Goal: Information Seeking & Learning: Learn about a topic

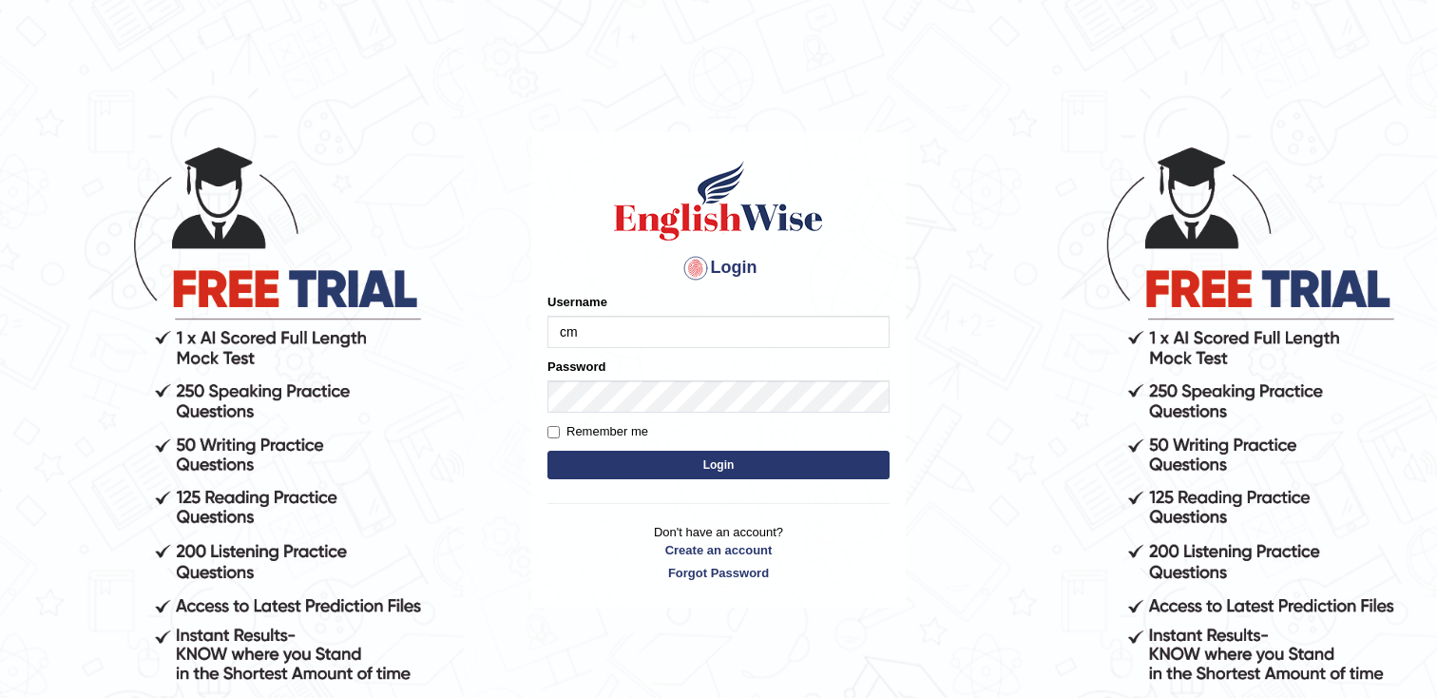
type input "cmjg02092025"
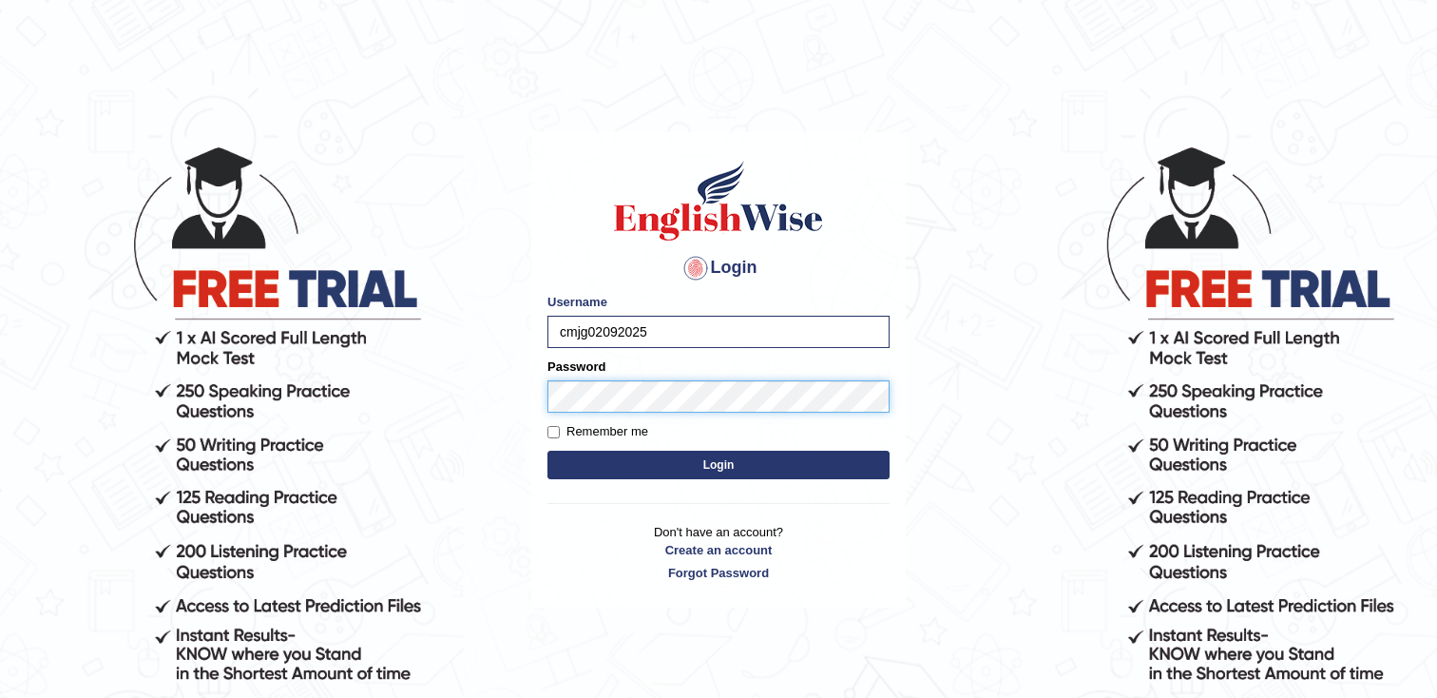
click at [547, 450] on button "Login" at bounding box center [718, 464] width 342 height 29
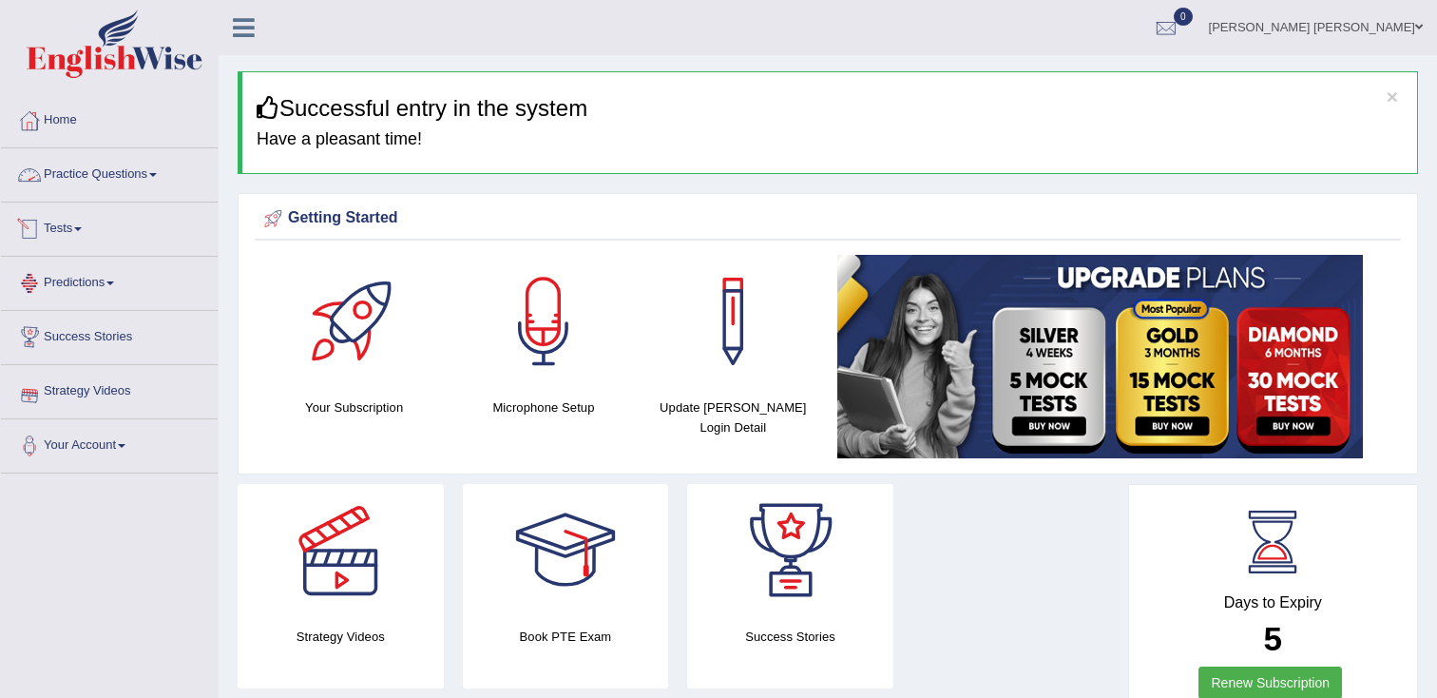
click at [128, 174] on link "Practice Questions" at bounding box center [109, 172] width 217 height 48
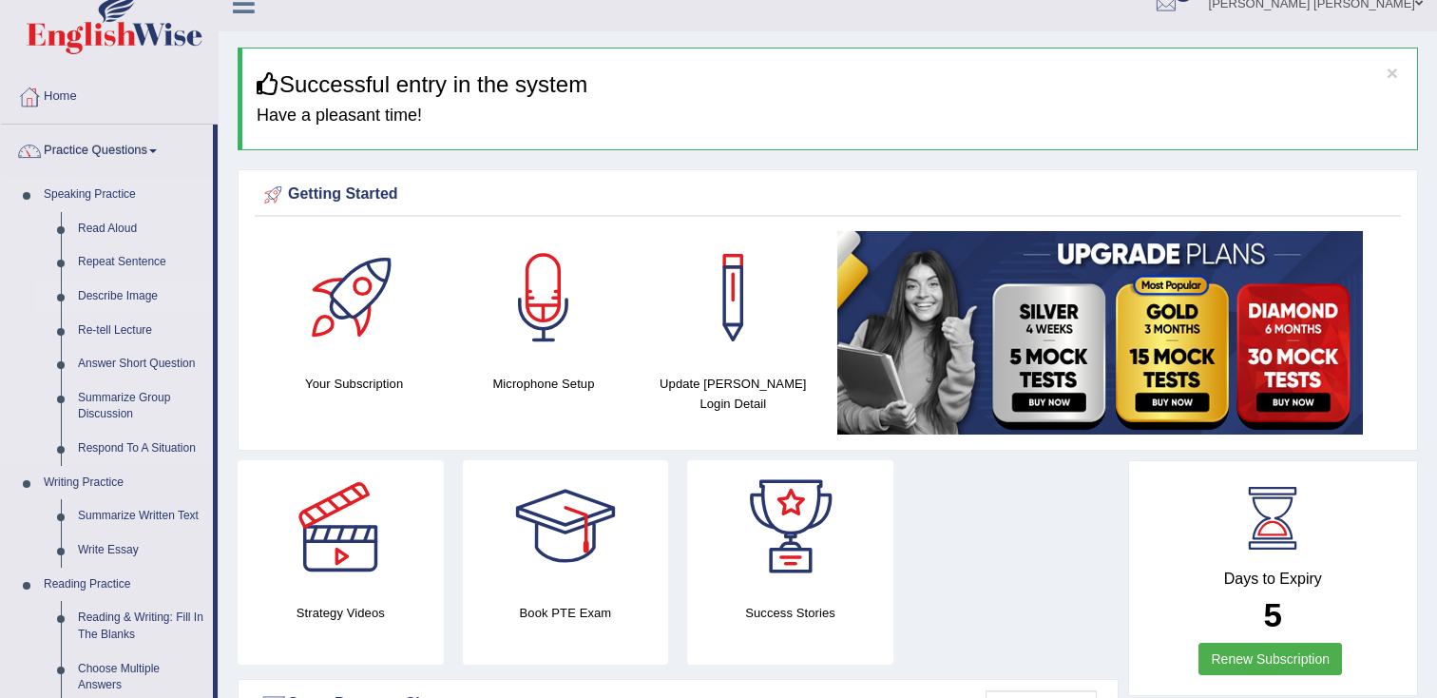
scroll to position [47, 0]
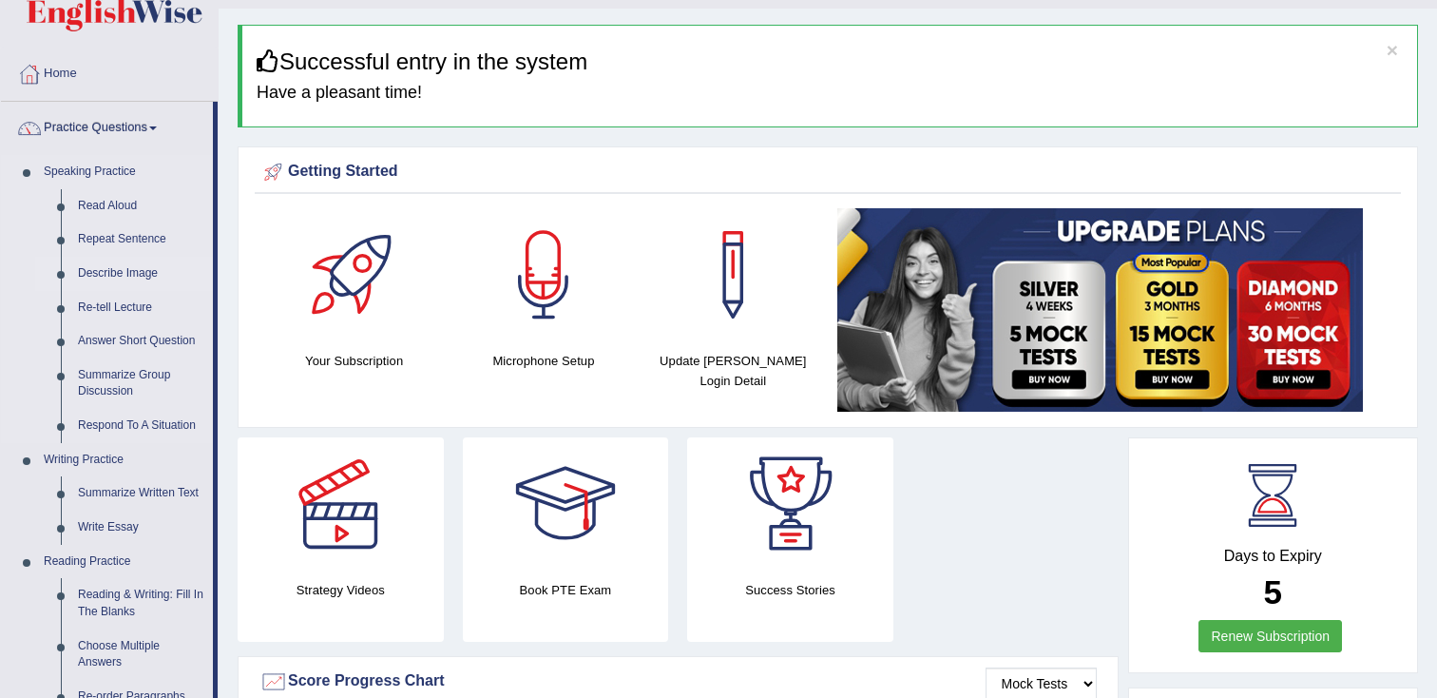
click at [141, 278] on link "Describe Image" at bounding box center [141, 274] width 144 height 34
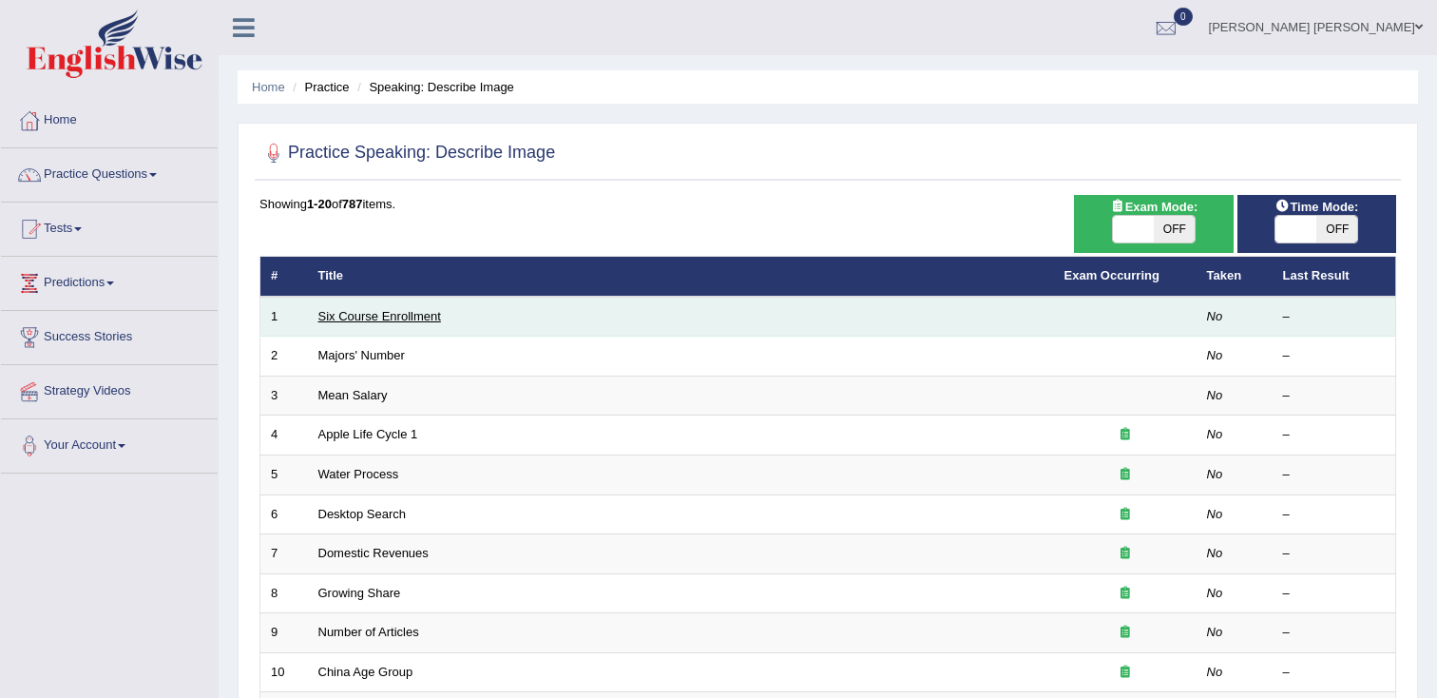
click at [393, 316] on link "Six Course Enrollment" at bounding box center [379, 316] width 123 height 14
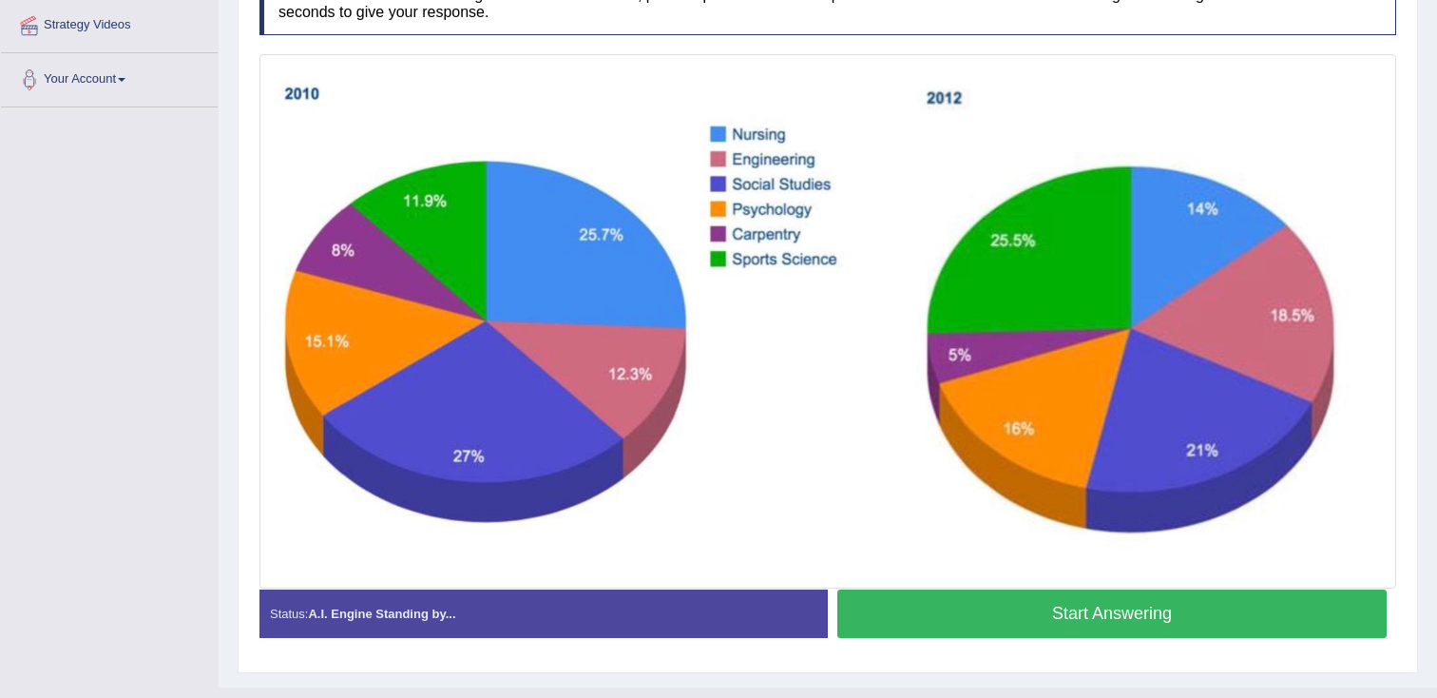
scroll to position [403, 0]
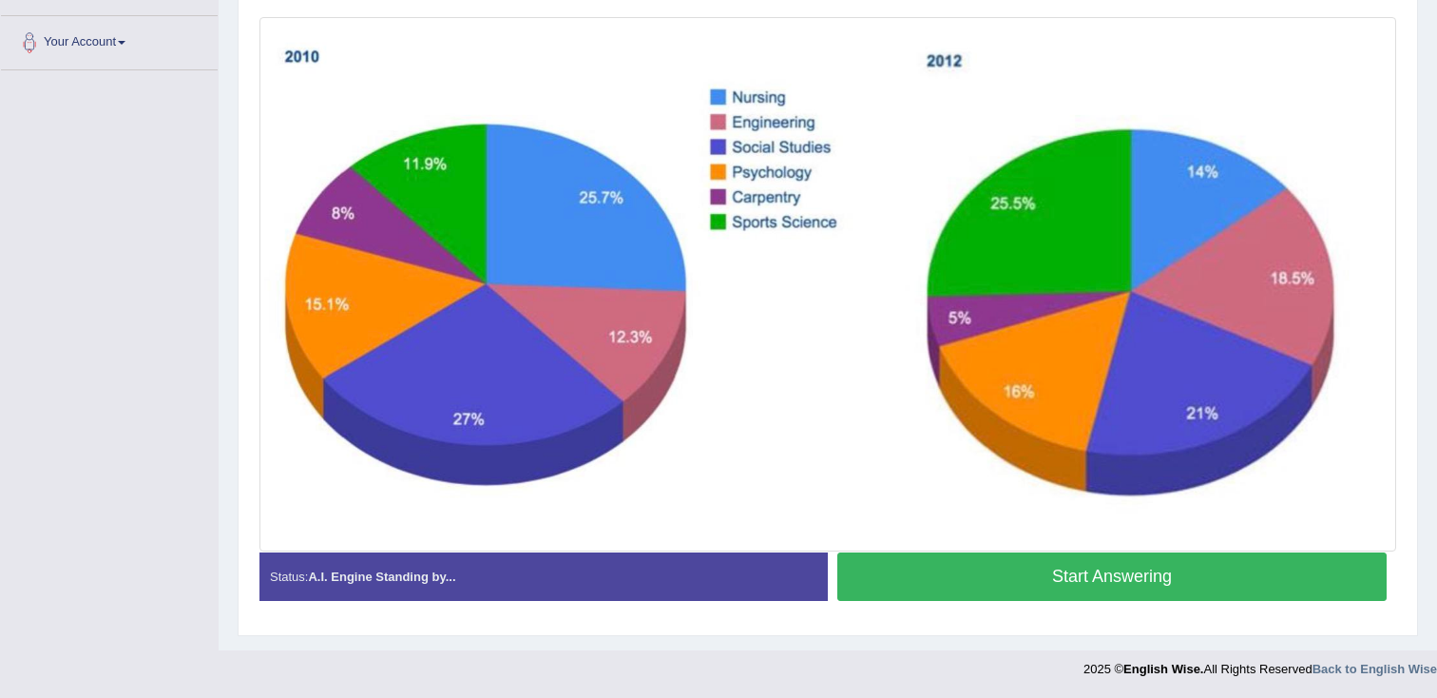
click at [1031, 576] on button "Start Answering" at bounding box center [1111, 576] width 549 height 48
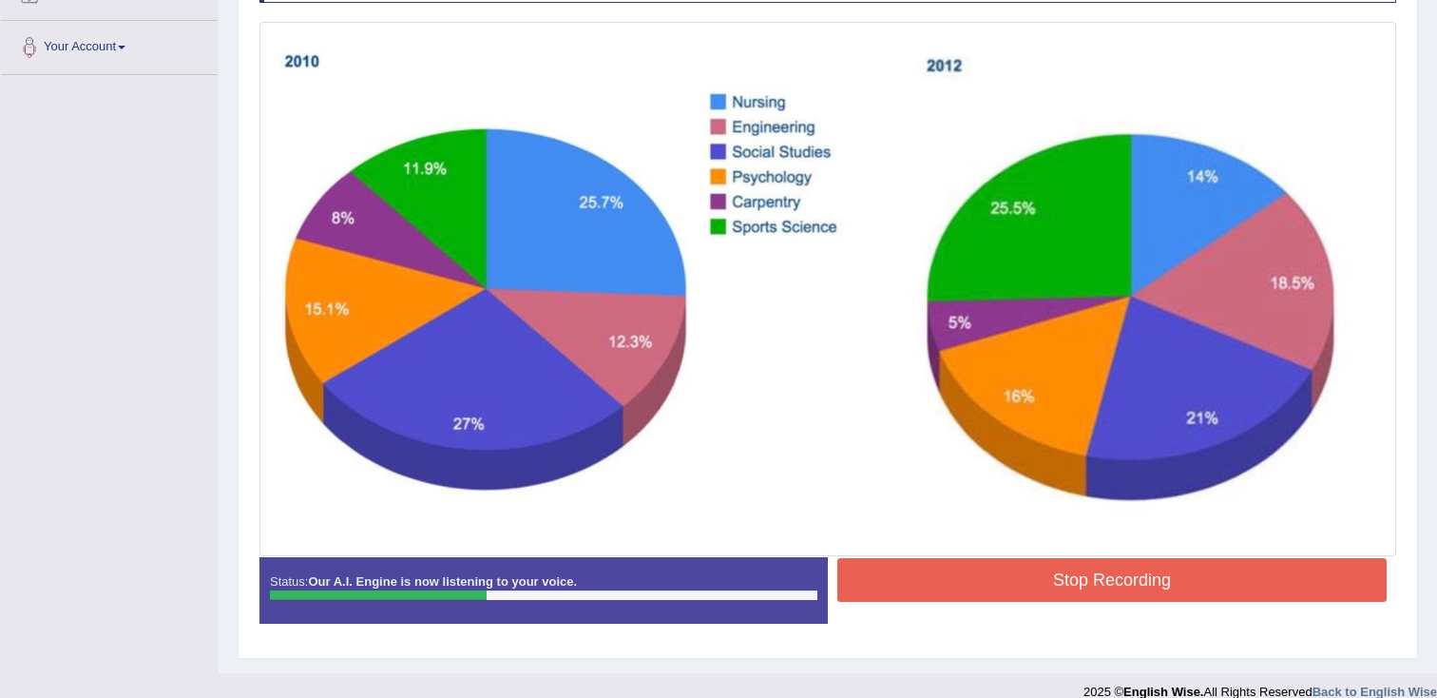
scroll to position [399, 0]
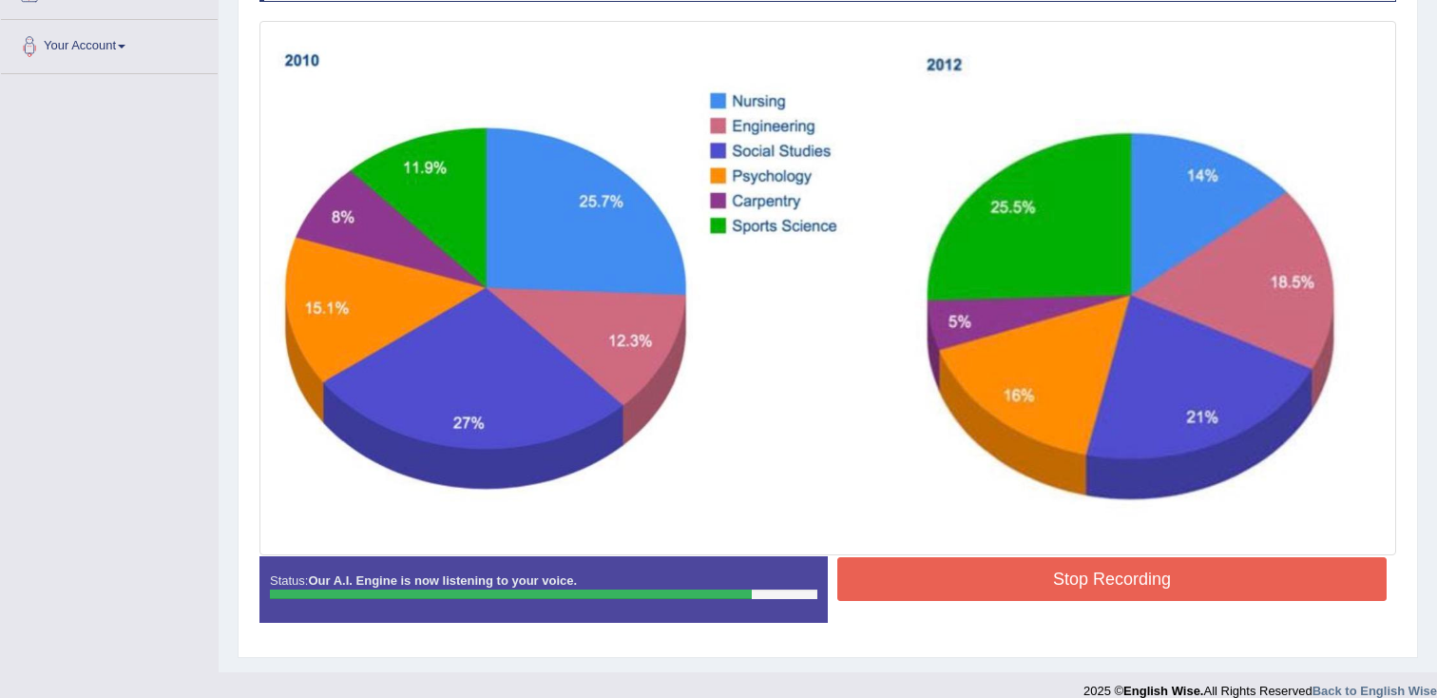
drag, startPoint x: 941, startPoint y: 573, endPoint x: 934, endPoint y: 533, distance: 40.5
click at [941, 572] on button "Stop Recording" at bounding box center [1111, 579] width 549 height 44
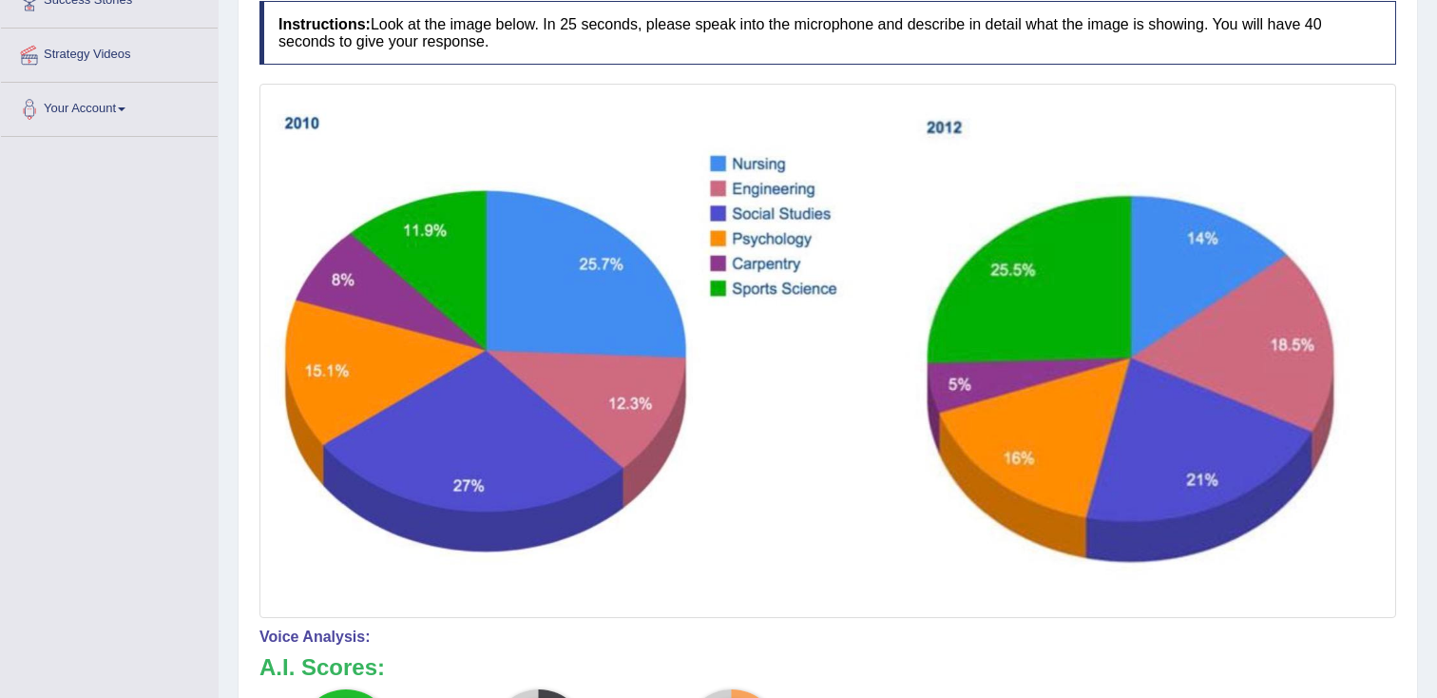
scroll to position [0, 0]
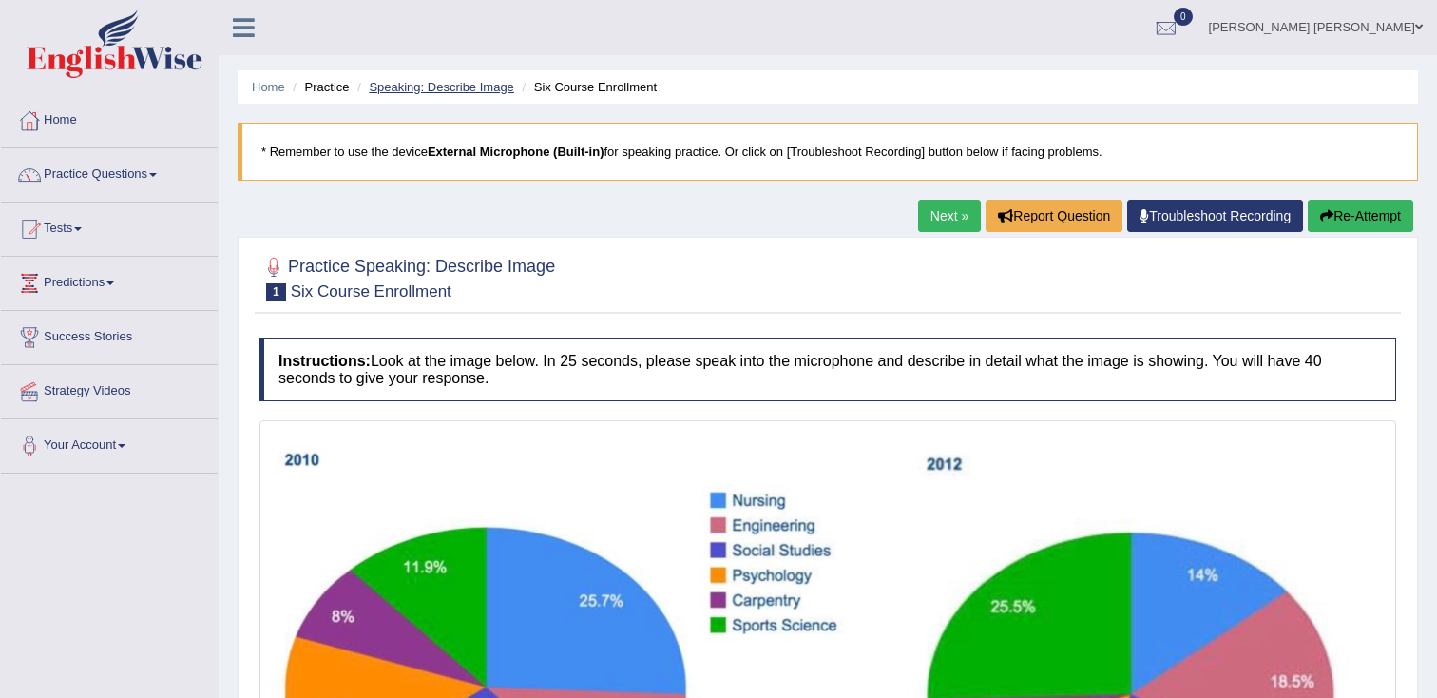
click at [457, 90] on link "Speaking: Describe Image" at bounding box center [441, 87] width 144 height 14
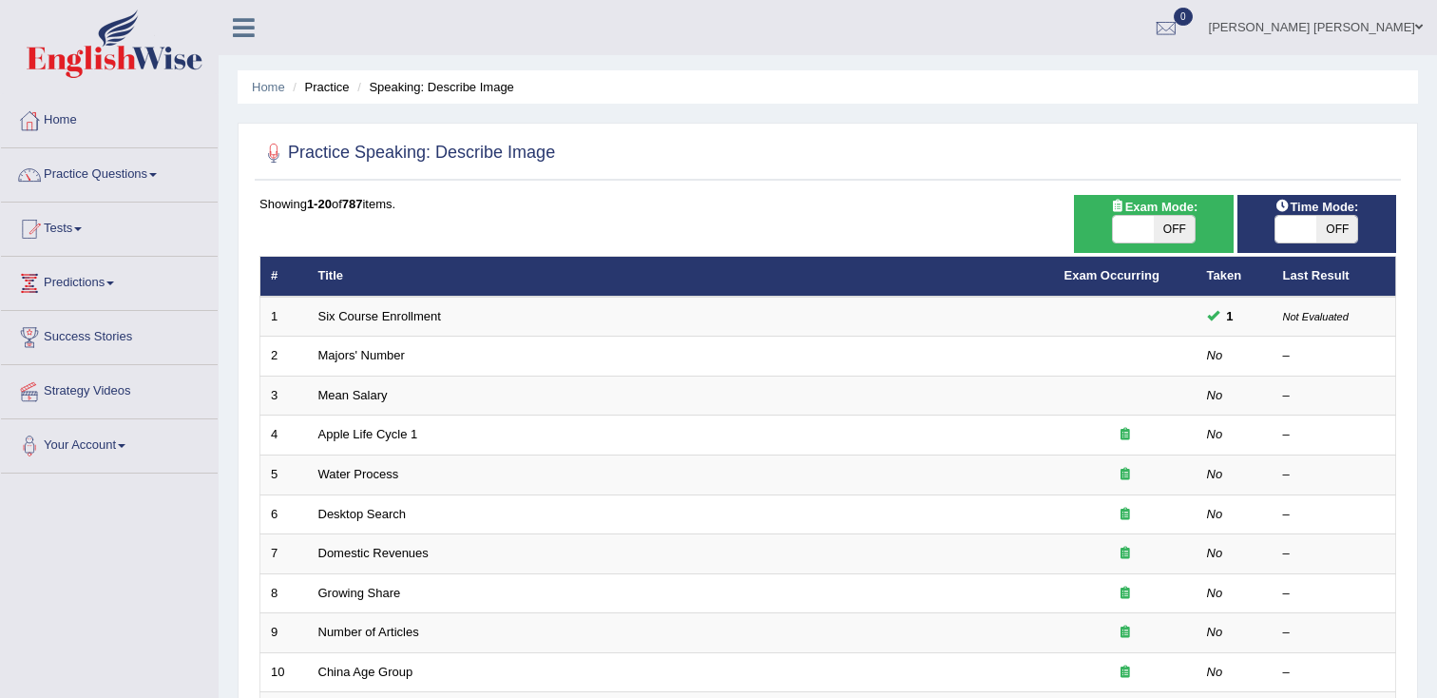
click at [1156, 231] on span "OFF" at bounding box center [1174, 229] width 41 height 27
checkbox input "true"
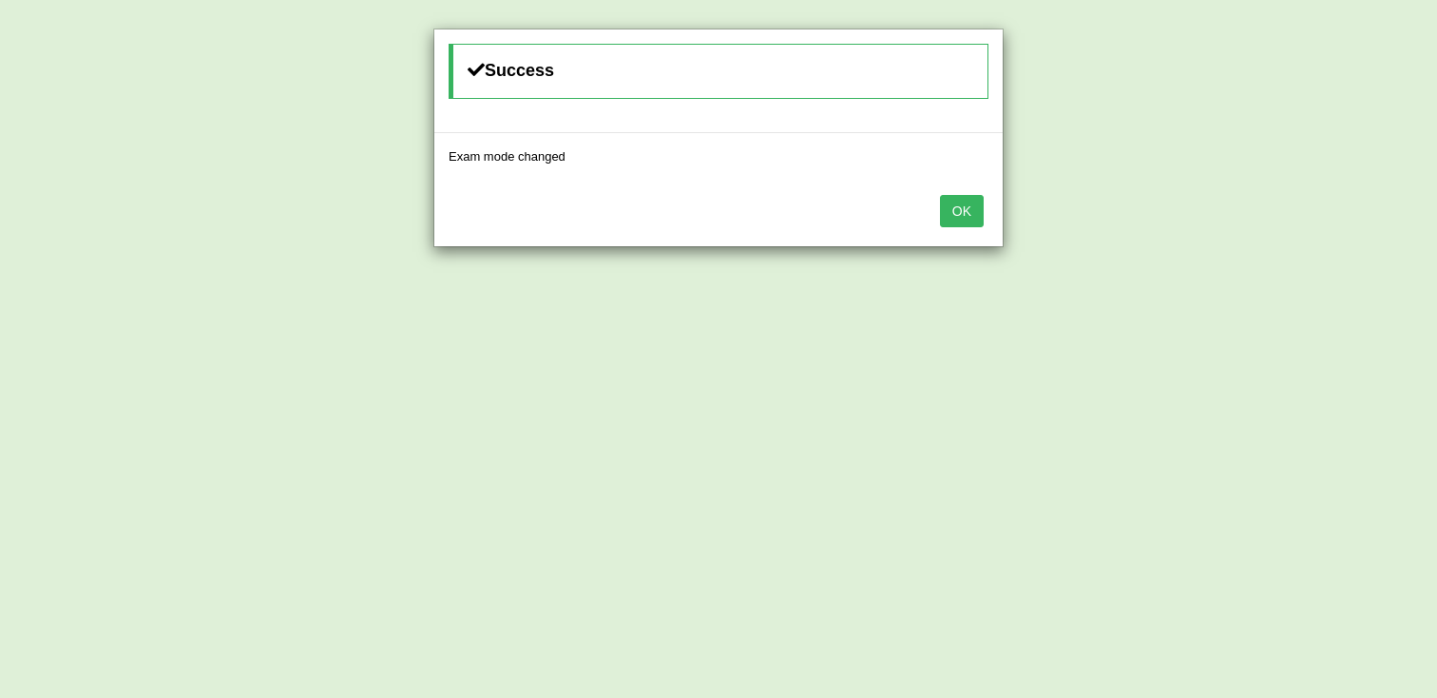
drag, startPoint x: 967, startPoint y: 220, endPoint x: 1048, endPoint y: 230, distance: 82.3
click at [967, 221] on button "OK" at bounding box center [962, 211] width 44 height 32
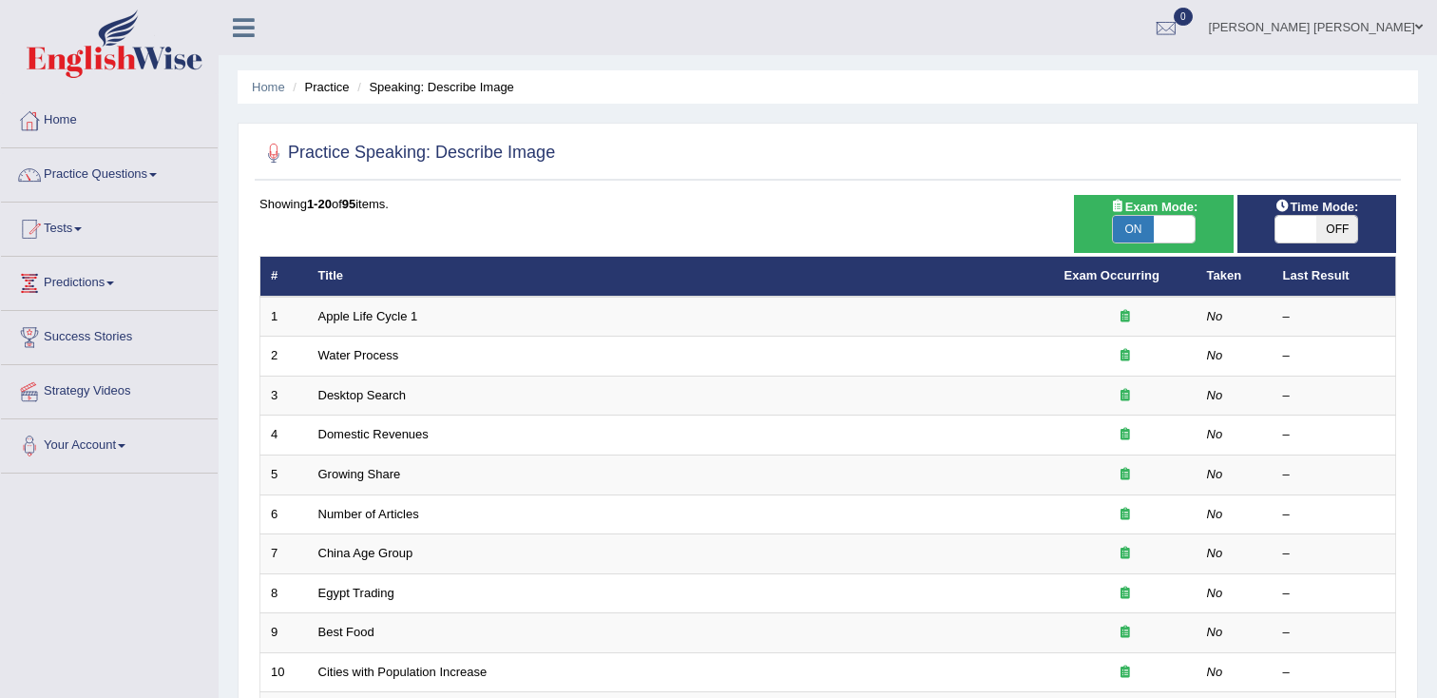
click at [1340, 239] on span "OFF" at bounding box center [1336, 229] width 41 height 27
checkbox input "true"
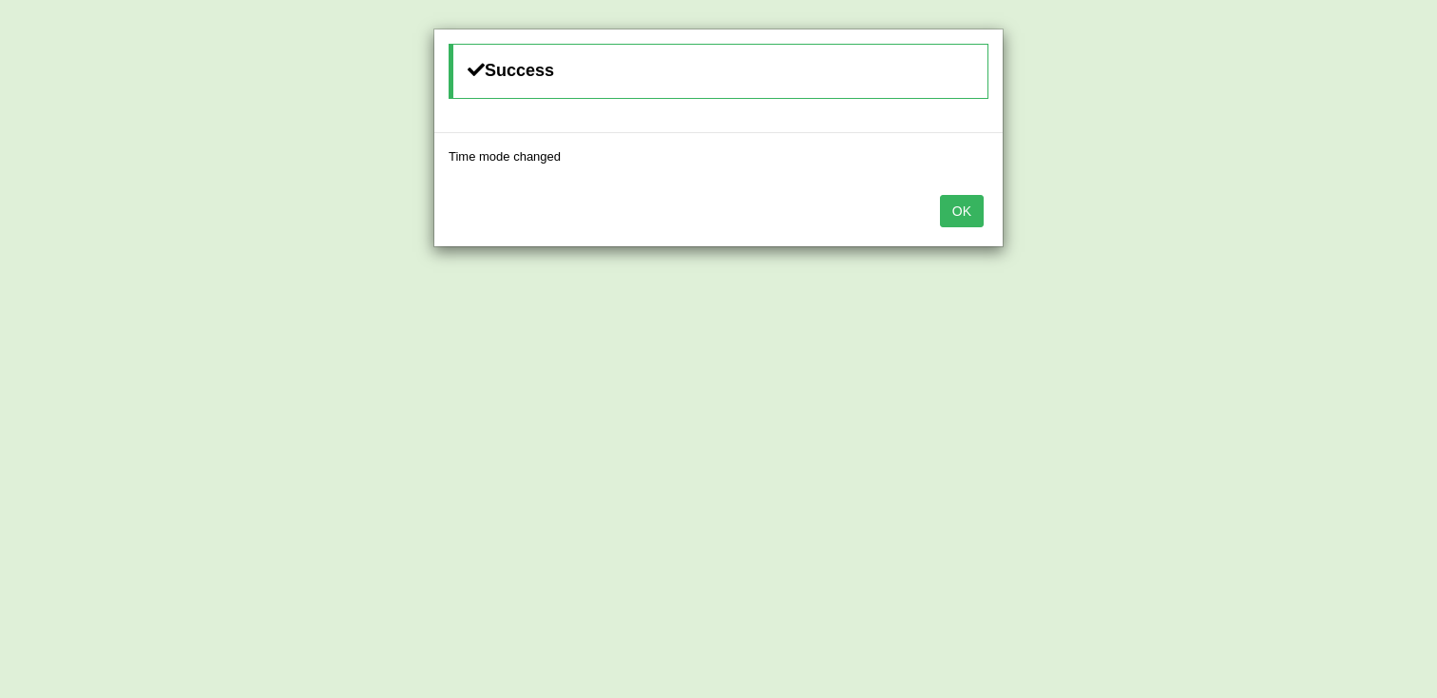
click at [948, 217] on button "OK" at bounding box center [962, 211] width 44 height 32
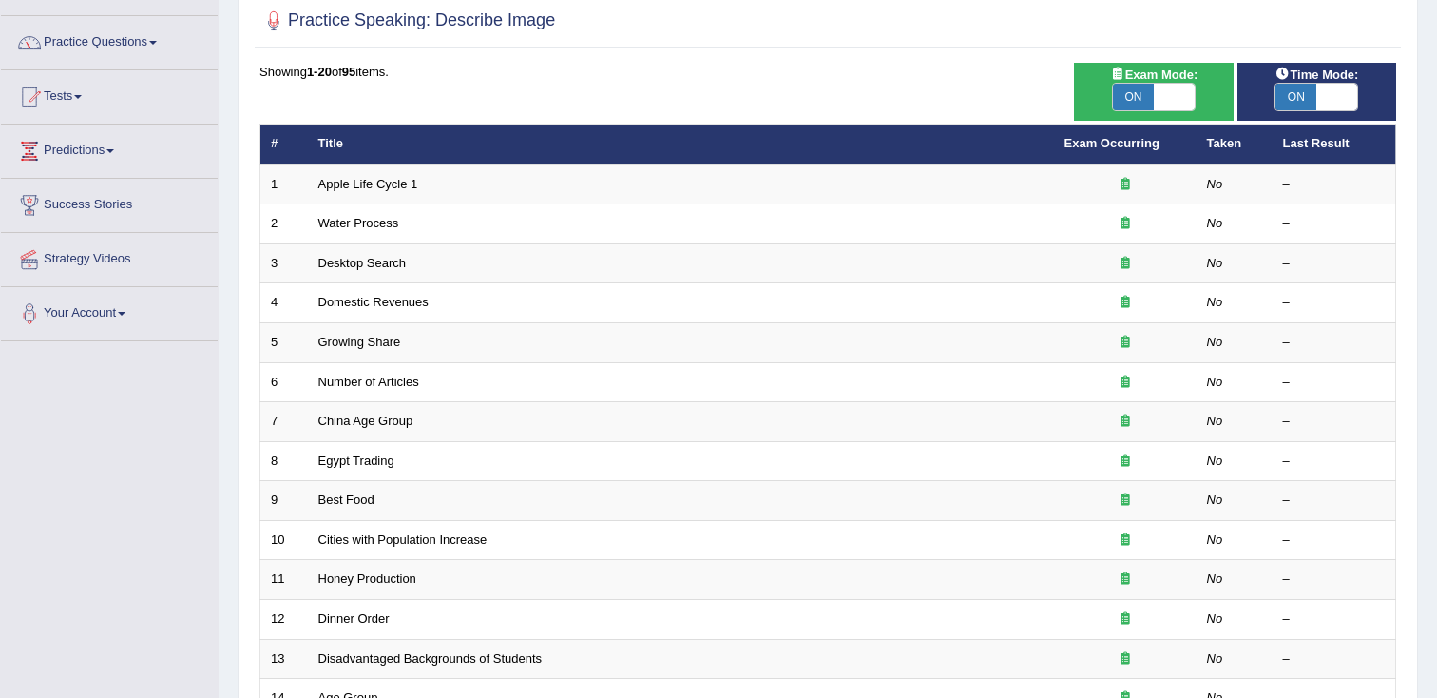
scroll to position [121, 0]
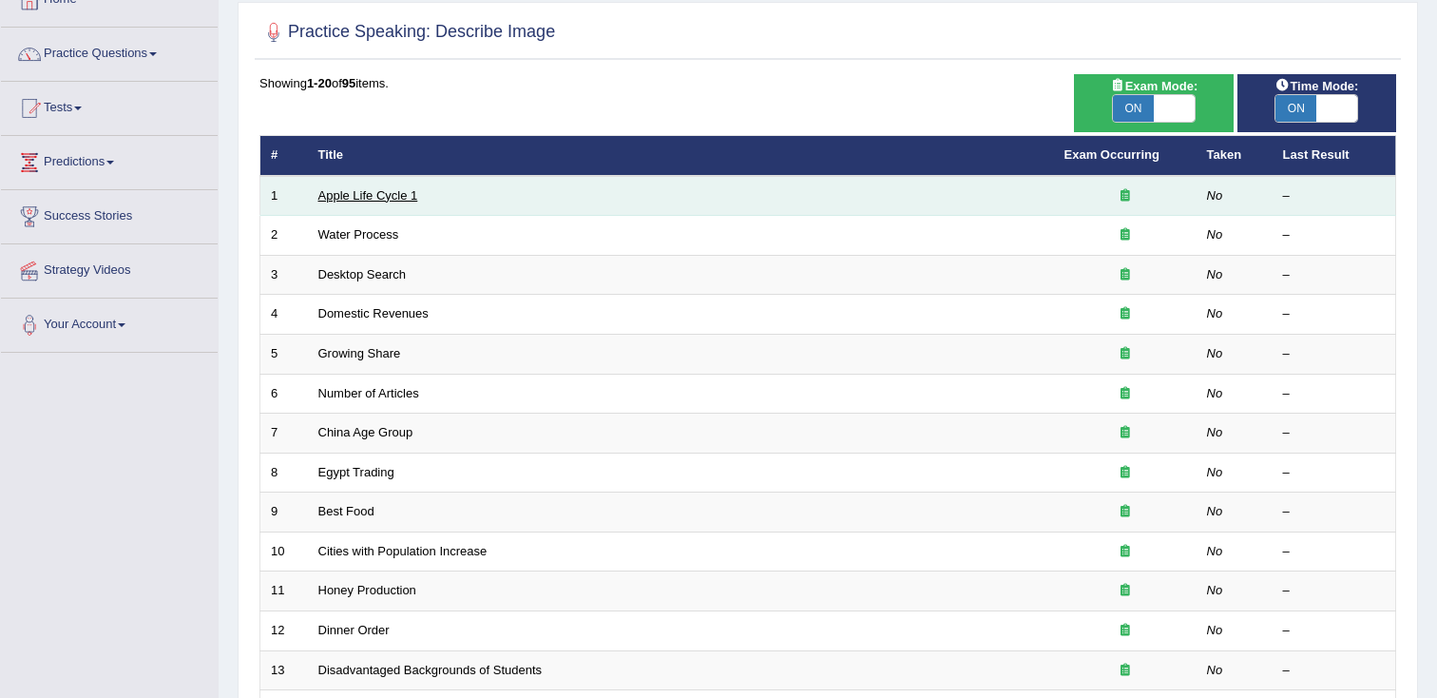
click at [373, 199] on link "Apple Life Cycle 1" at bounding box center [368, 195] width 100 height 14
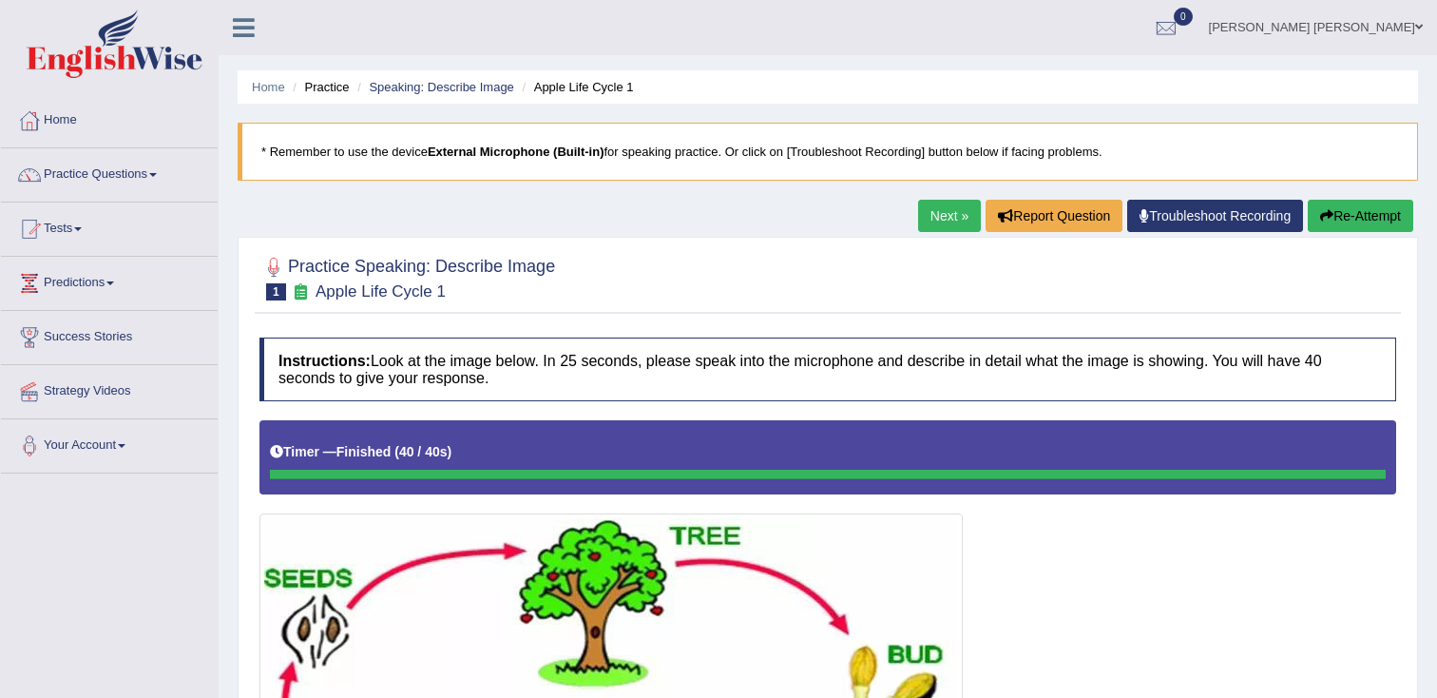
click at [1332, 220] on button "Re-Attempt" at bounding box center [1360, 216] width 105 height 32
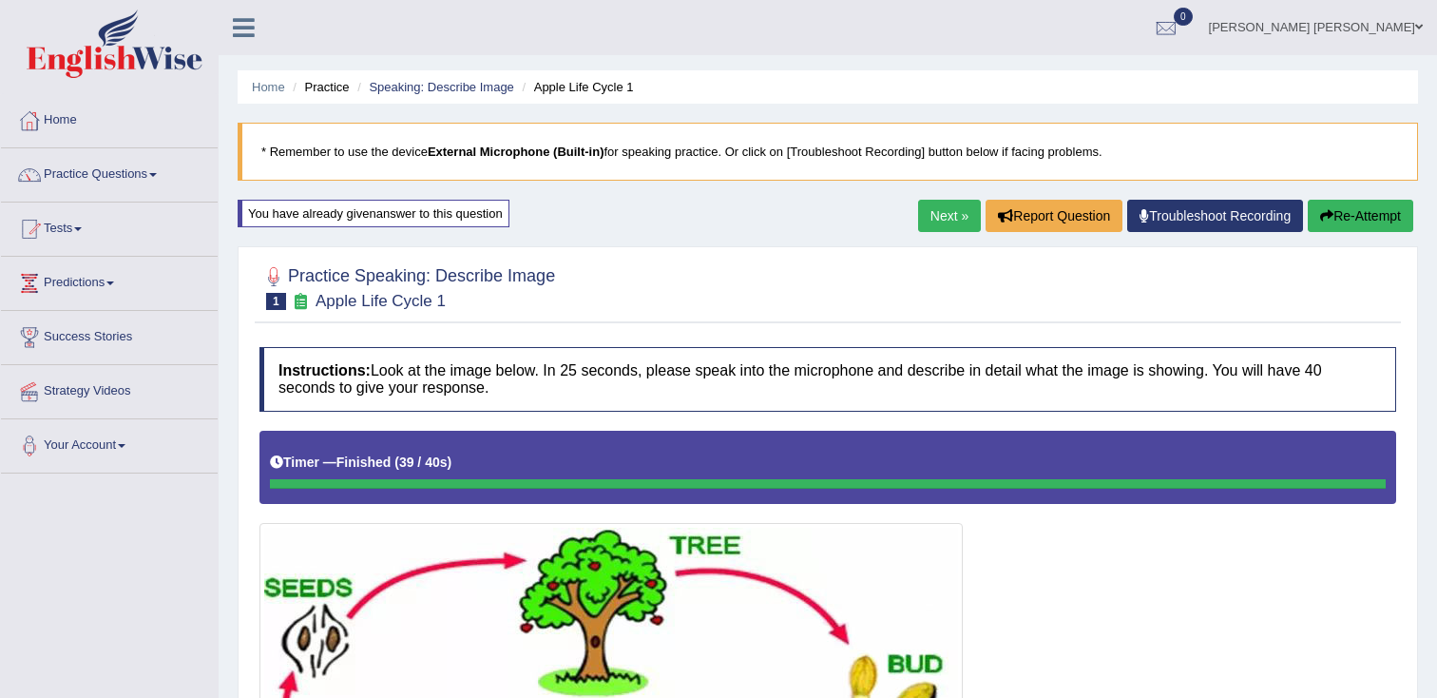
click at [1346, 219] on button "Re-Attempt" at bounding box center [1360, 216] width 105 height 32
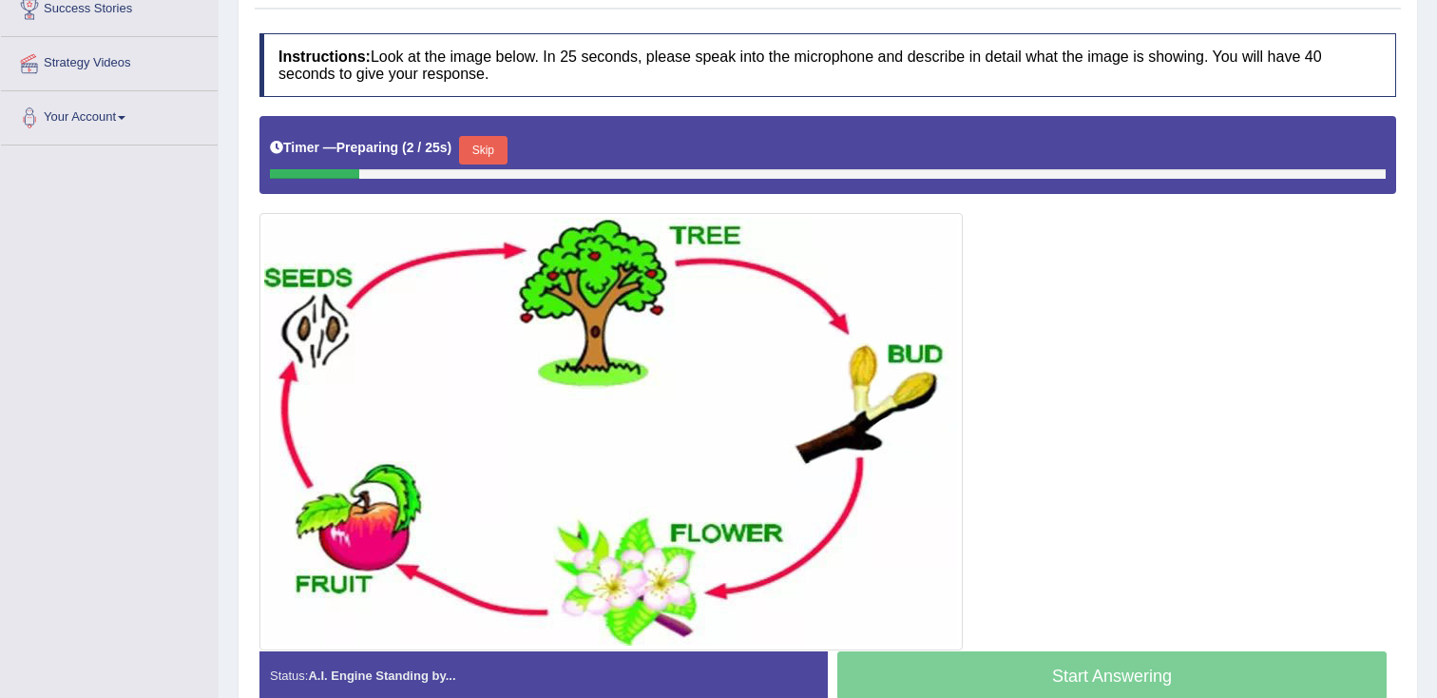
scroll to position [332, 0]
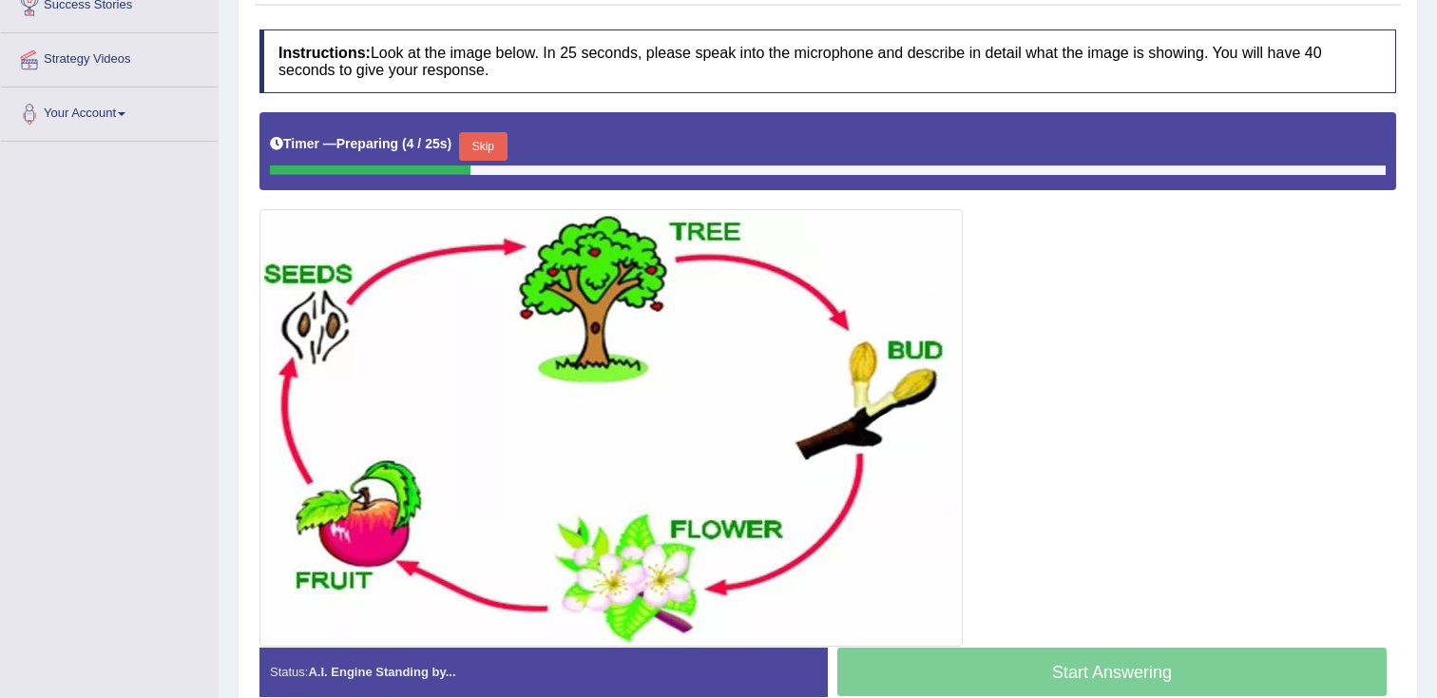
click at [506, 155] on button "Skip" at bounding box center [483, 146] width 48 height 29
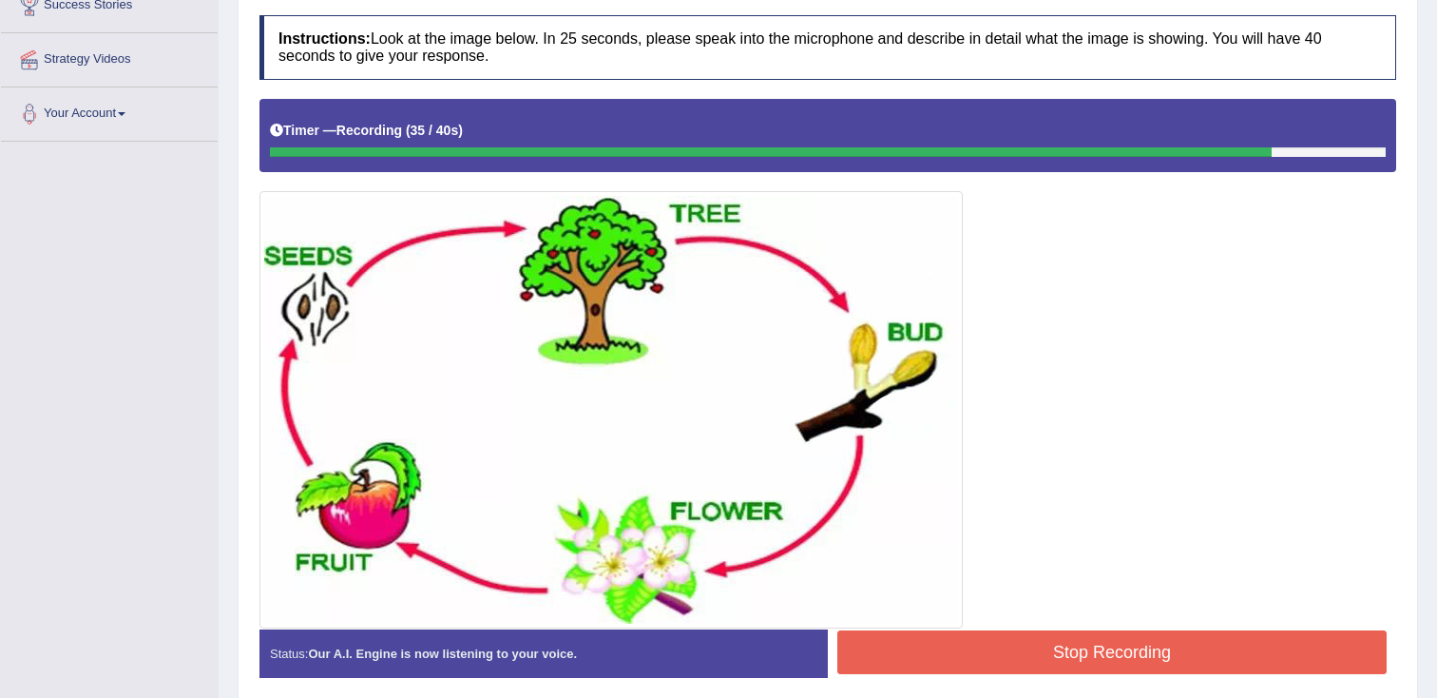
drag, startPoint x: 1040, startPoint y: 652, endPoint x: 1058, endPoint y: 625, distance: 32.2
click at [1041, 652] on button "Stop Recording" at bounding box center [1111, 652] width 549 height 44
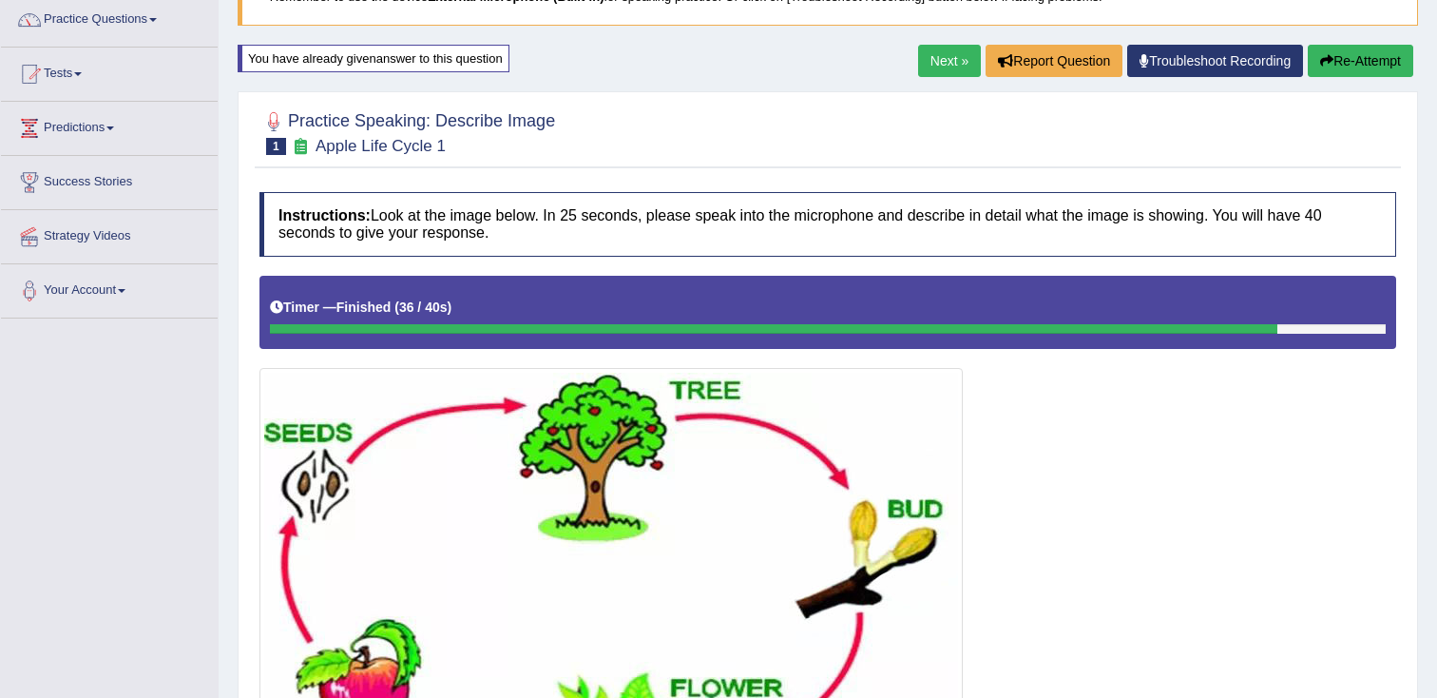
scroll to position [0, 0]
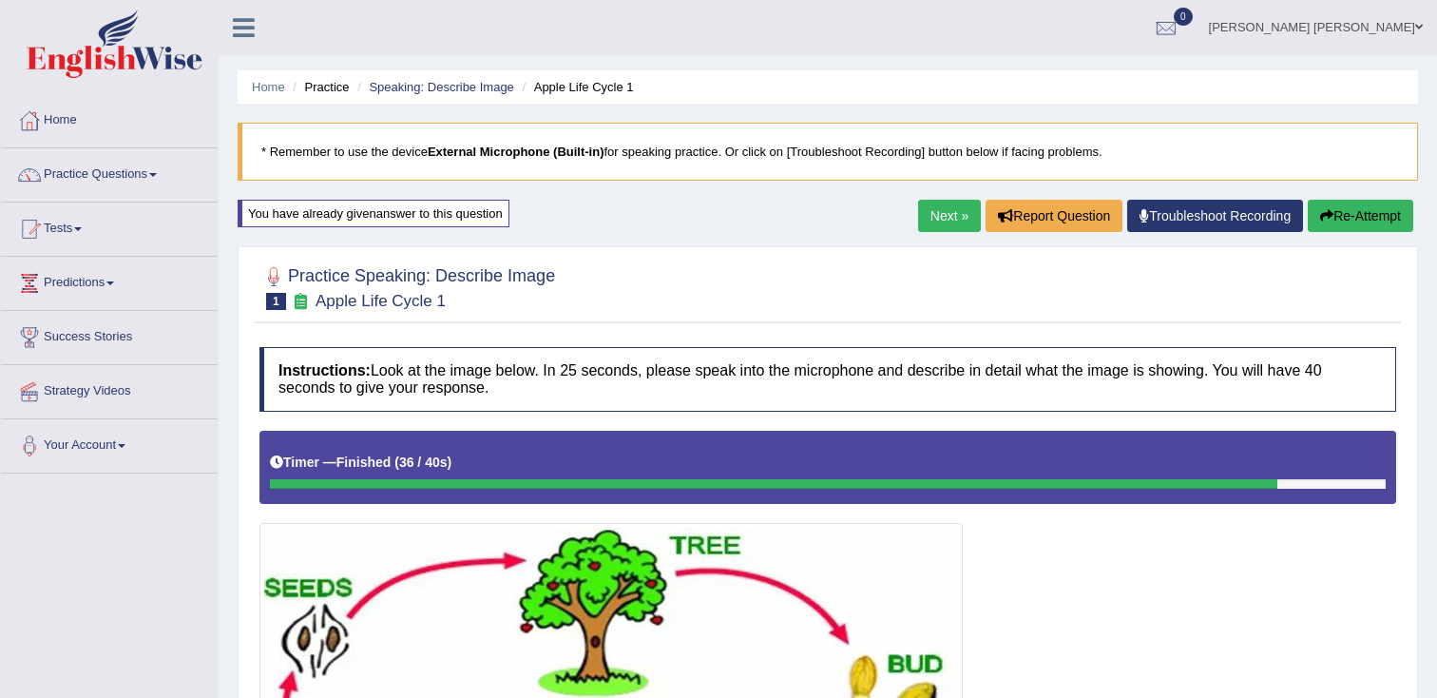
click at [1360, 222] on button "Re-Attempt" at bounding box center [1360, 216] width 105 height 32
drag, startPoint x: 1369, startPoint y: 223, endPoint x: 1346, endPoint y: 226, distance: 23.0
click at [1369, 223] on button "Re-Attempt" at bounding box center [1360, 216] width 105 height 32
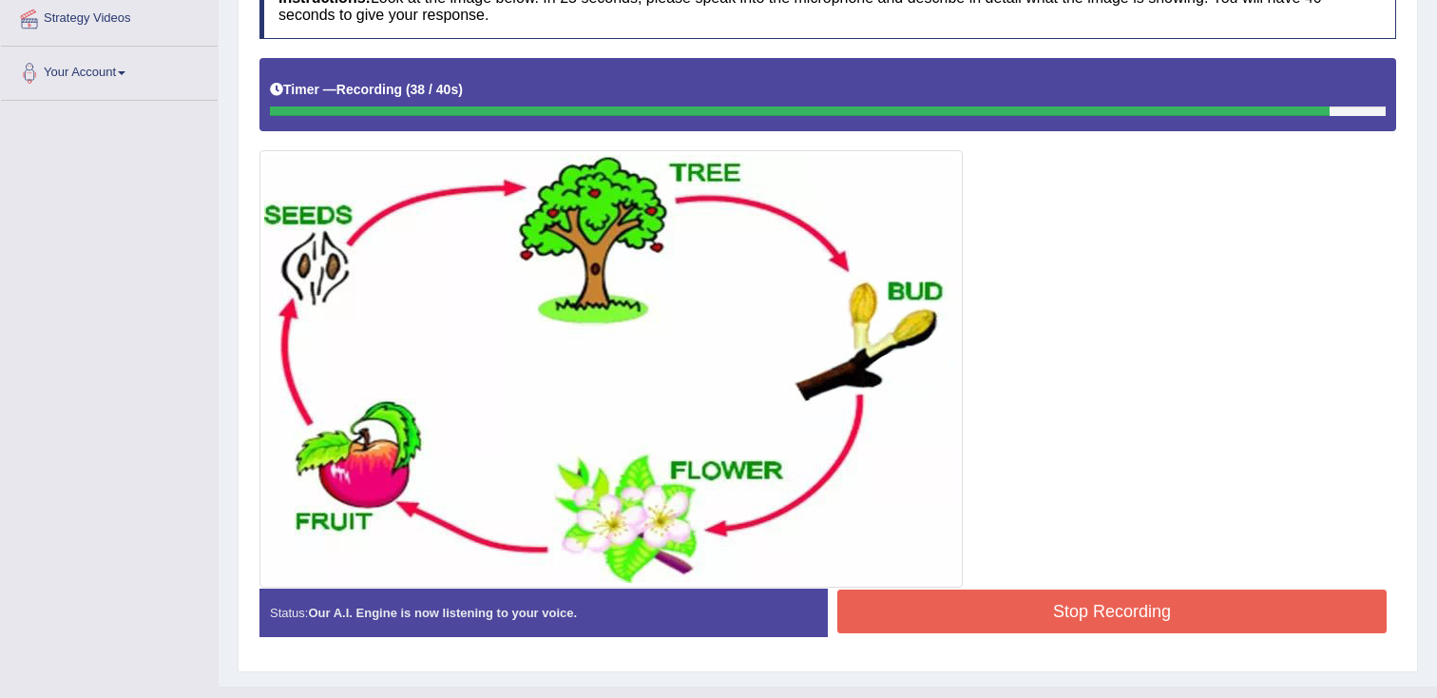
scroll to position [409, 0]
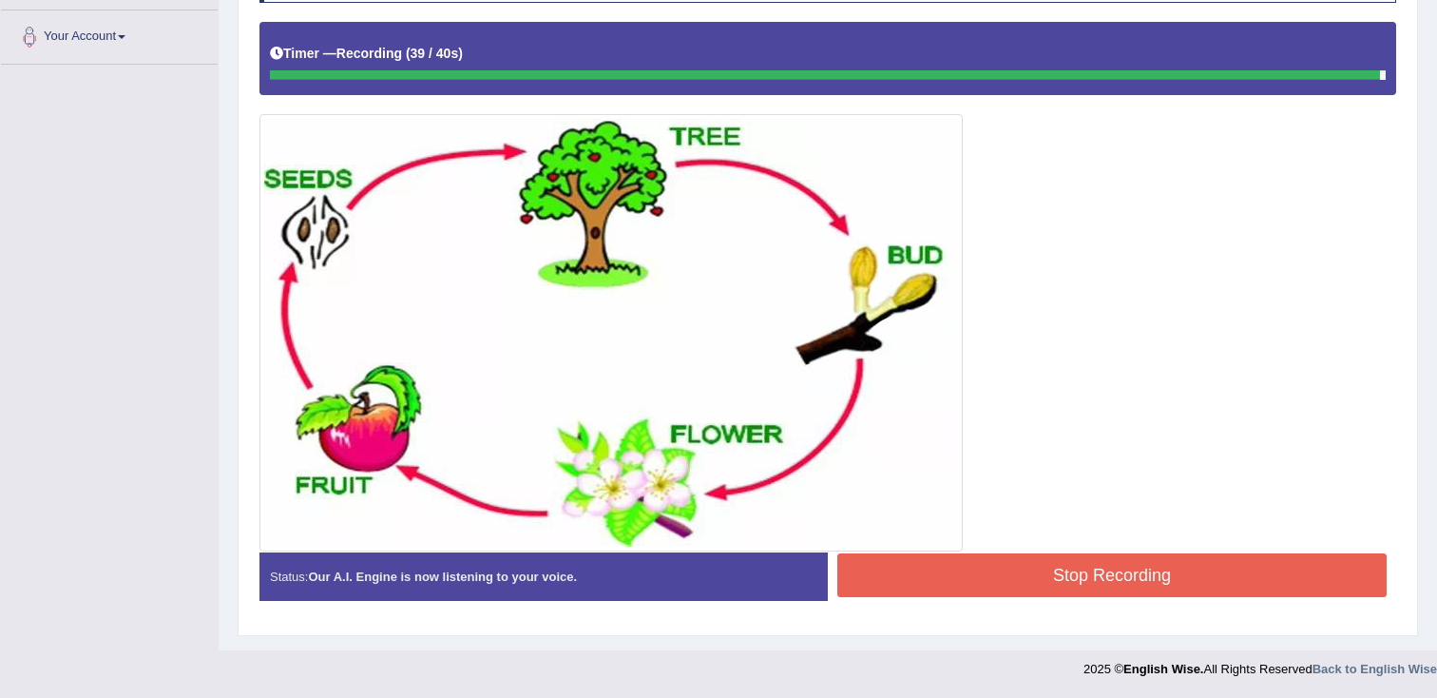
drag, startPoint x: 1049, startPoint y: 565, endPoint x: 1076, endPoint y: 547, distance: 31.6
click at [1049, 565] on button "Stop Recording" at bounding box center [1111, 575] width 549 height 44
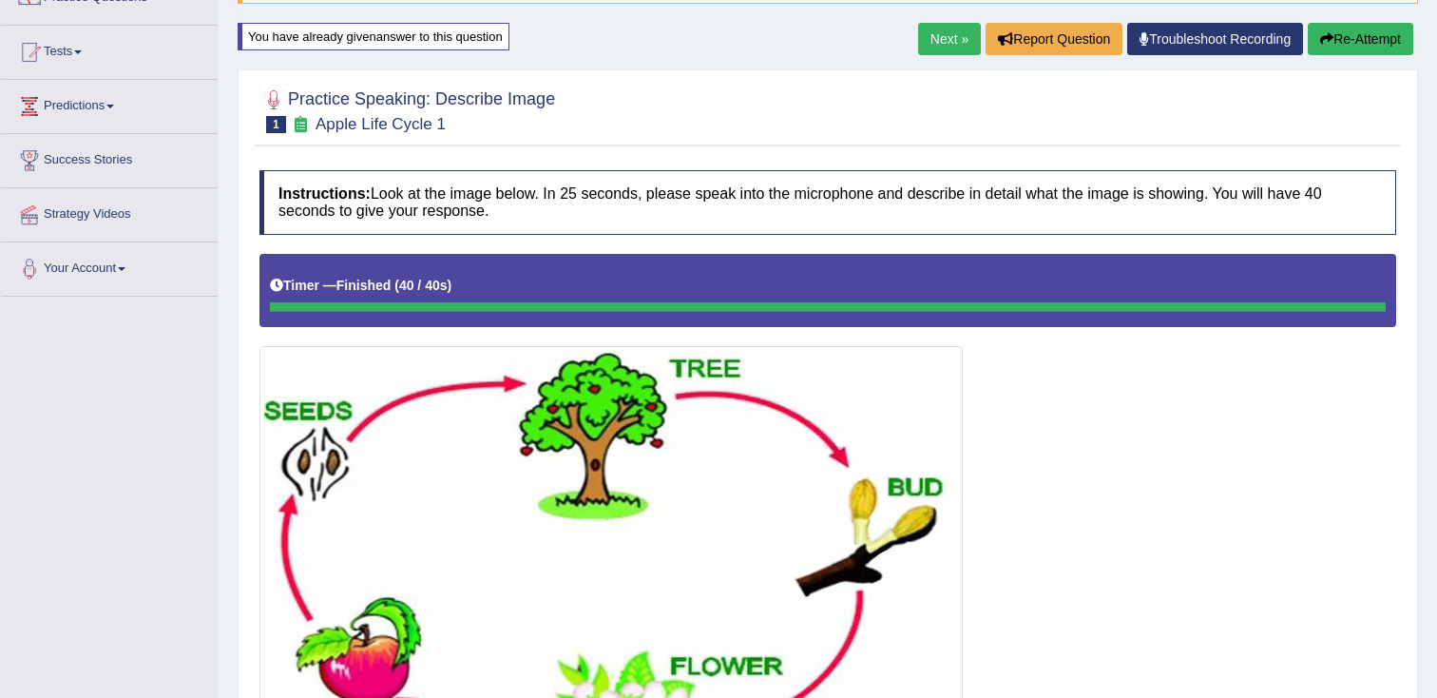
scroll to position [0, 0]
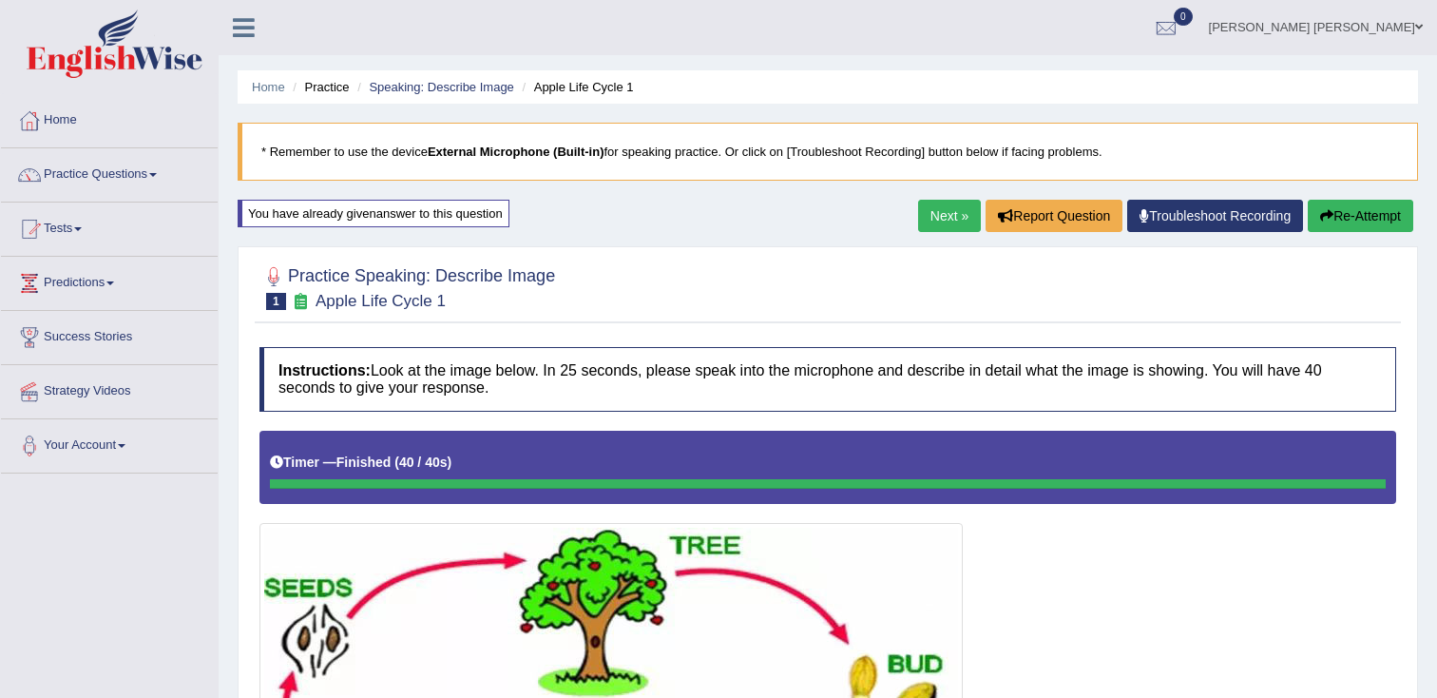
click at [461, 91] on link "Speaking: Describe Image" at bounding box center [441, 87] width 144 height 14
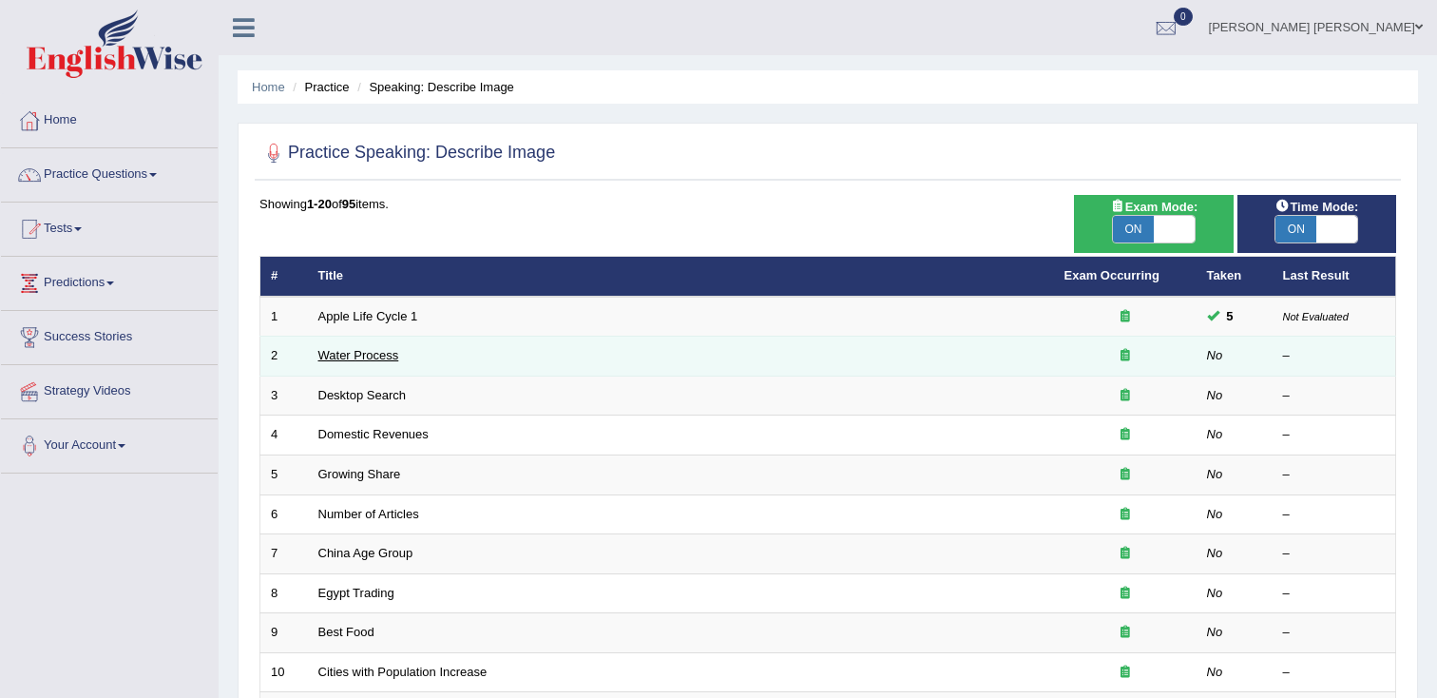
click at [367, 361] on link "Water Process" at bounding box center [358, 355] width 81 height 14
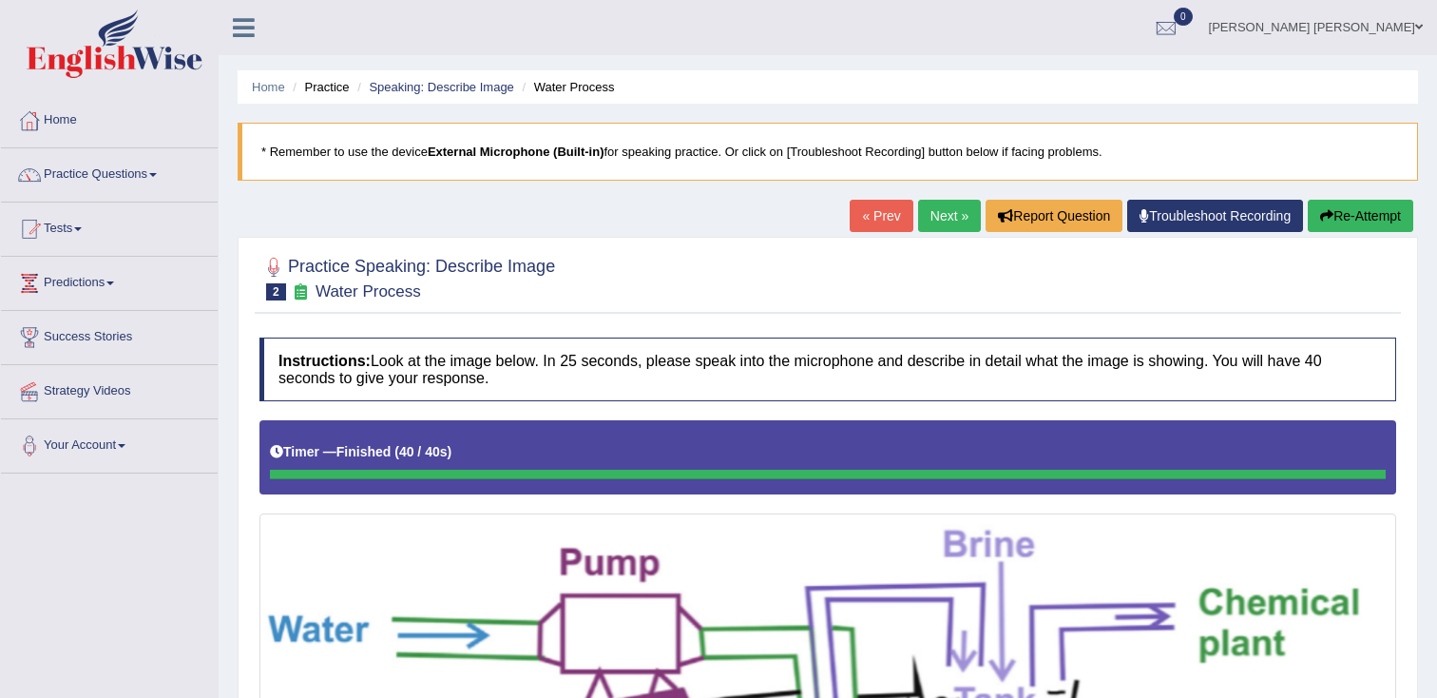
click at [1351, 225] on button "Re-Attempt" at bounding box center [1360, 216] width 105 height 32
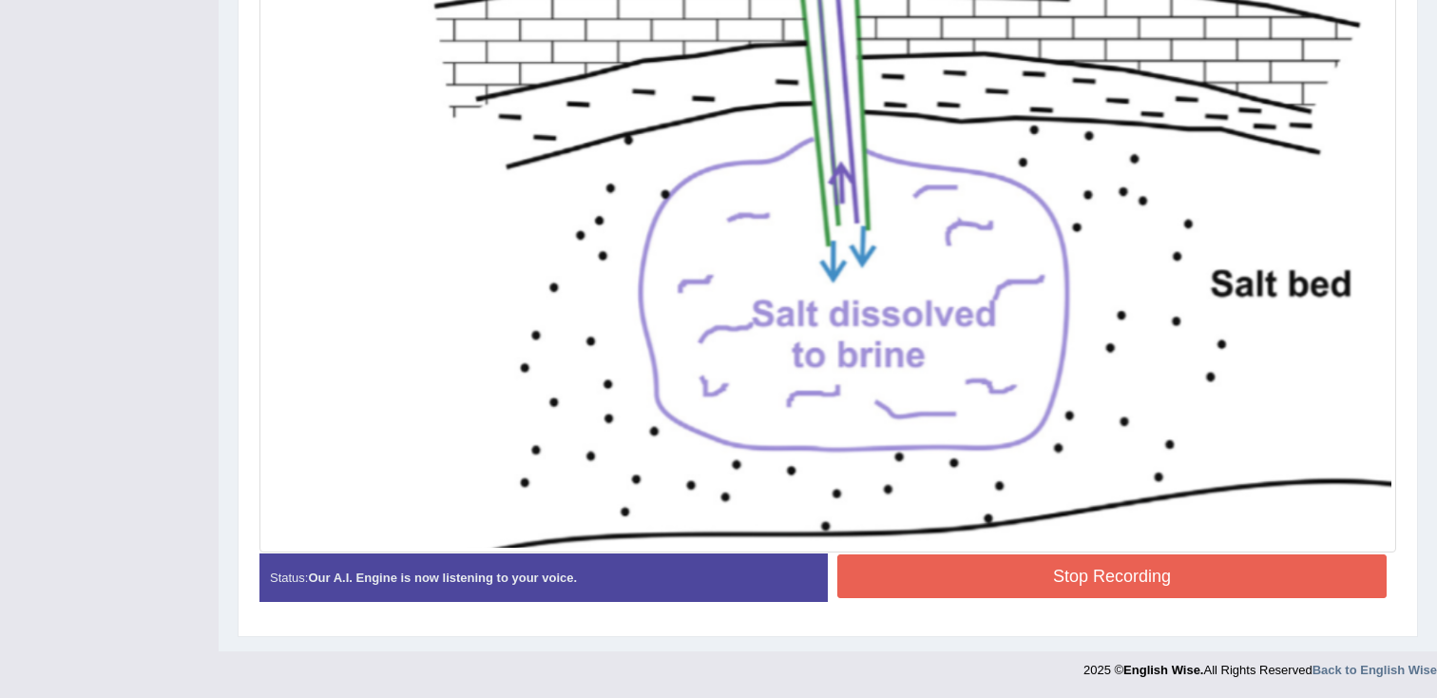
scroll to position [742, 0]
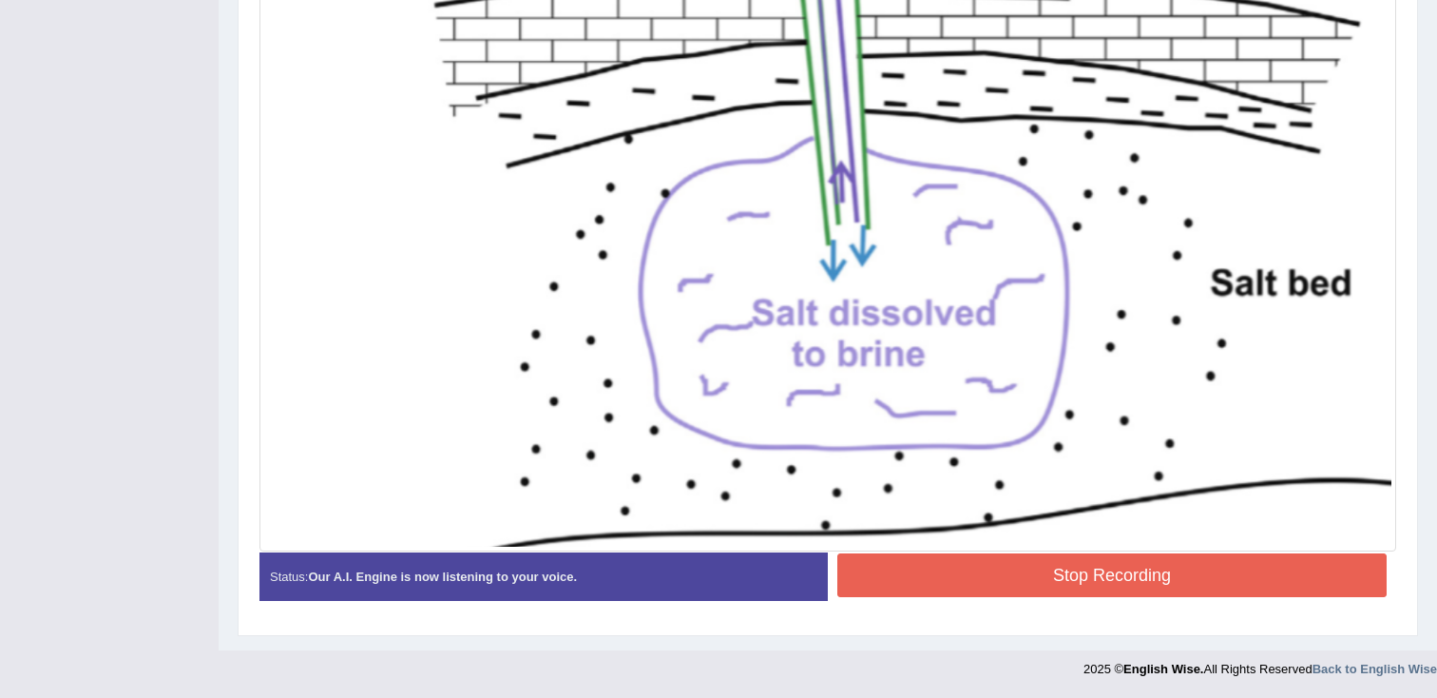
drag, startPoint x: 1002, startPoint y: 569, endPoint x: 1029, endPoint y: 537, distance: 42.5
click at [1001, 569] on button "Stop Recording" at bounding box center [1111, 575] width 549 height 44
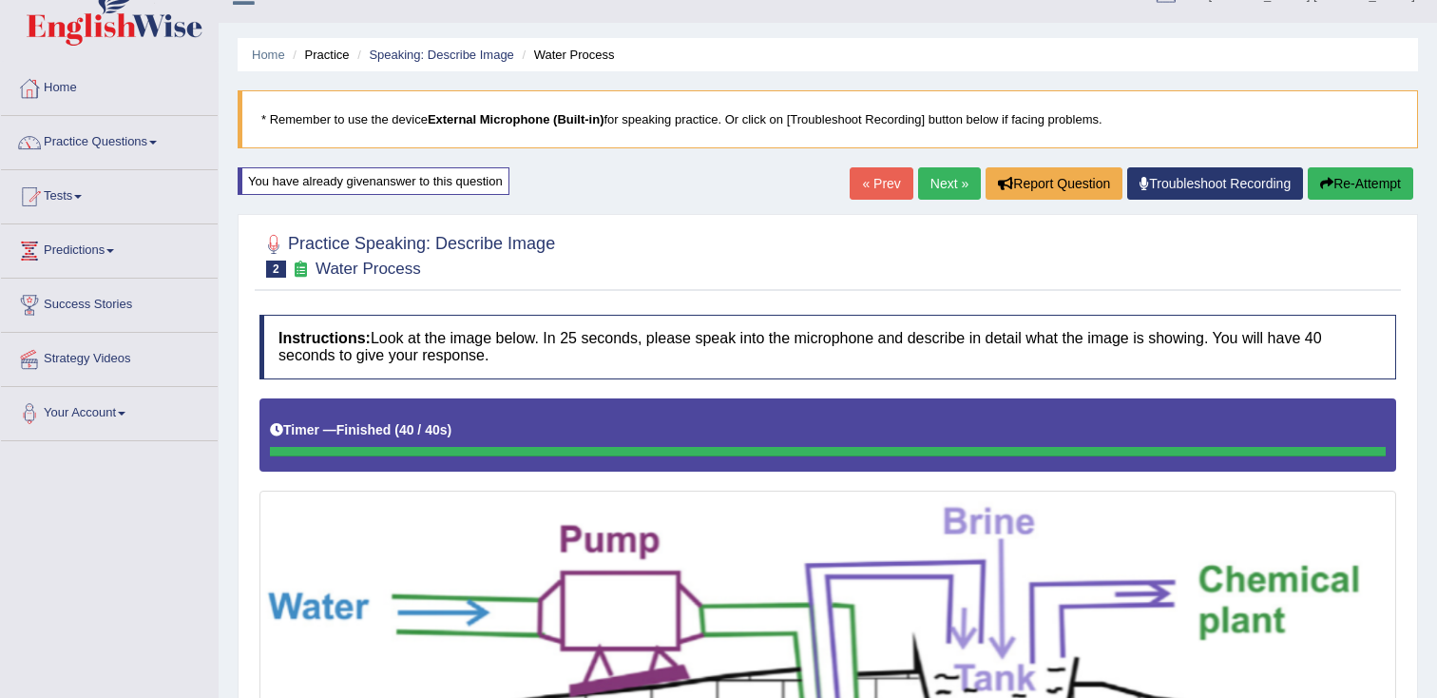
scroll to position [0, 0]
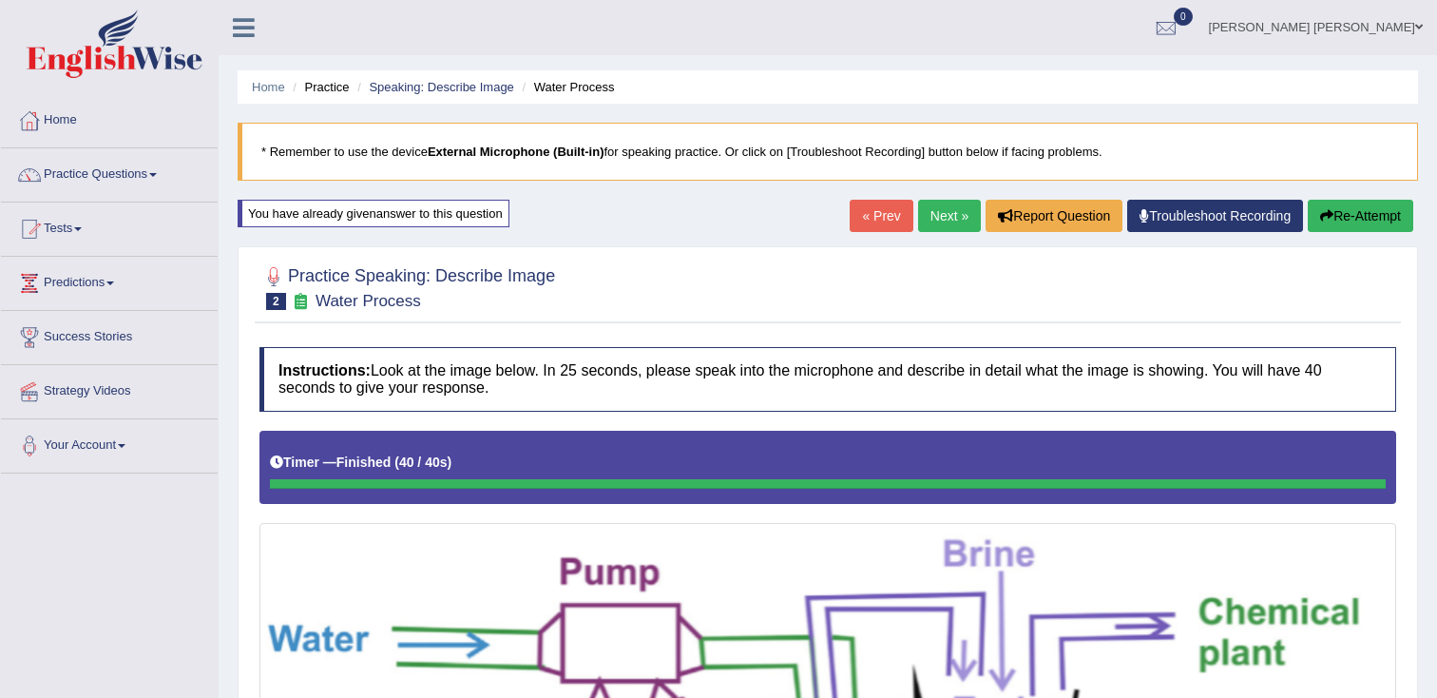
click at [1349, 224] on button "Re-Attempt" at bounding box center [1360, 216] width 105 height 32
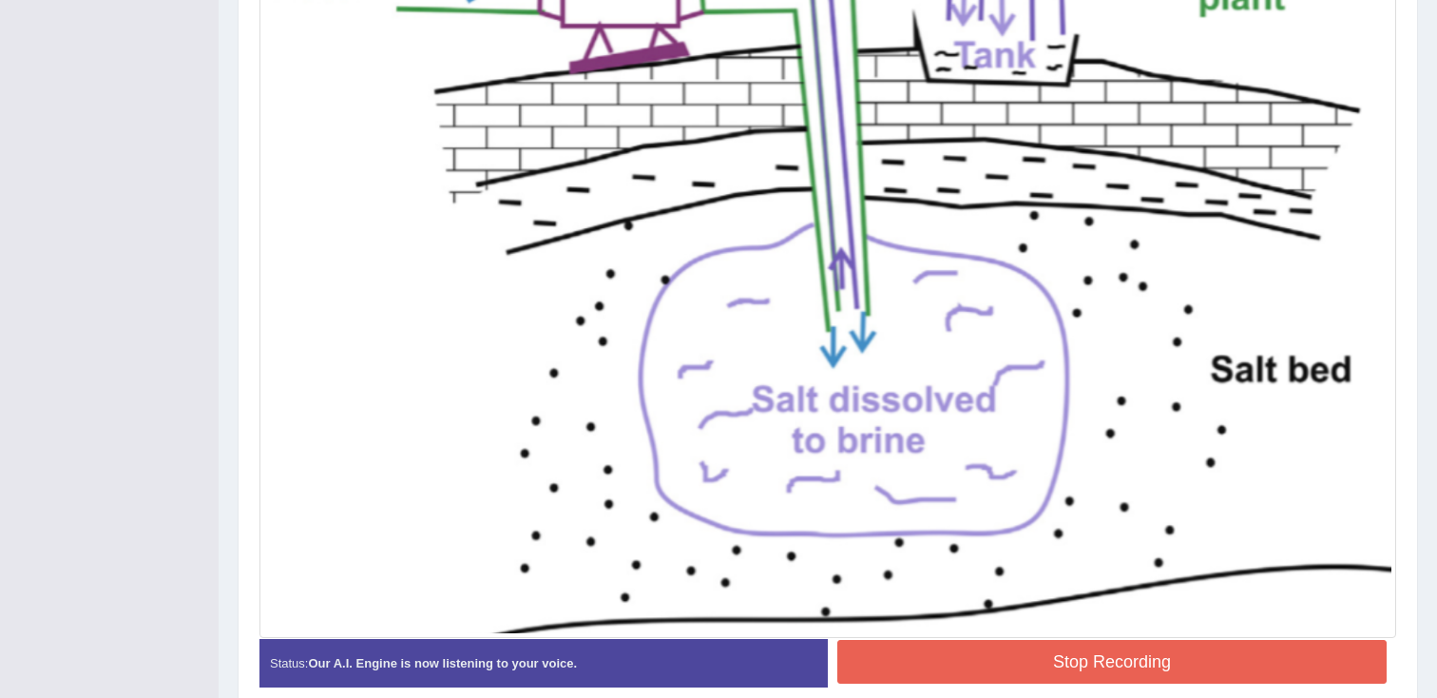
scroll to position [742, 0]
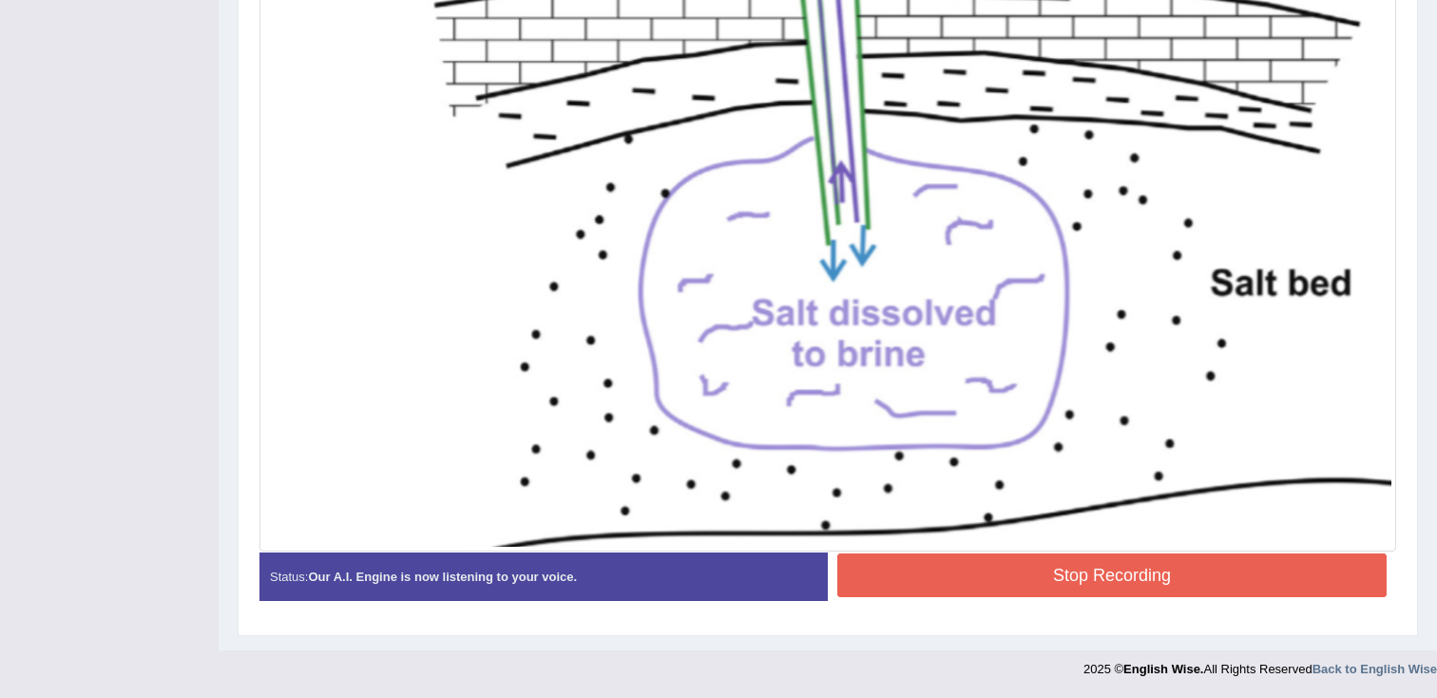
click at [983, 567] on button "Stop Recording" at bounding box center [1111, 575] width 549 height 44
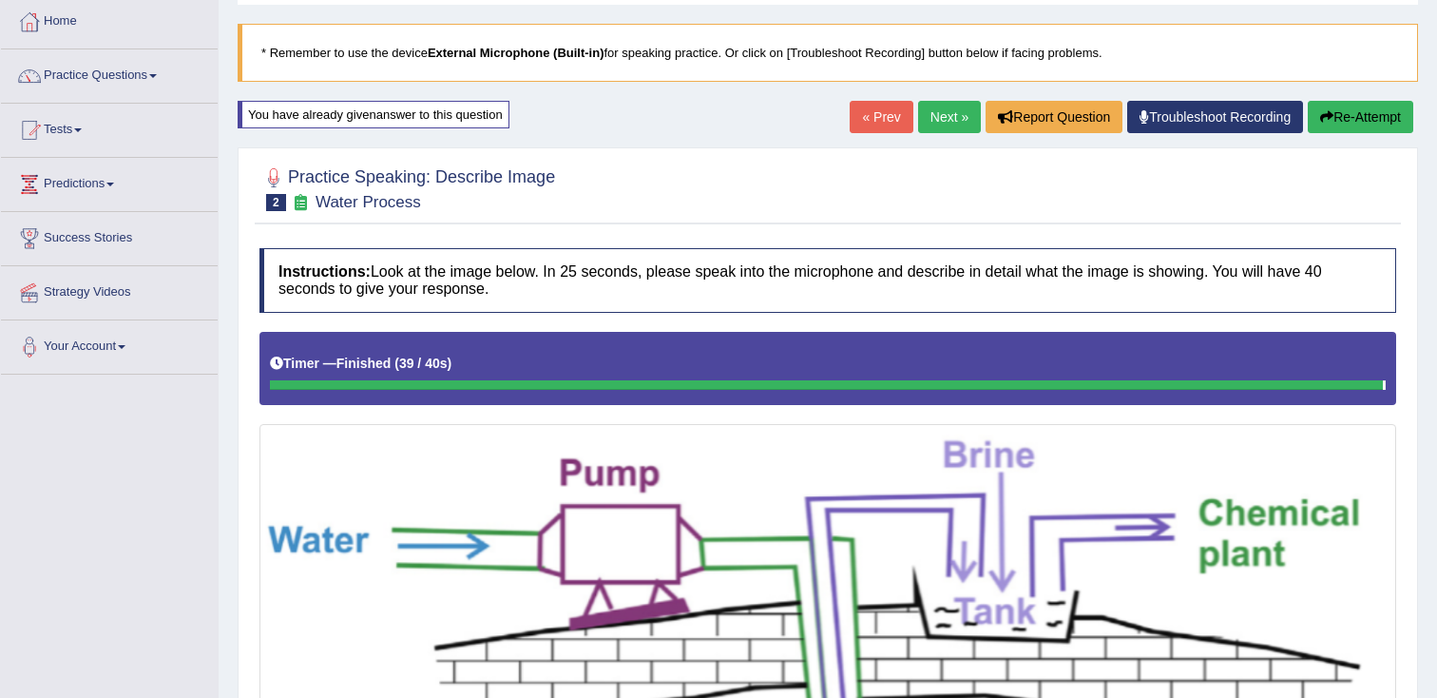
scroll to position [0, 0]
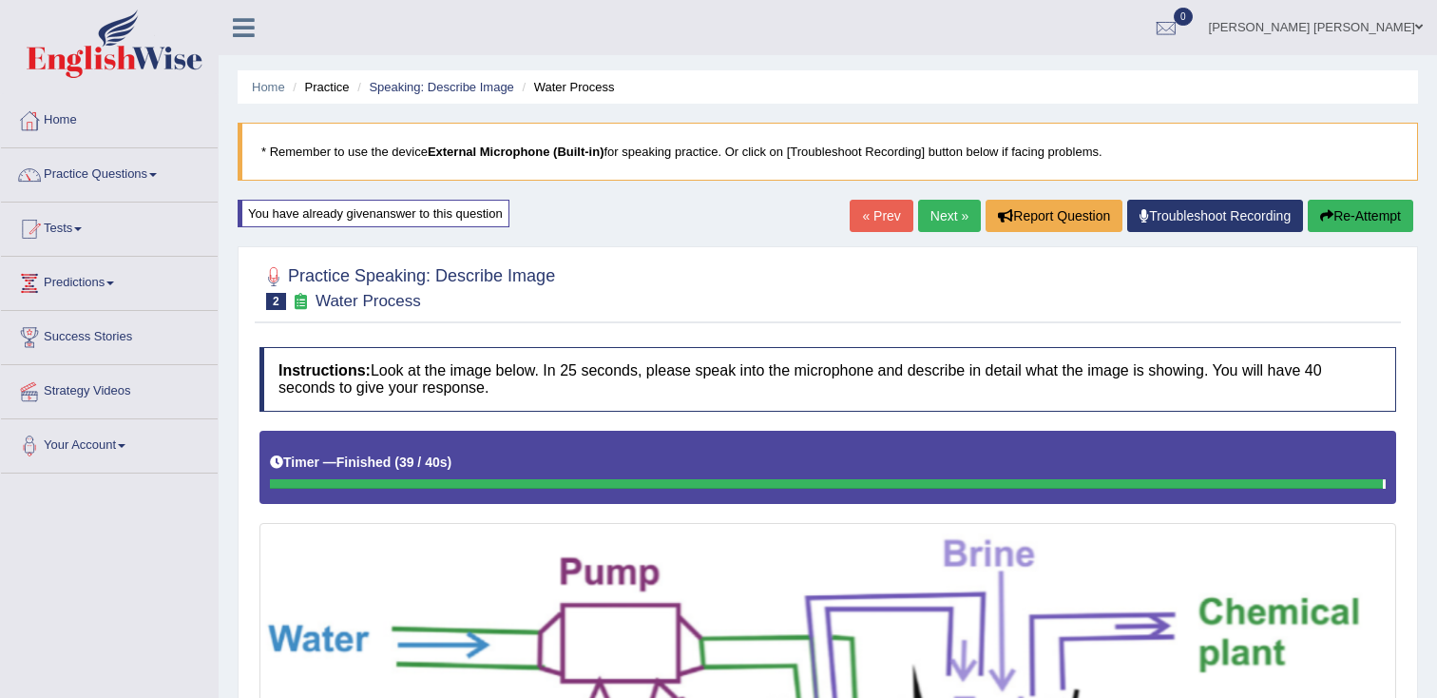
click at [946, 221] on link "Next »" at bounding box center [949, 216] width 63 height 32
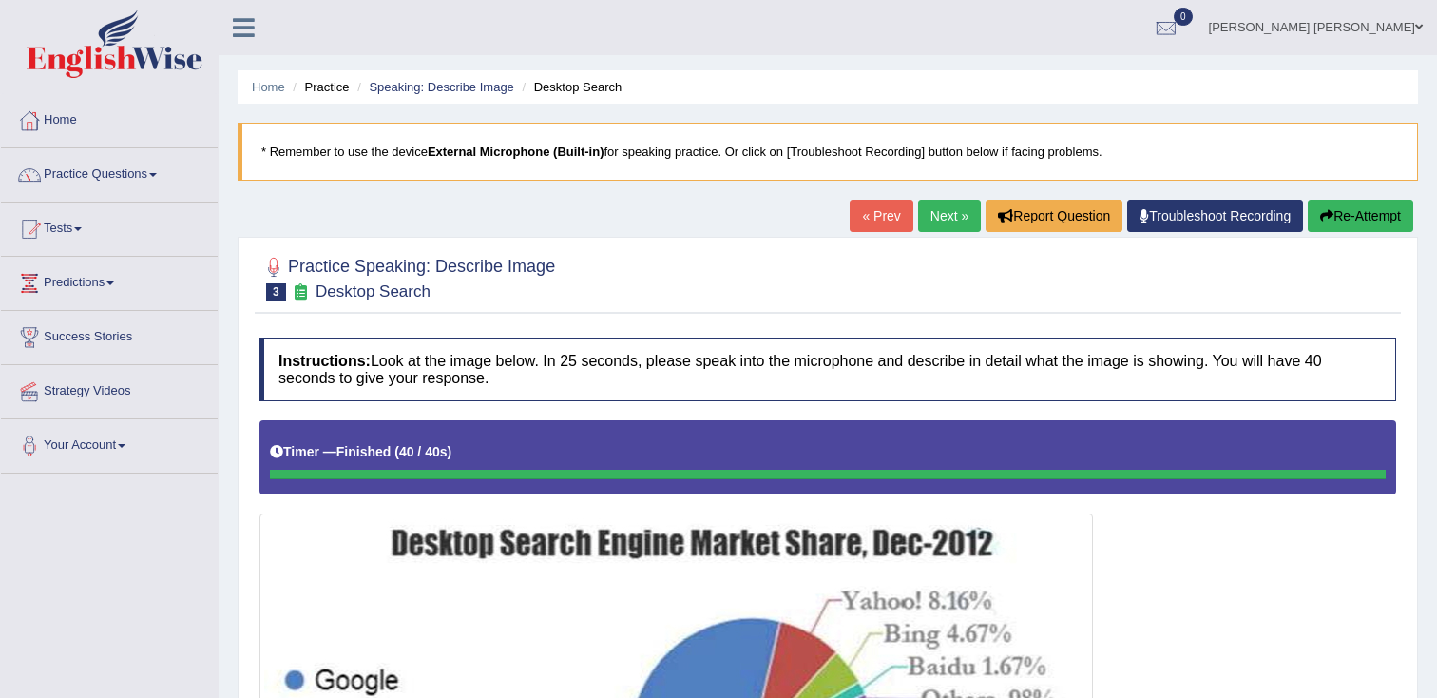
click at [1341, 221] on button "Re-Attempt" at bounding box center [1360, 216] width 105 height 32
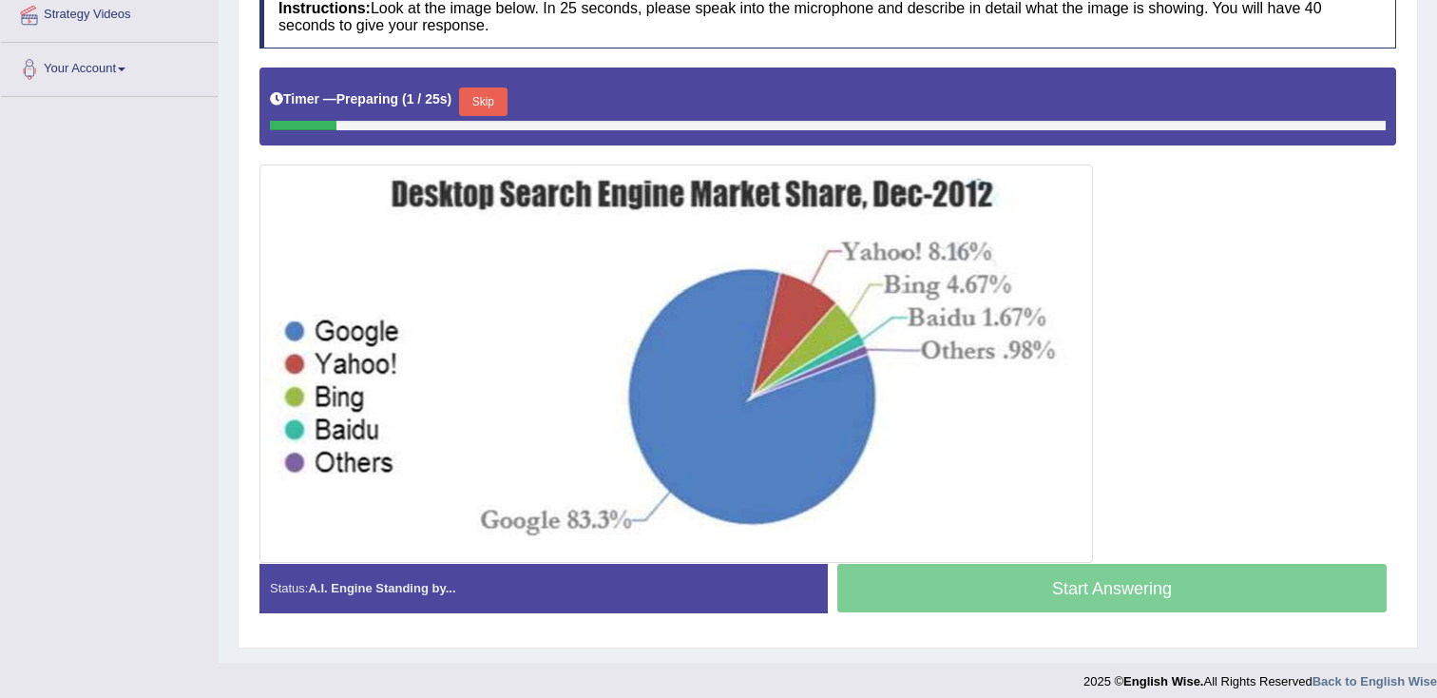
scroll to position [389, 0]
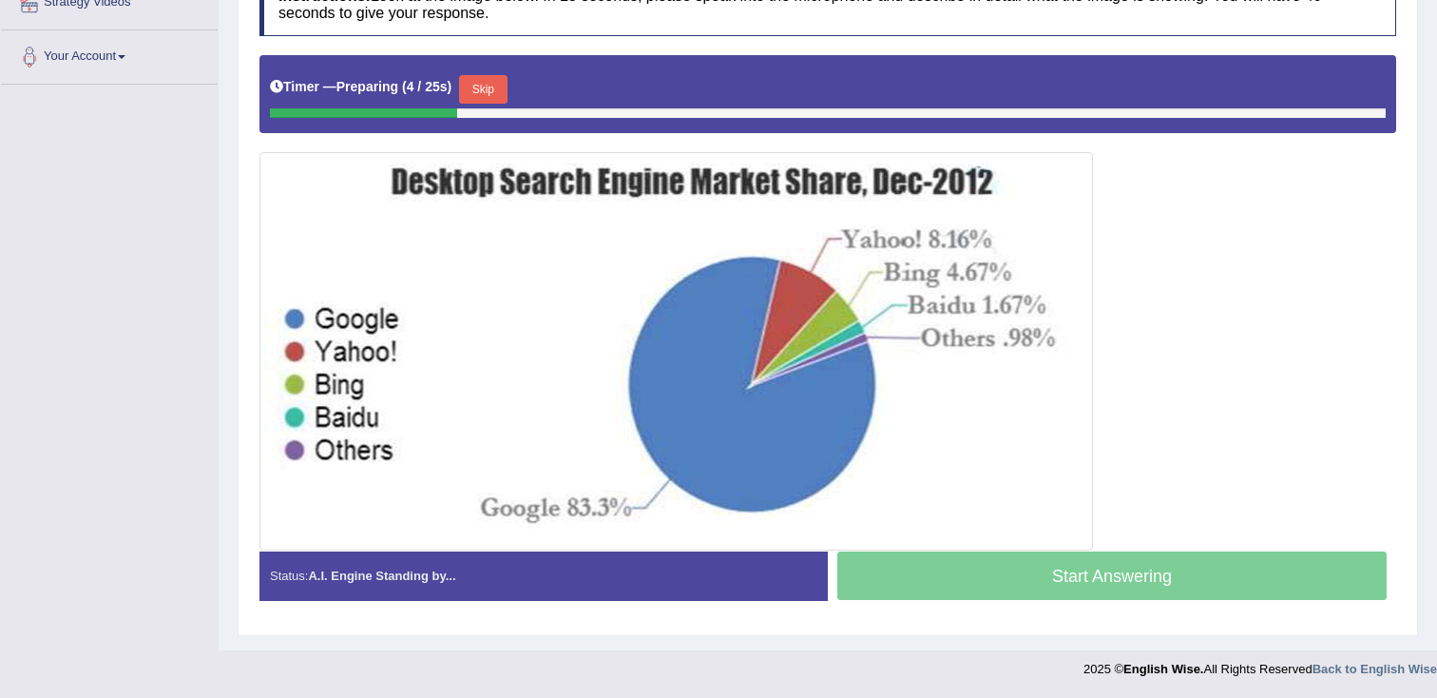
drag, startPoint x: 500, startPoint y: 99, endPoint x: 507, endPoint y: 110, distance: 13.2
click at [500, 99] on button "Skip" at bounding box center [483, 89] width 48 height 29
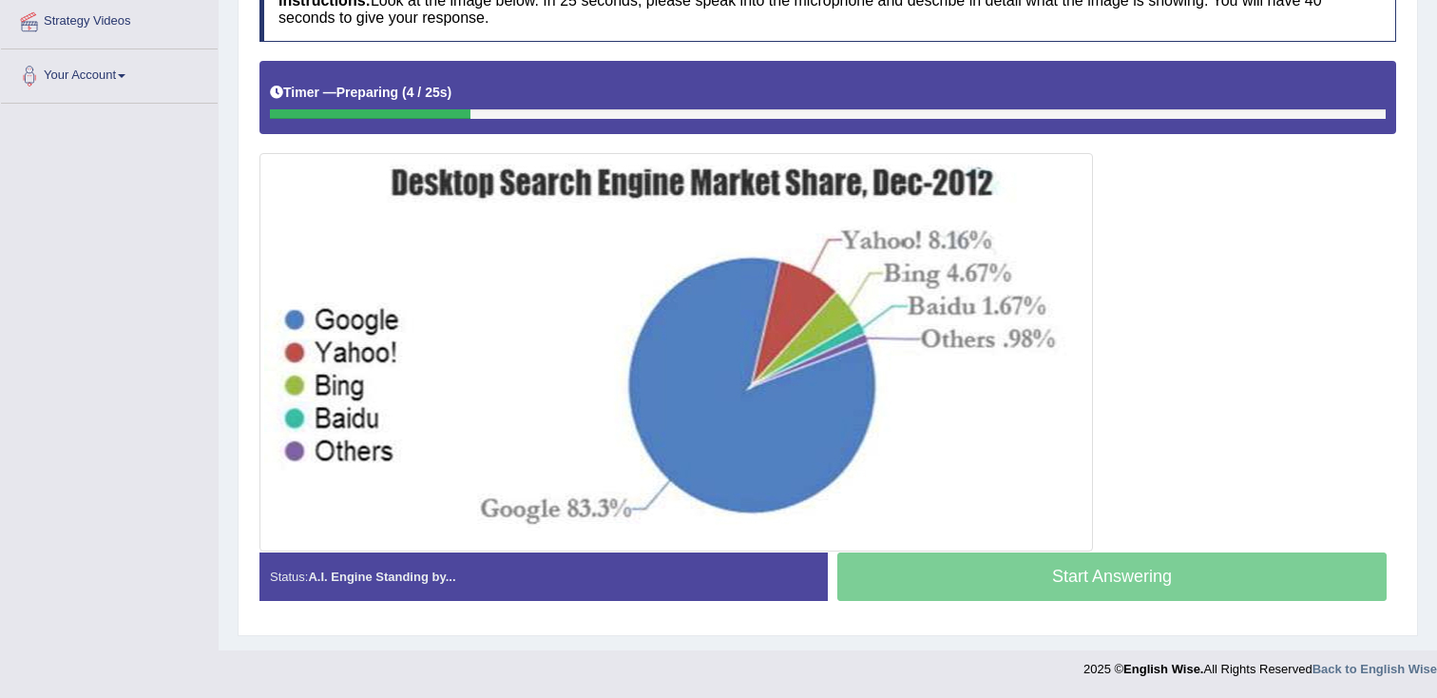
scroll to position [370, 0]
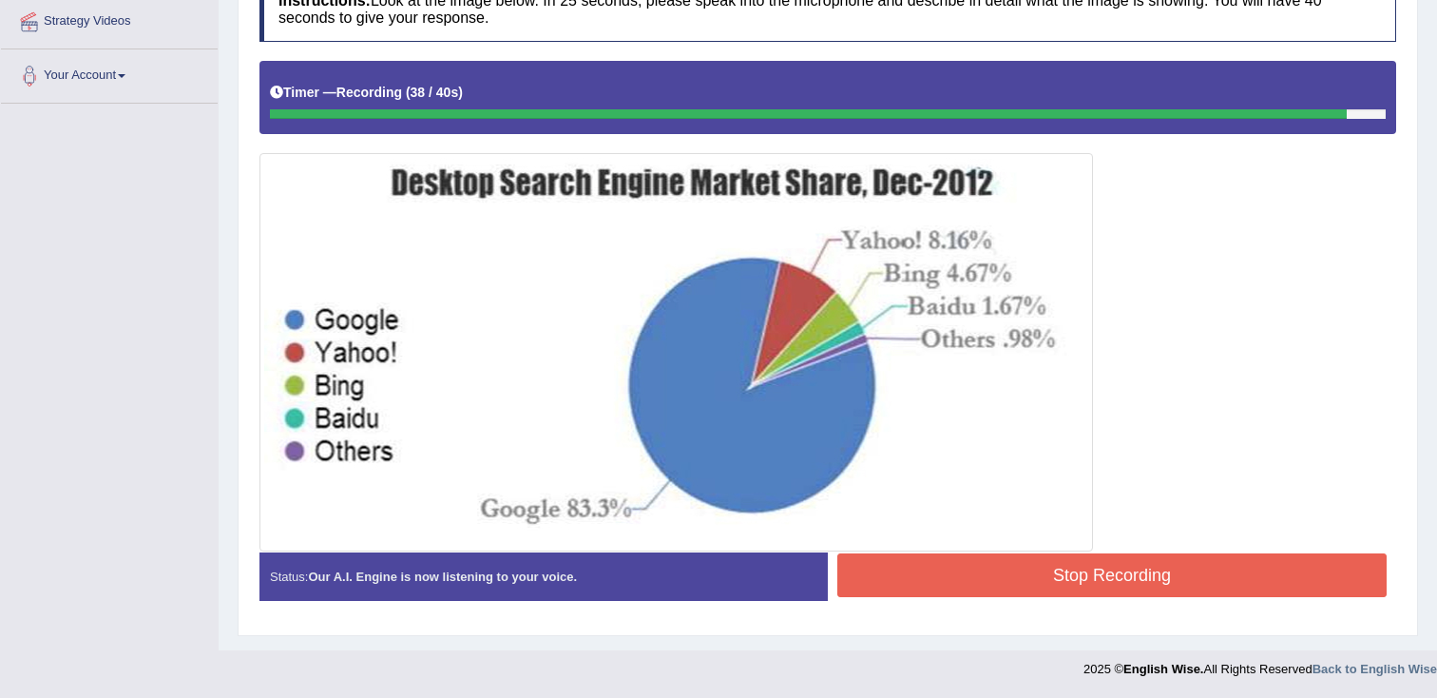
click at [1141, 576] on button "Stop Recording" at bounding box center [1111, 575] width 549 height 44
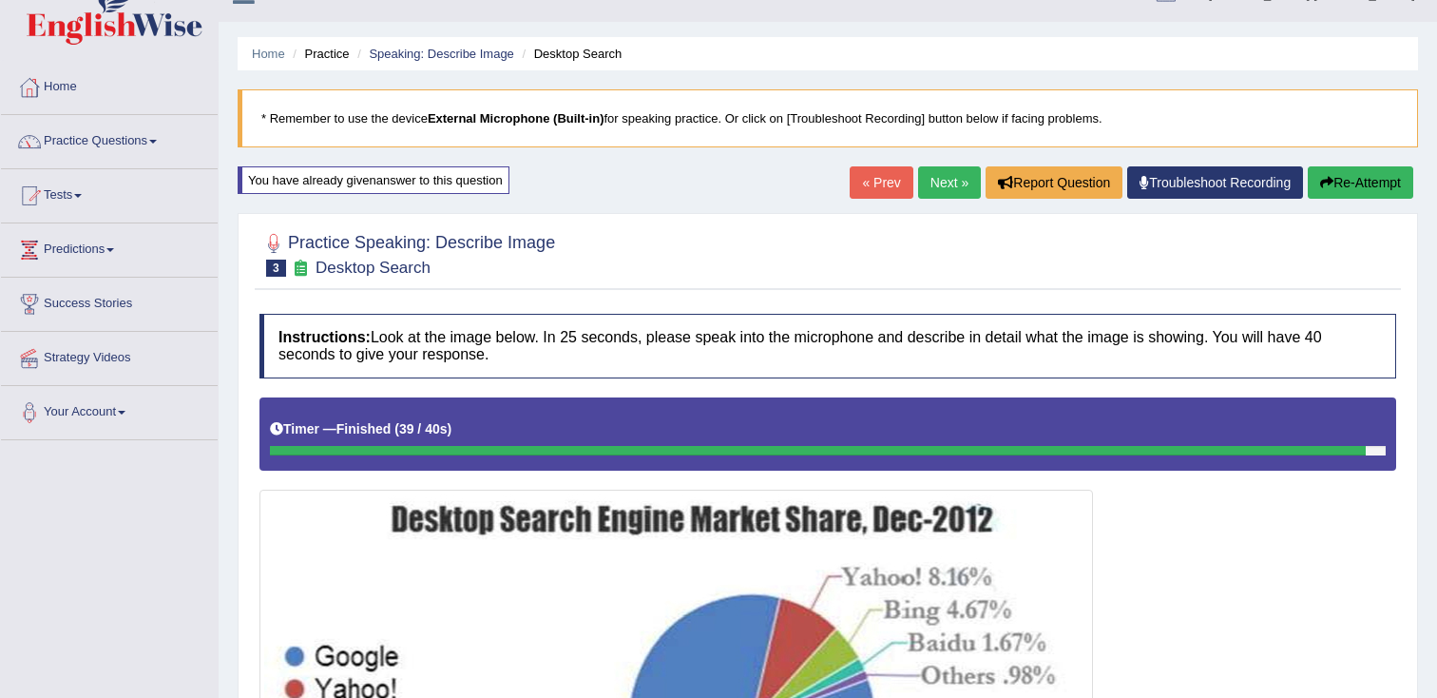
scroll to position [0, 0]
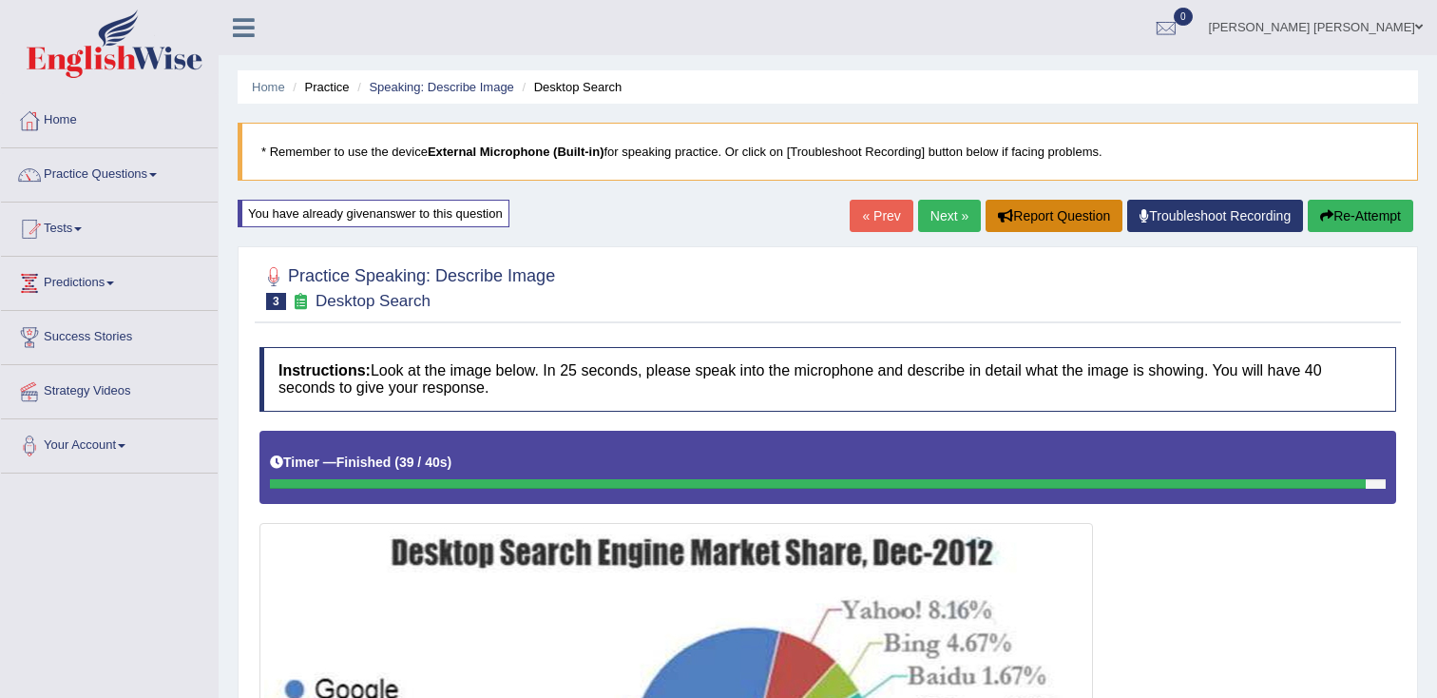
drag, startPoint x: 946, startPoint y: 218, endPoint x: 973, endPoint y: 218, distance: 27.6
click at [946, 218] on link "Next »" at bounding box center [949, 216] width 63 height 32
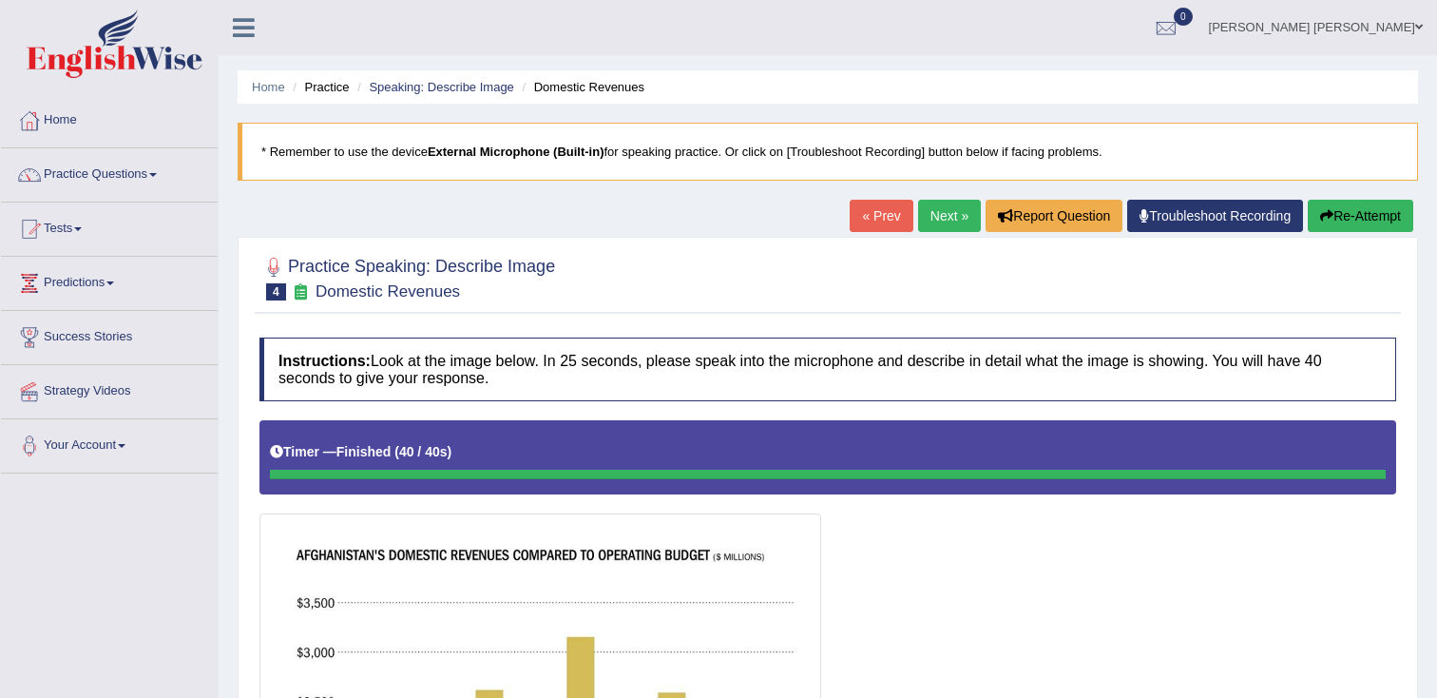
click at [1327, 216] on icon "button" at bounding box center [1326, 215] width 13 height 13
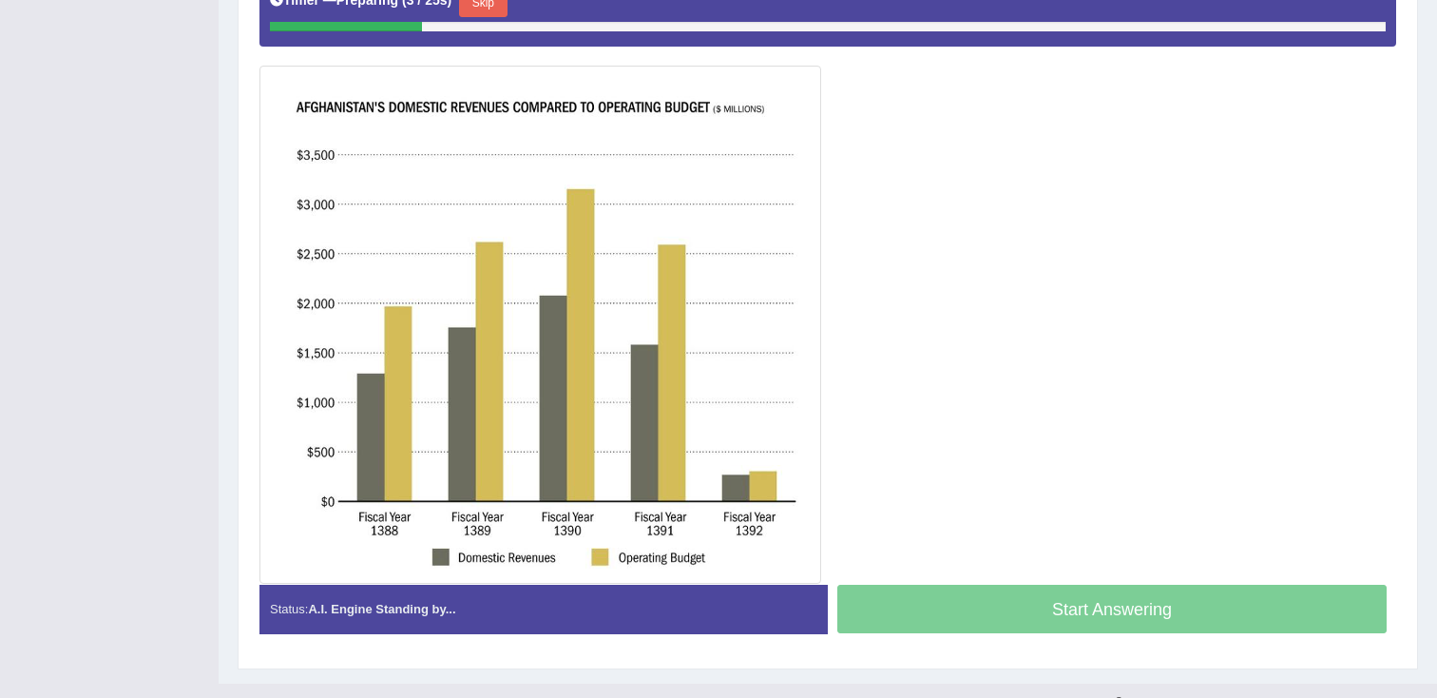
scroll to position [454, 0]
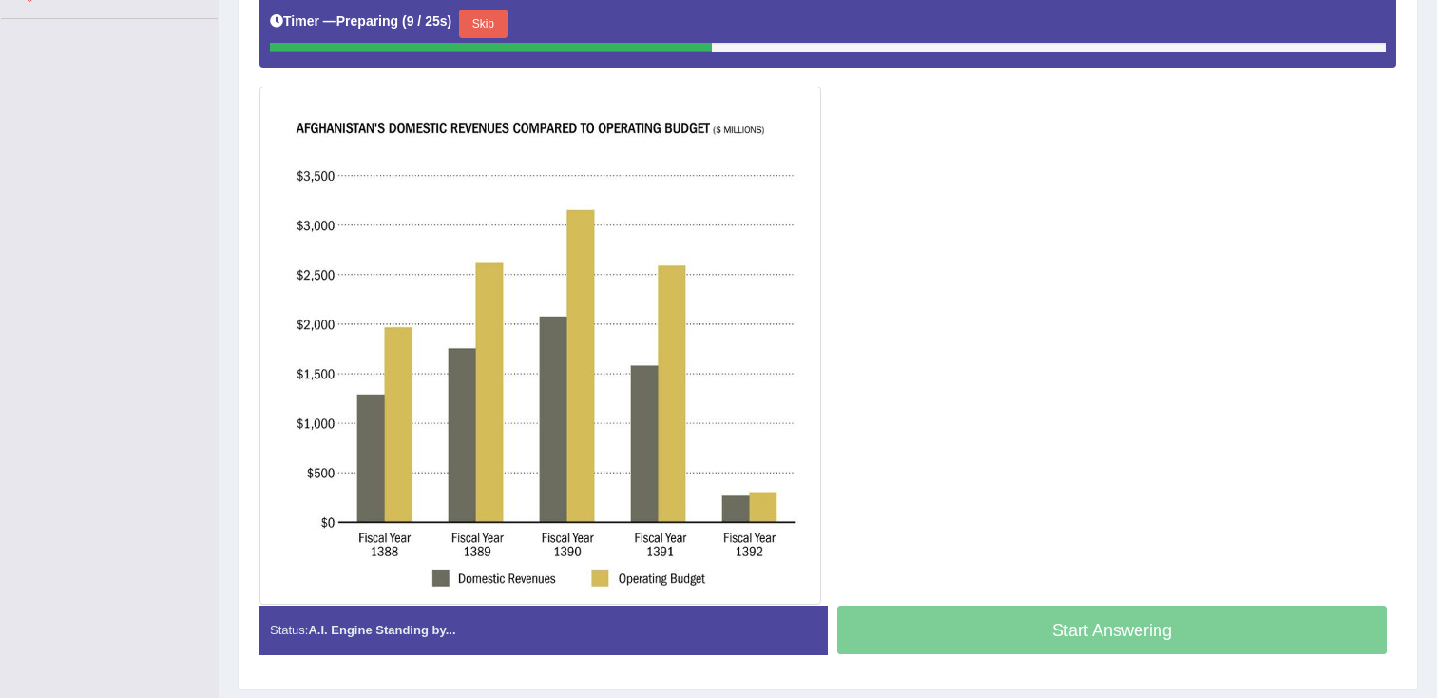
click at [503, 30] on button "Skip" at bounding box center [483, 24] width 48 height 29
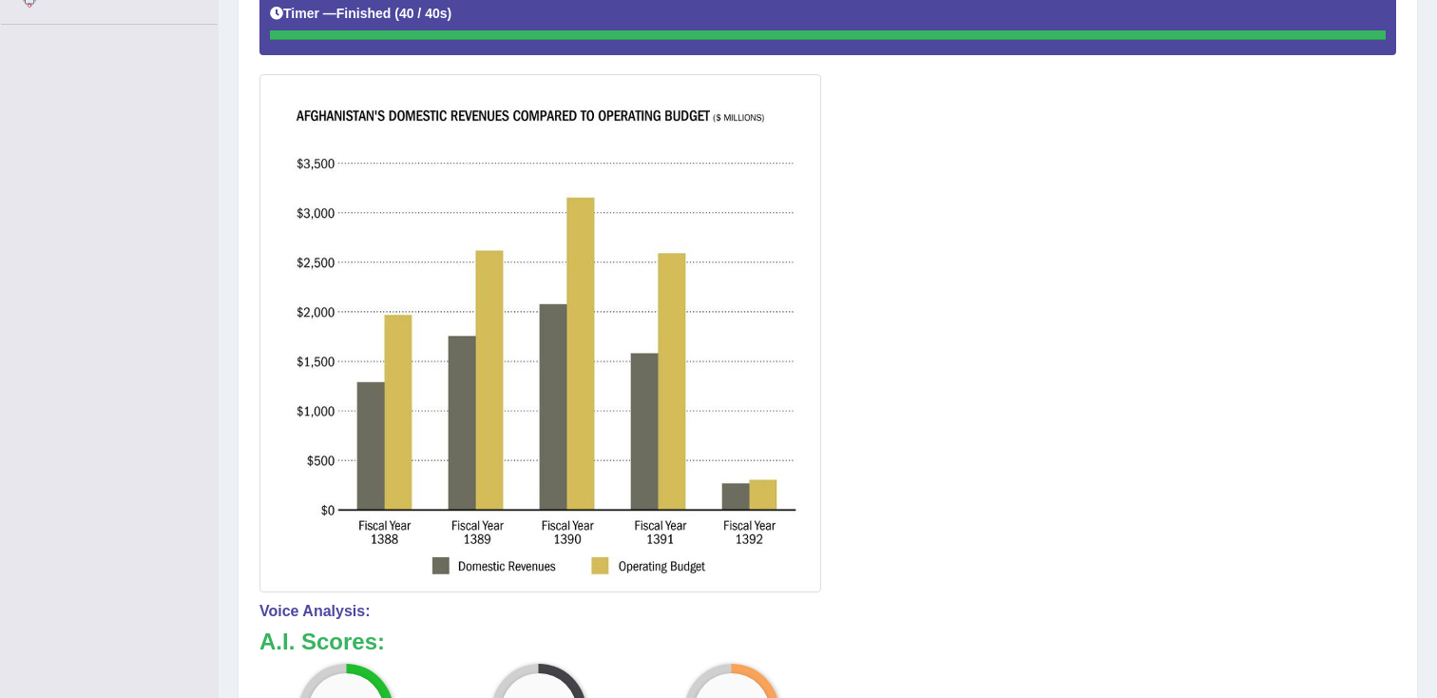
scroll to position [0, 0]
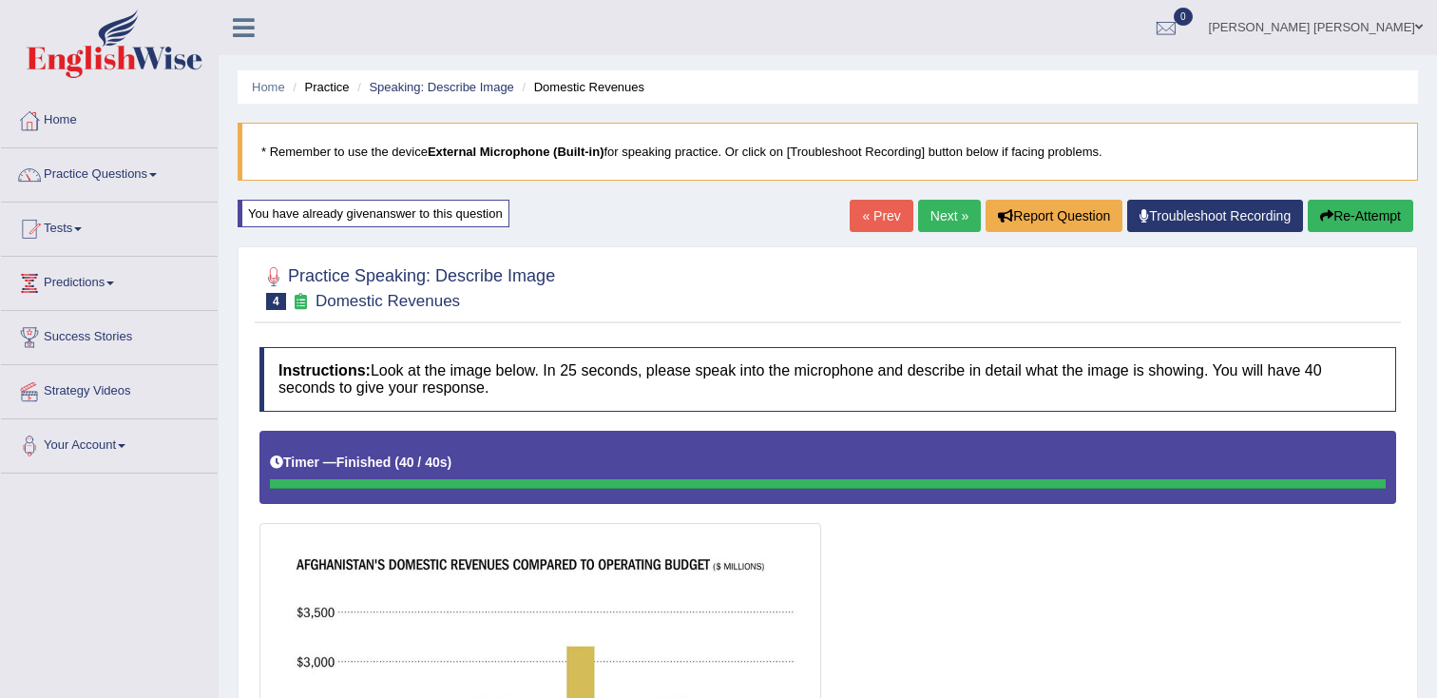
click at [1378, 224] on button "Re-Attempt" at bounding box center [1360, 216] width 105 height 32
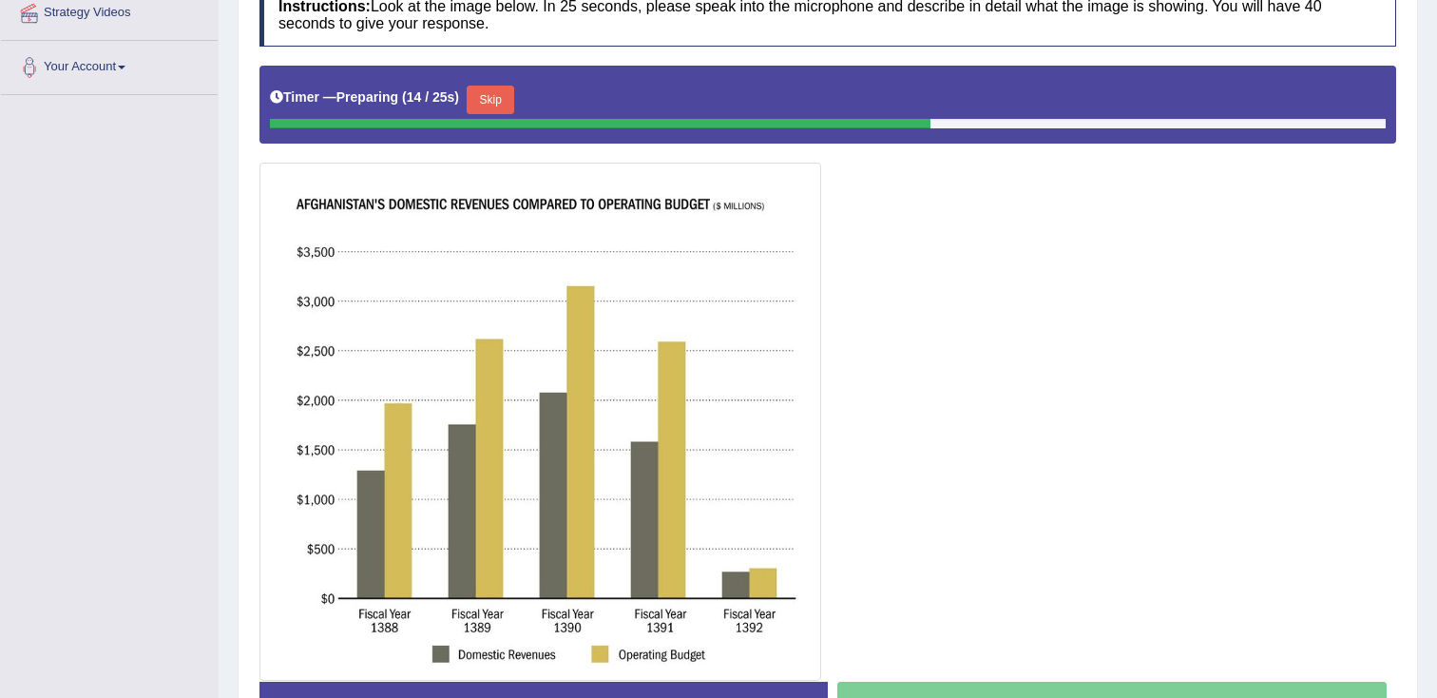
scroll to position [382, 0]
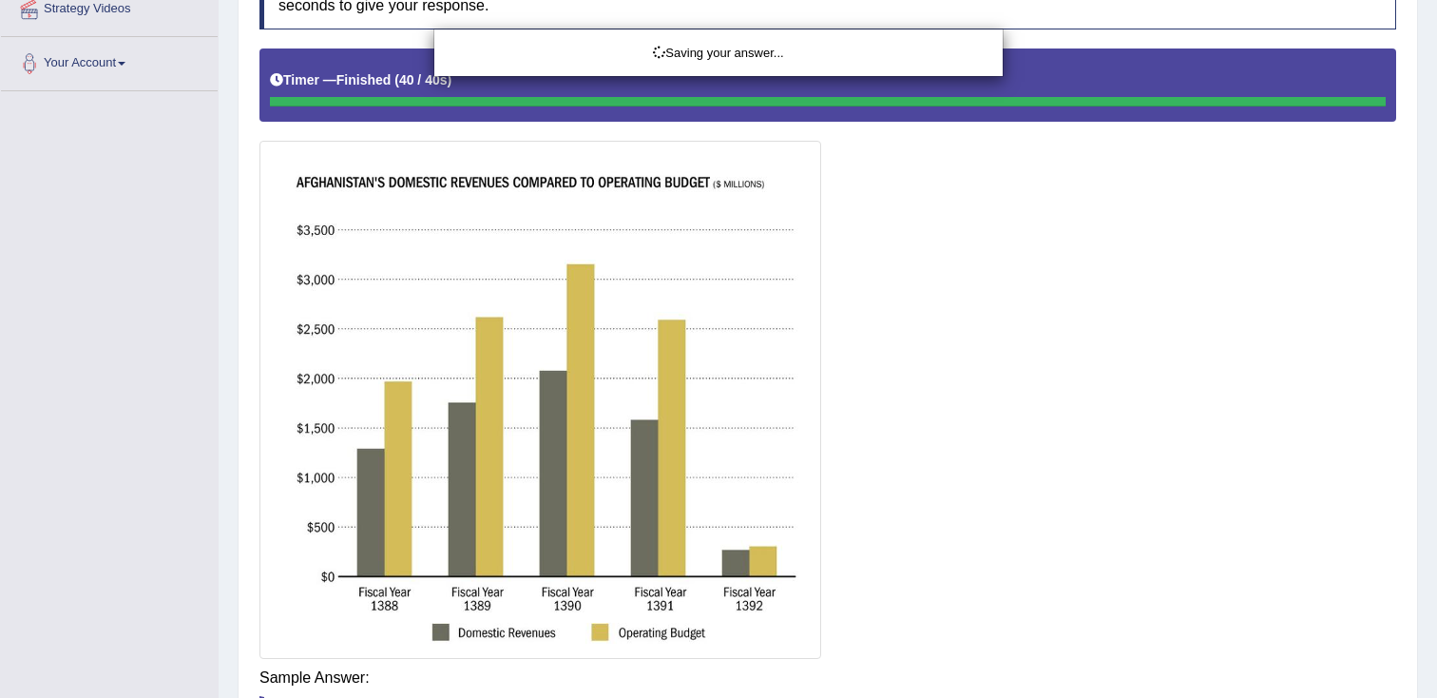
click at [1064, 680] on div "Saving your answer..." at bounding box center [718, 349] width 1437 height 698
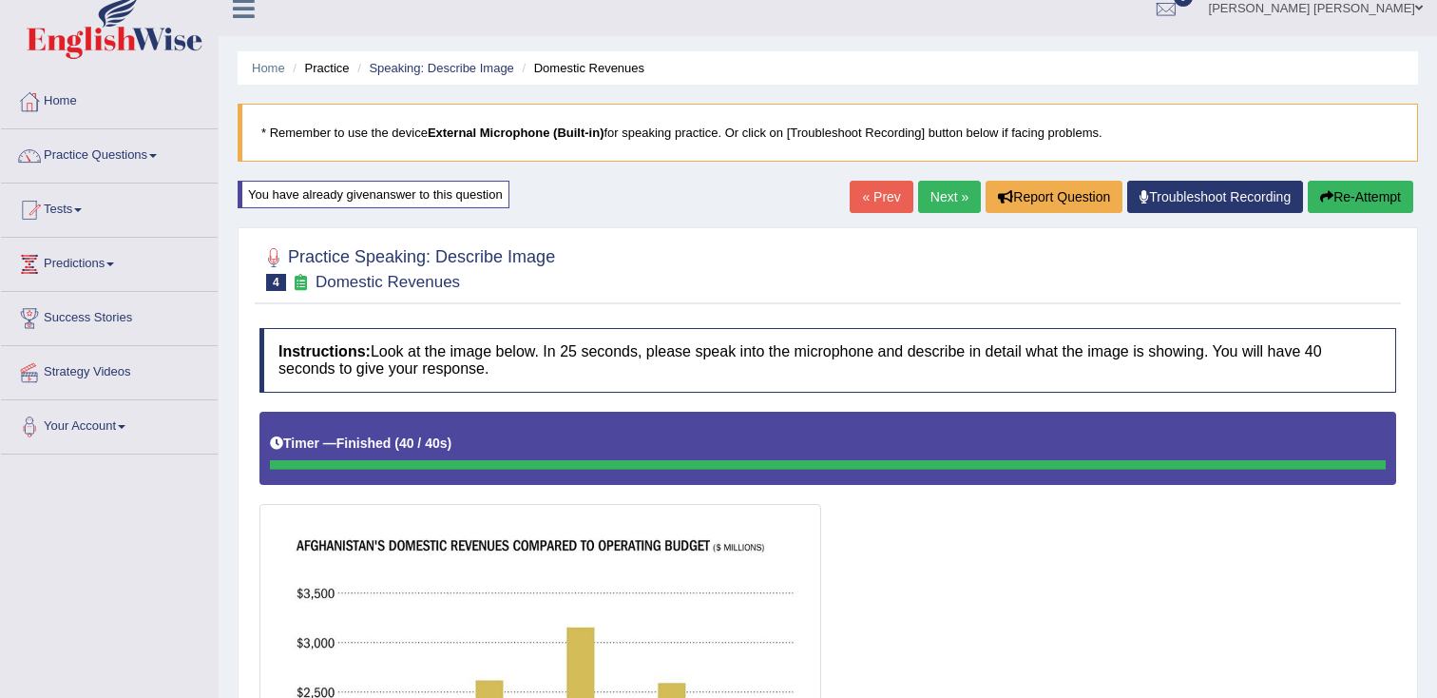
scroll to position [0, 0]
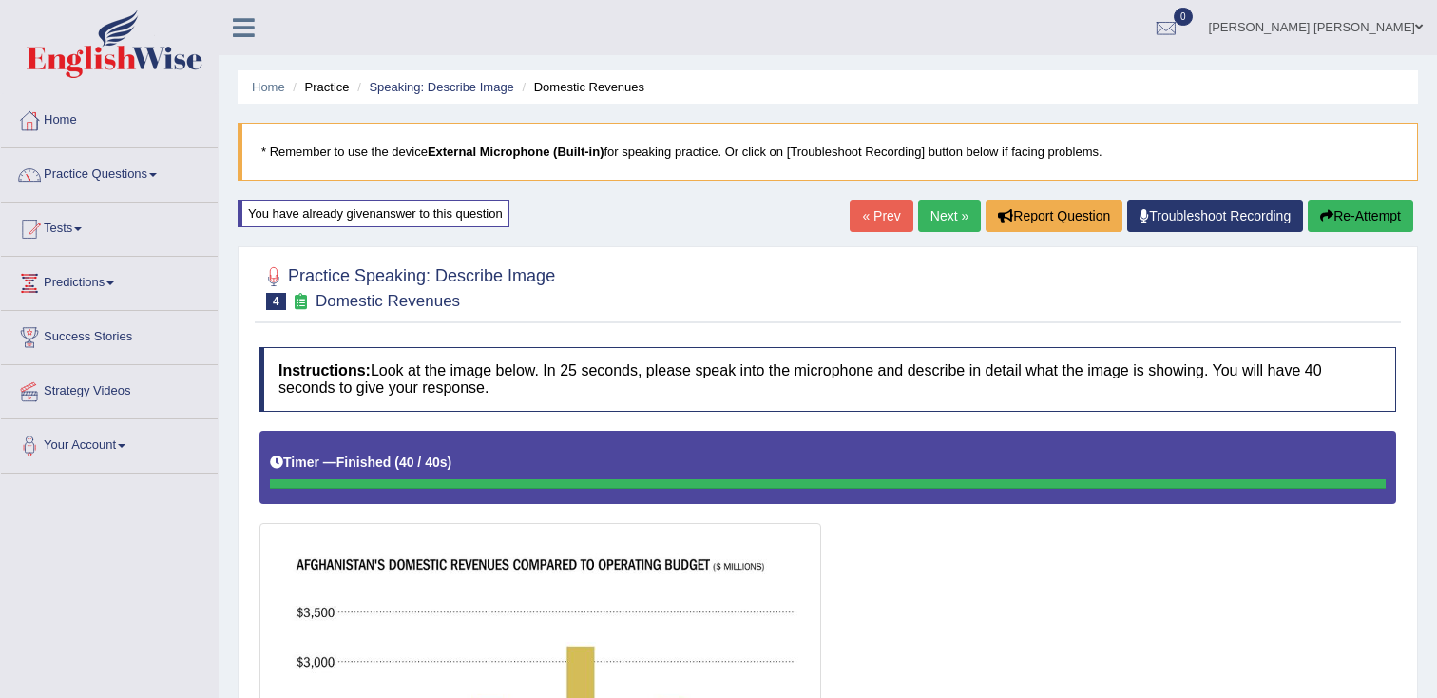
click at [461, 92] on link "Speaking: Describe Image" at bounding box center [441, 87] width 144 height 14
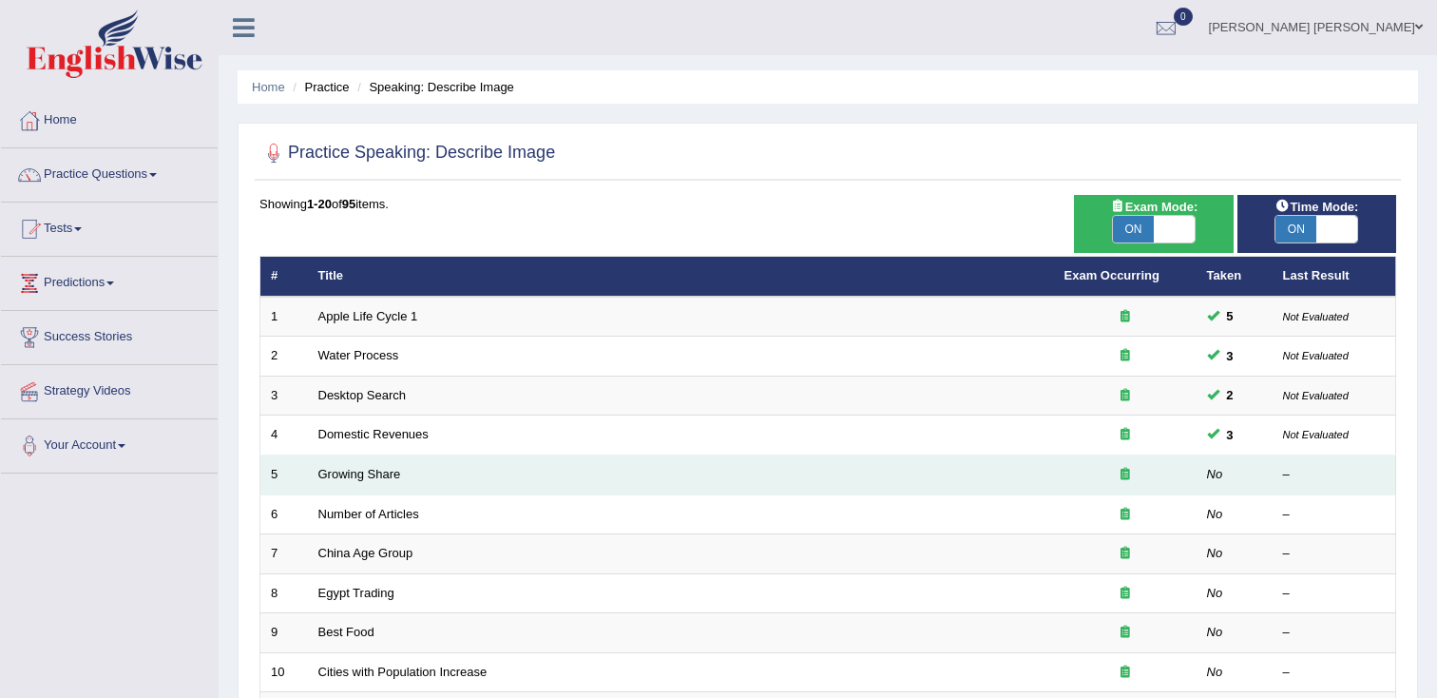
drag, startPoint x: 386, startPoint y: 477, endPoint x: 424, endPoint y: 464, distance: 40.3
click at [385, 477] on link "Growing Share" at bounding box center [359, 474] width 83 height 14
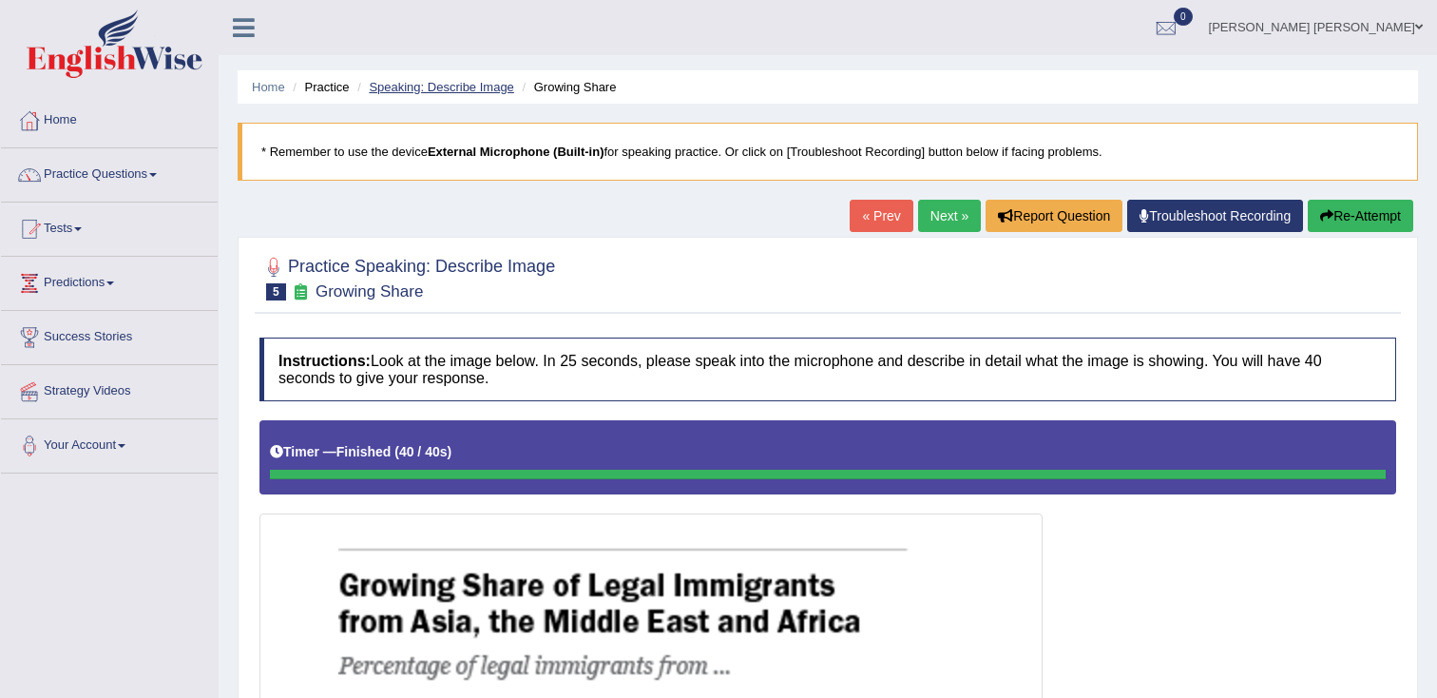
click at [477, 92] on link "Speaking: Describe Image" at bounding box center [441, 87] width 144 height 14
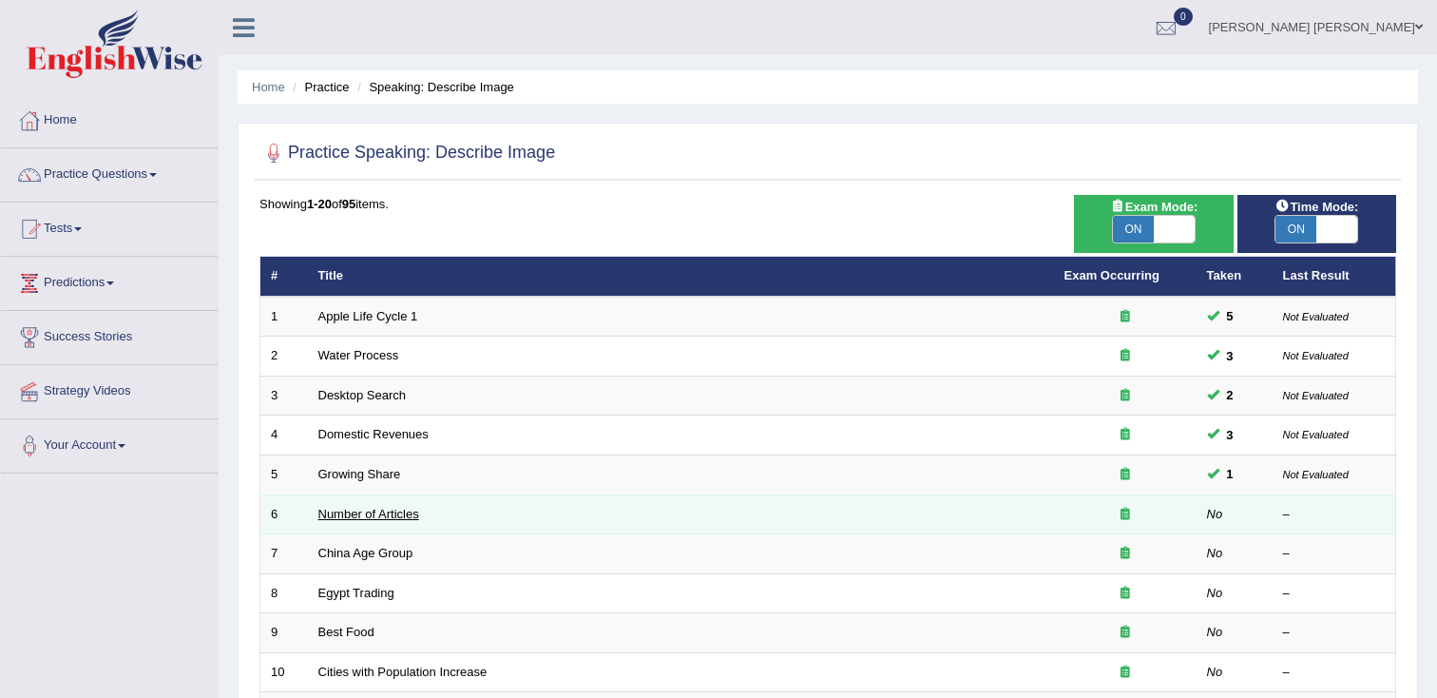
click at [362, 518] on link "Number of Articles" at bounding box center [368, 514] width 101 height 14
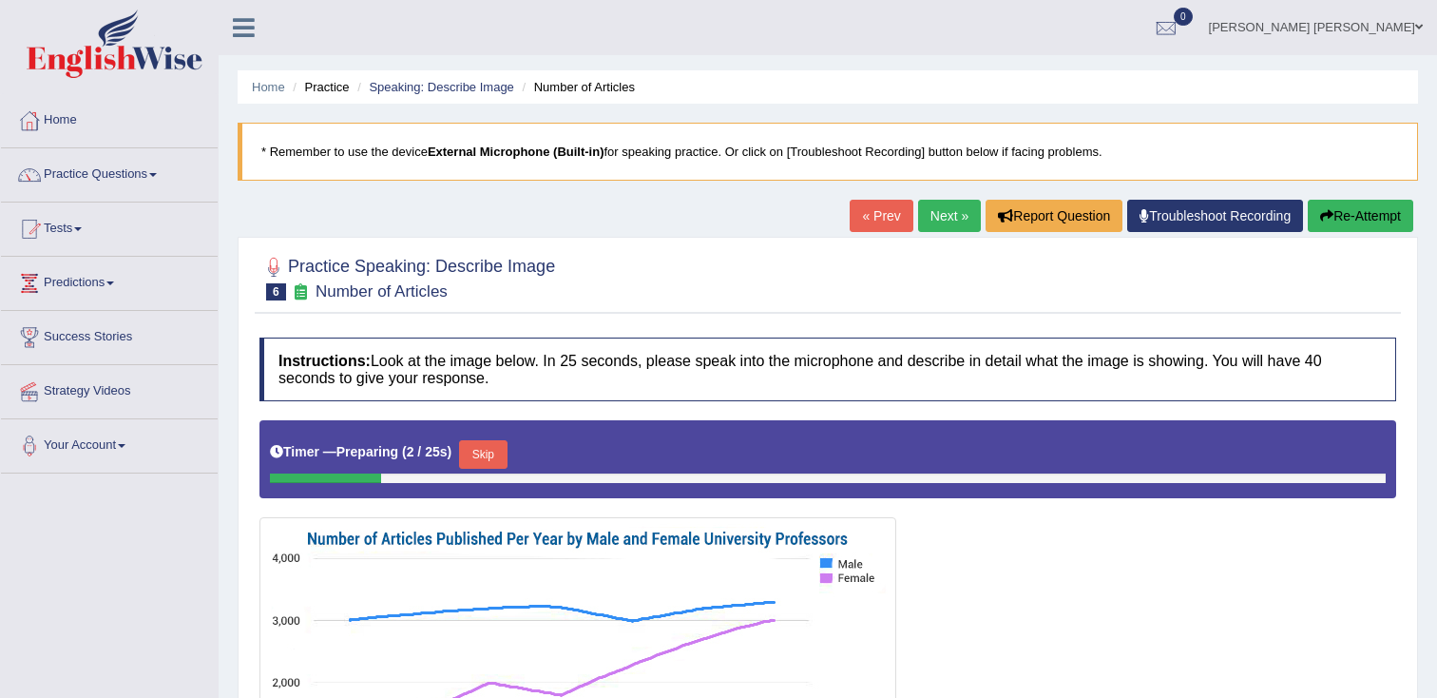
click at [431, 94] on li "Speaking: Describe Image" at bounding box center [434, 87] width 162 height 18
click at [431, 90] on link "Speaking: Describe Image" at bounding box center [441, 87] width 144 height 14
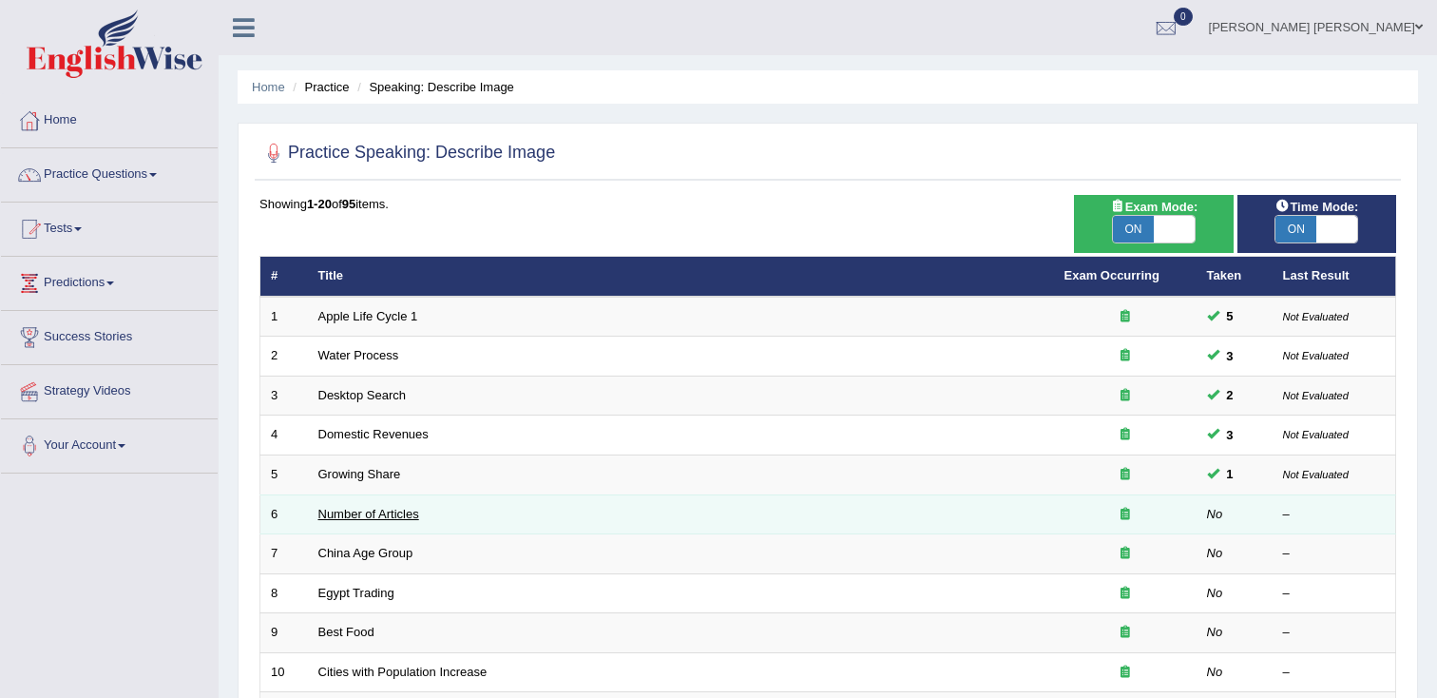
click at [384, 510] on link "Number of Articles" at bounding box center [368, 514] width 101 height 14
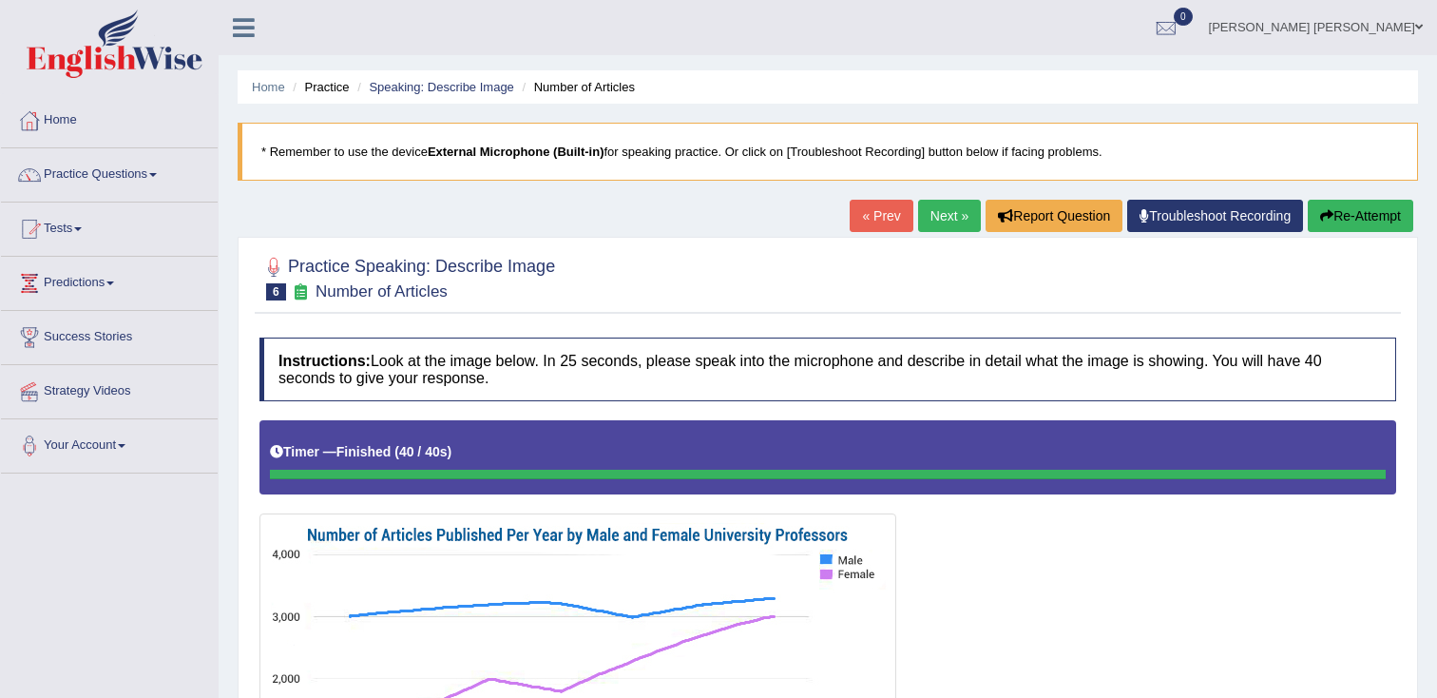
click at [949, 216] on link "Next »" at bounding box center [949, 216] width 63 height 32
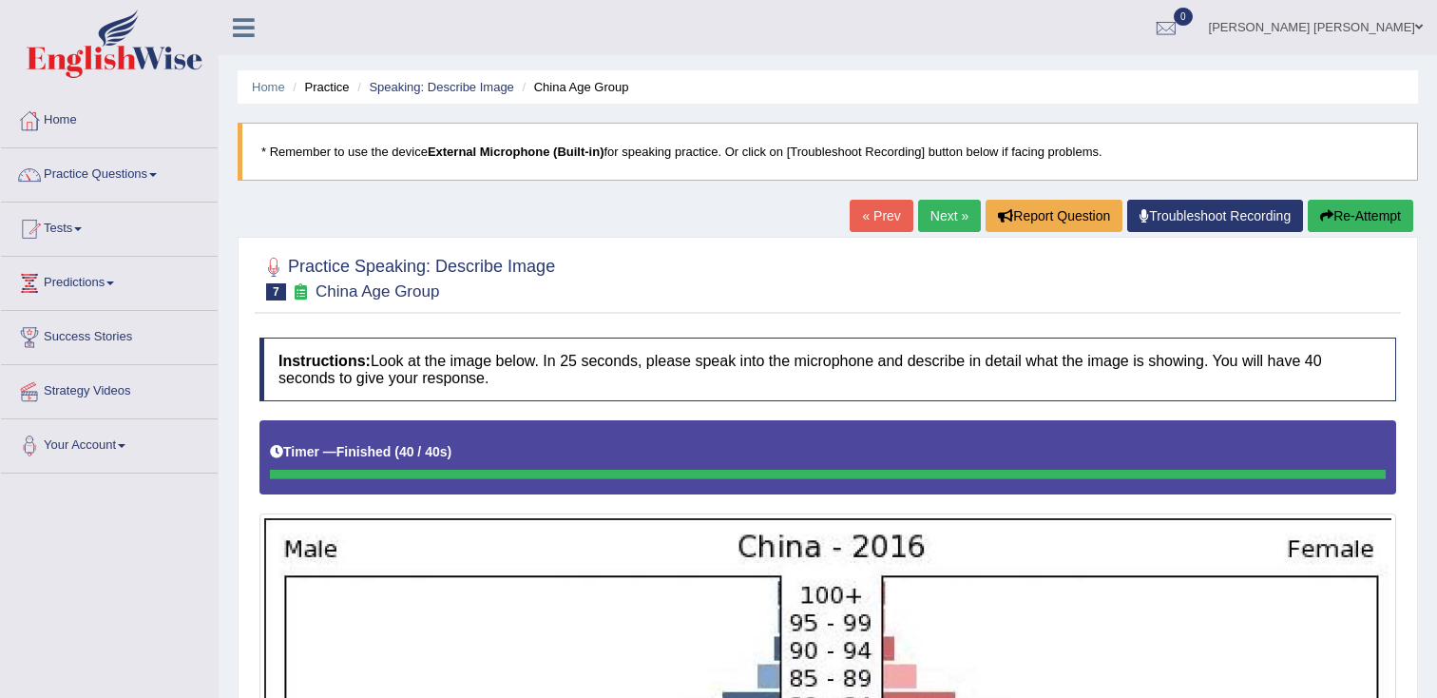
click at [1368, 222] on button "Re-Attempt" at bounding box center [1360, 216] width 105 height 32
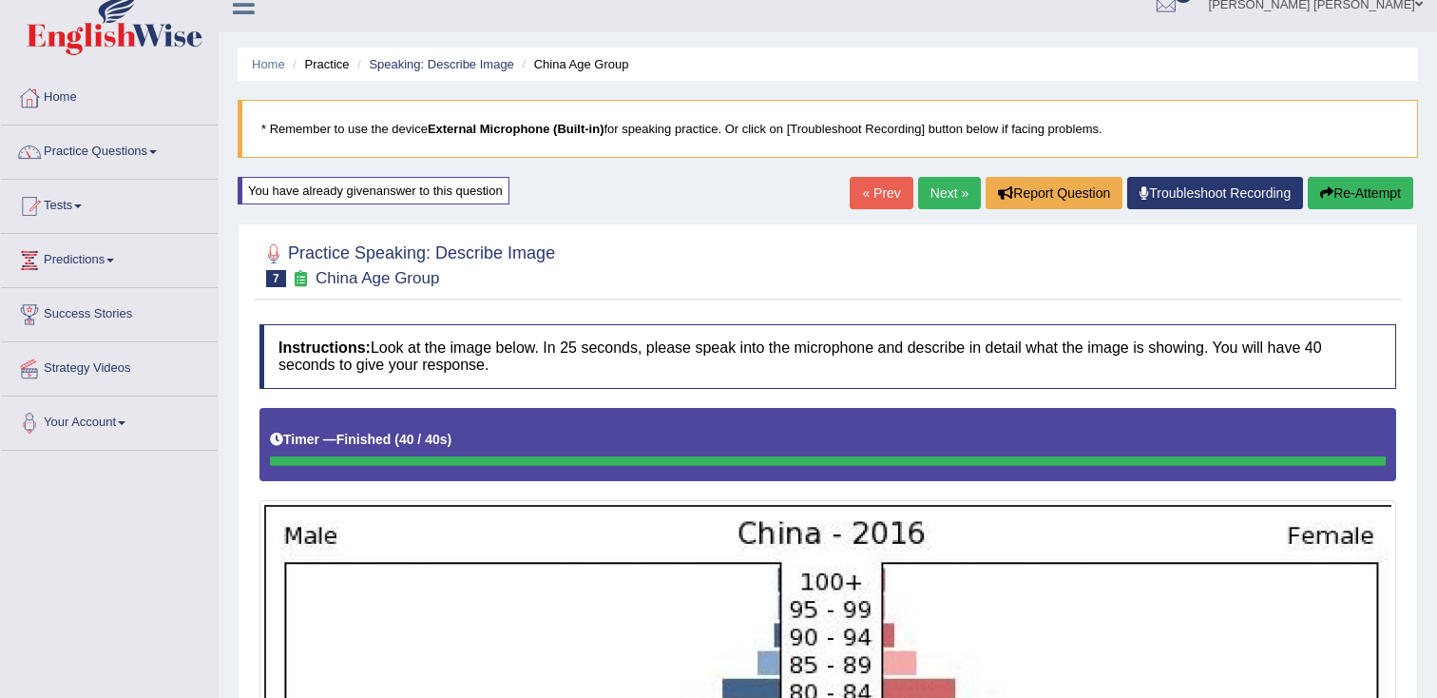
click at [1370, 201] on button "Re-Attempt" at bounding box center [1360, 193] width 105 height 32
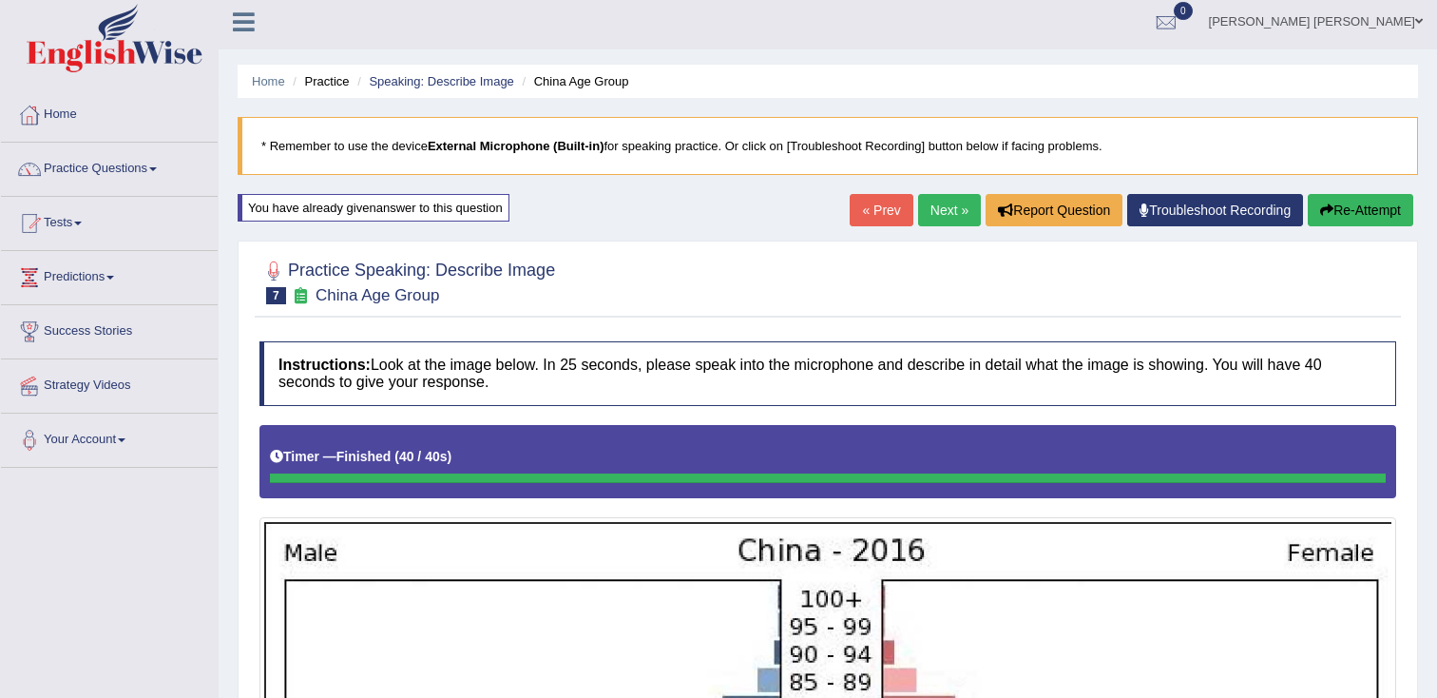
scroll to position [9, 0]
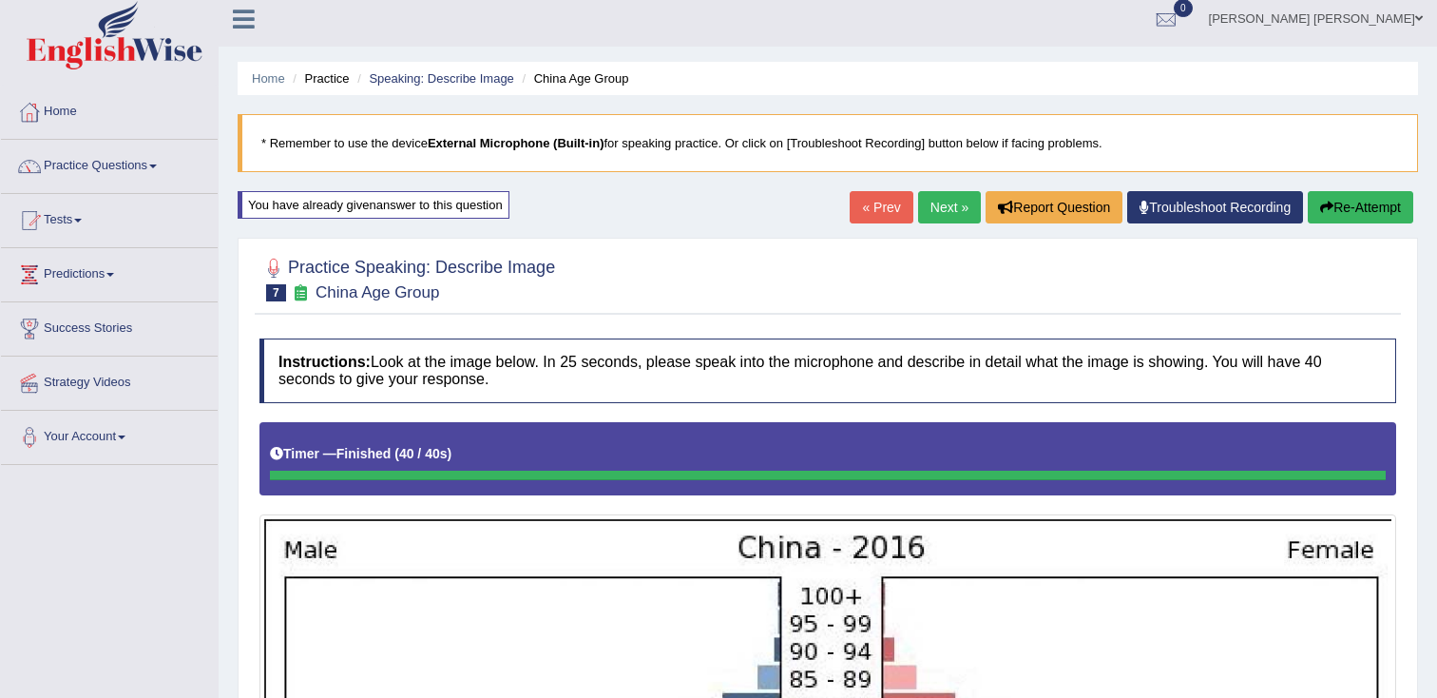
click at [462, 92] on ul "Home Practice Speaking: Describe Image China Age Group" at bounding box center [828, 78] width 1180 height 33
click at [467, 83] on link "Speaking: Describe Image" at bounding box center [441, 78] width 144 height 14
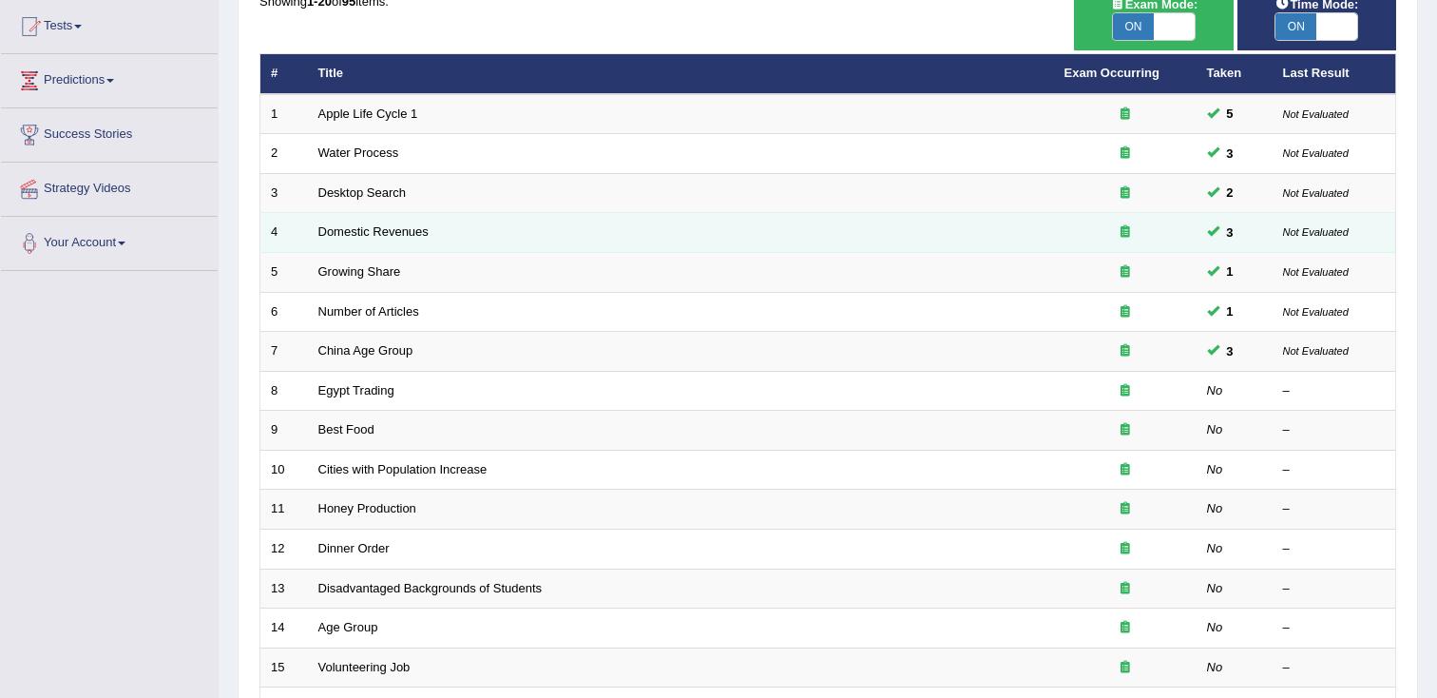
scroll to position [203, 0]
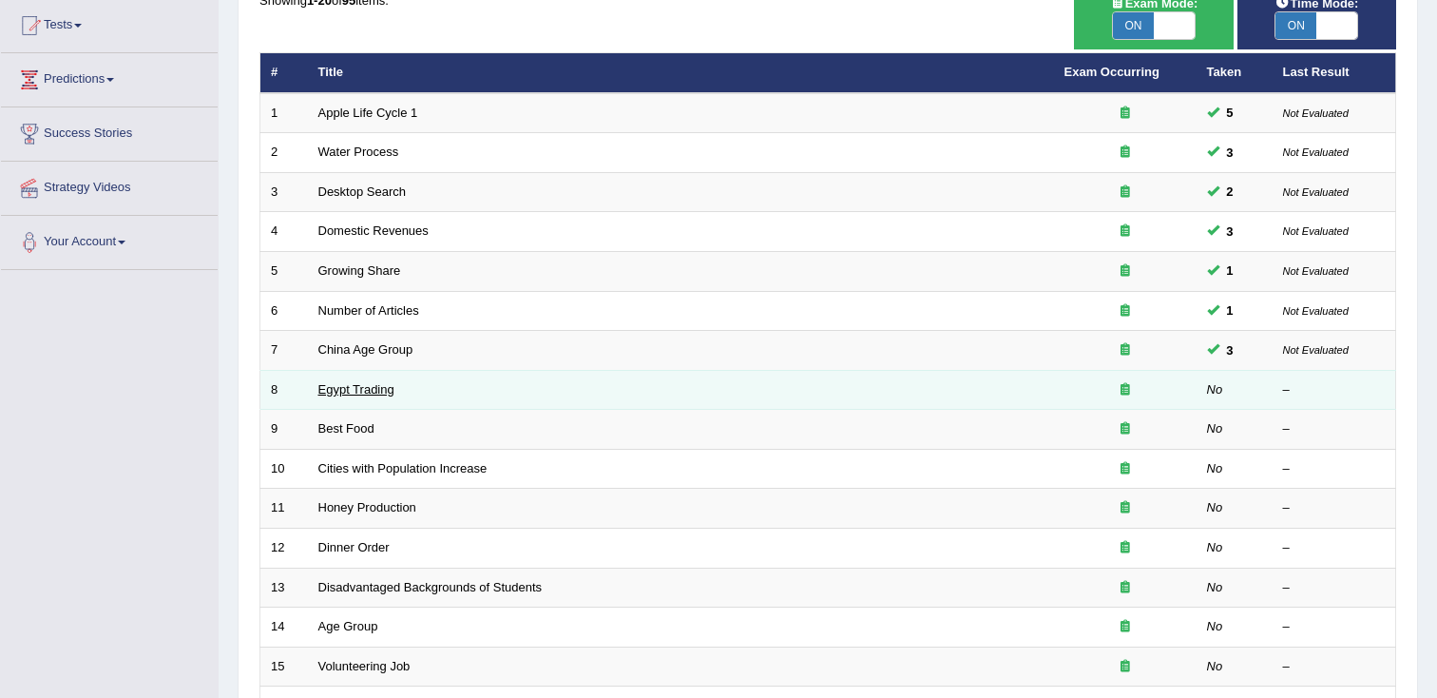
click at [356, 382] on link "Egypt Trading" at bounding box center [356, 389] width 76 height 14
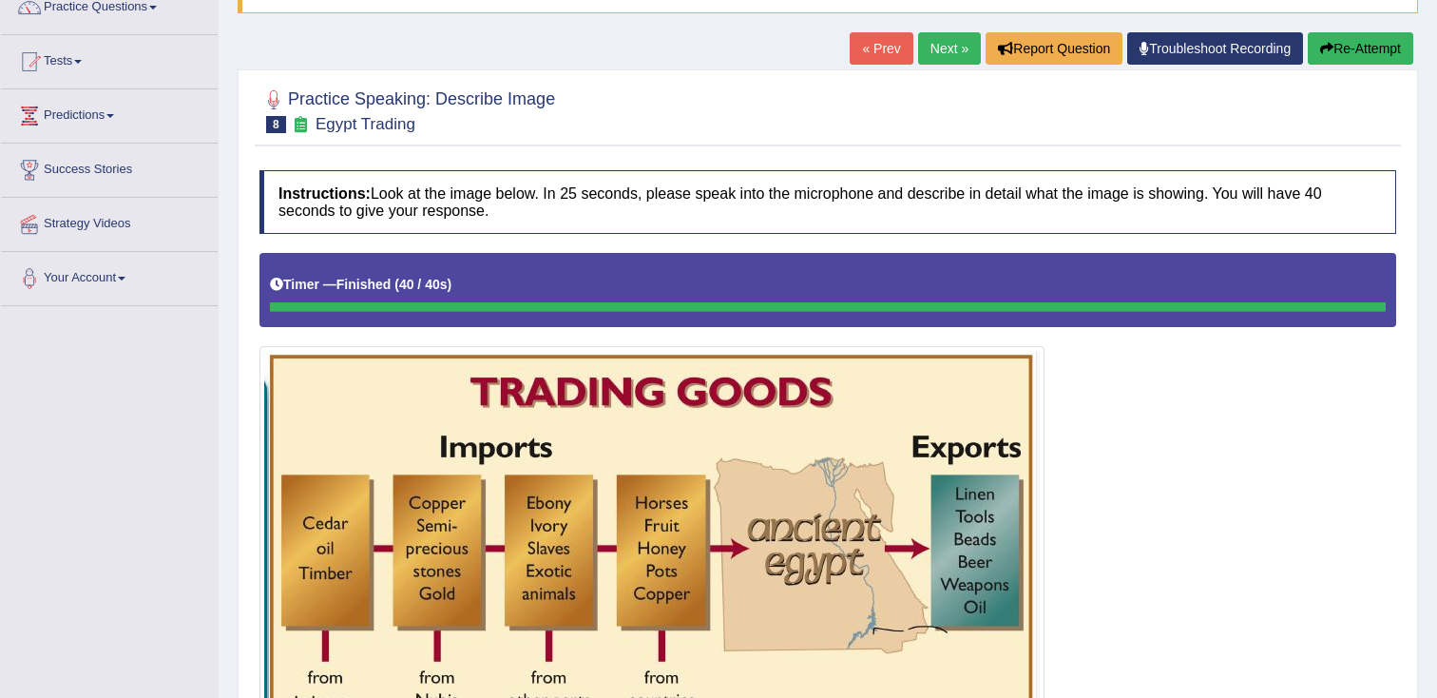
scroll to position [164, 0]
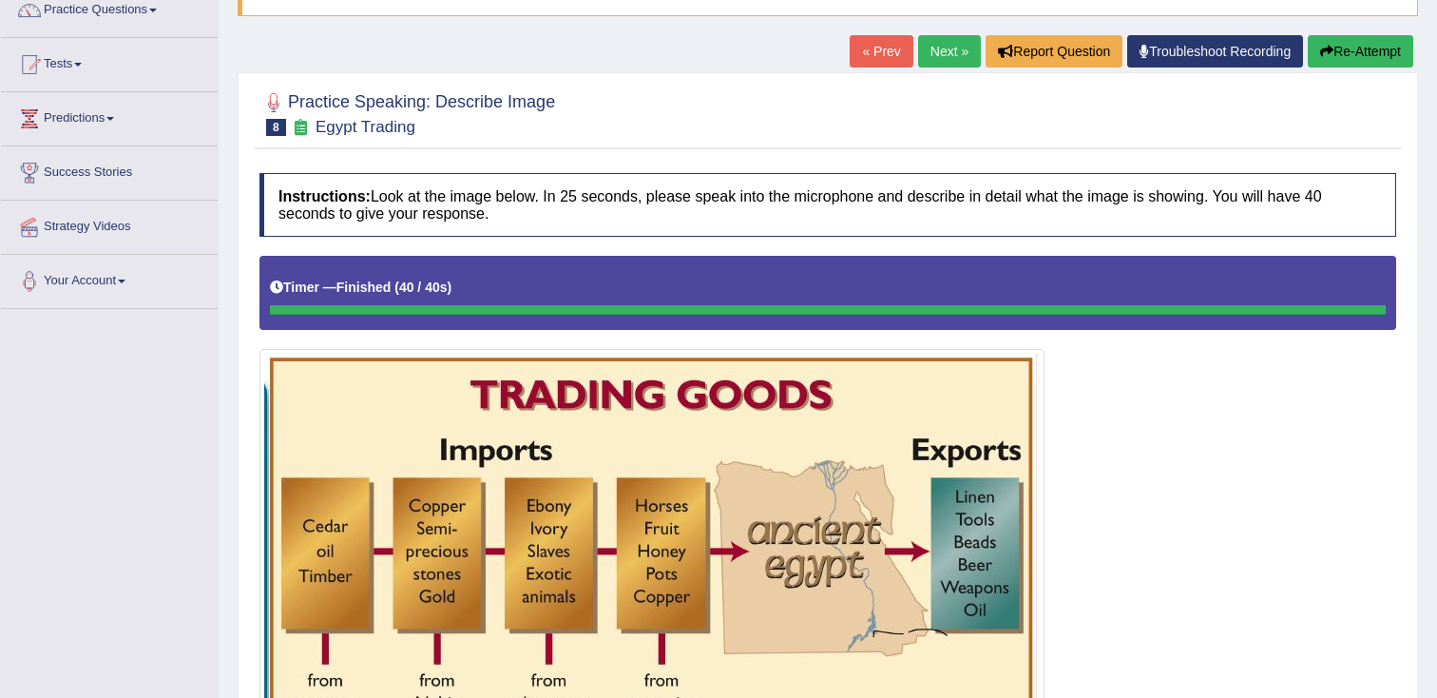
click at [1333, 58] on button "Re-Attempt" at bounding box center [1360, 51] width 105 height 32
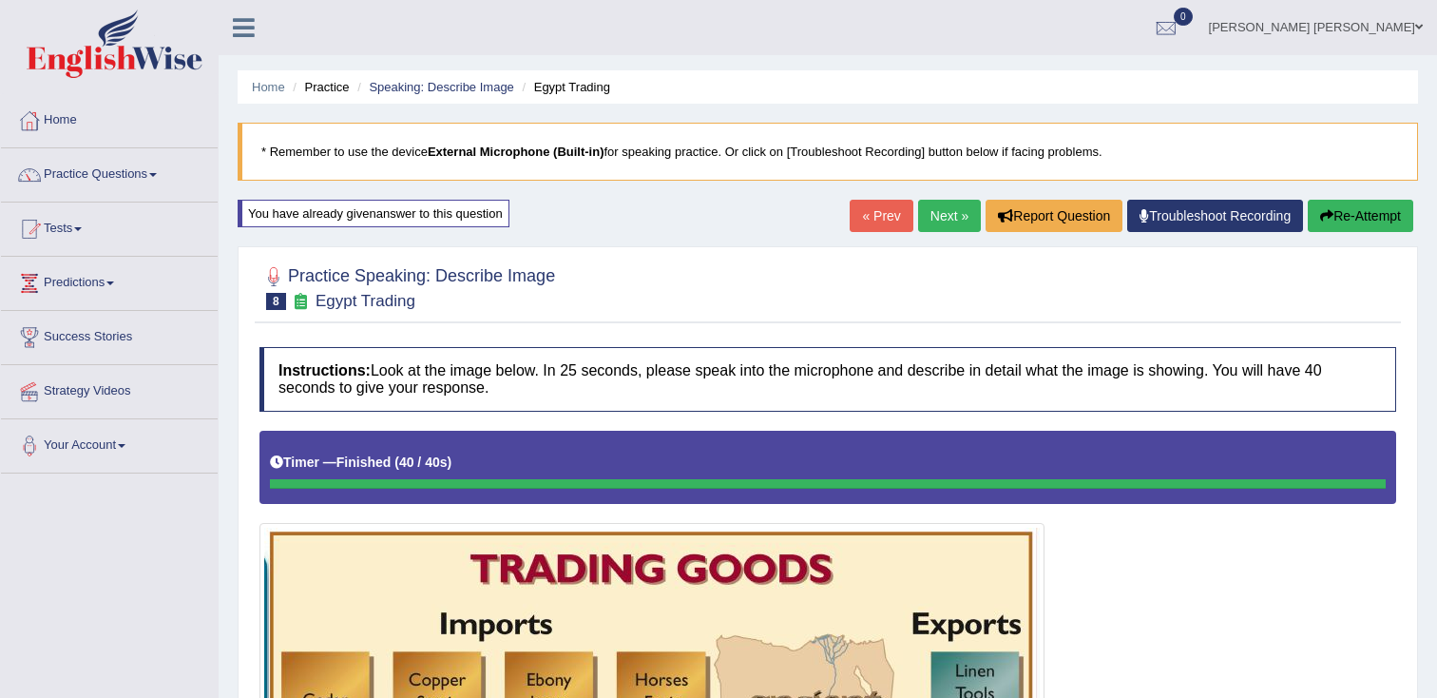
click at [1334, 205] on button "Re-Attempt" at bounding box center [1360, 216] width 105 height 32
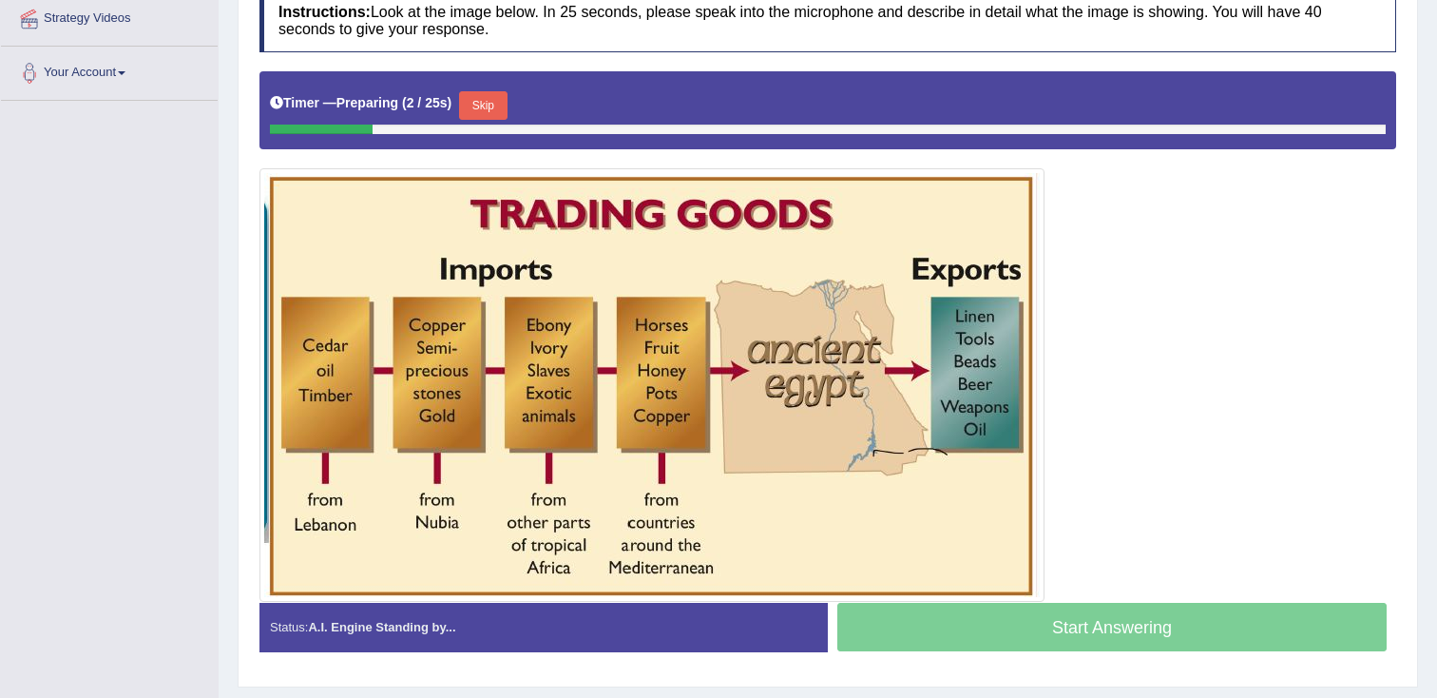
scroll to position [374, 0]
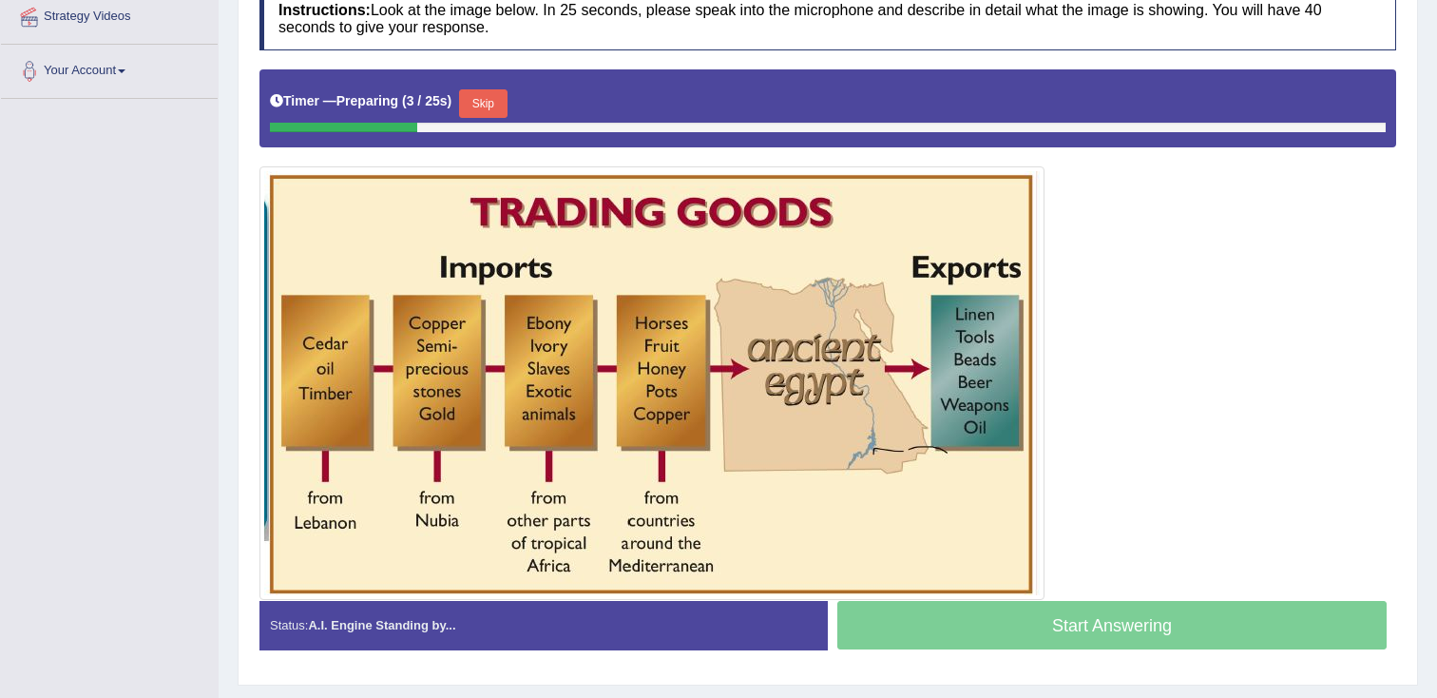
click at [500, 108] on button "Skip" at bounding box center [483, 103] width 48 height 29
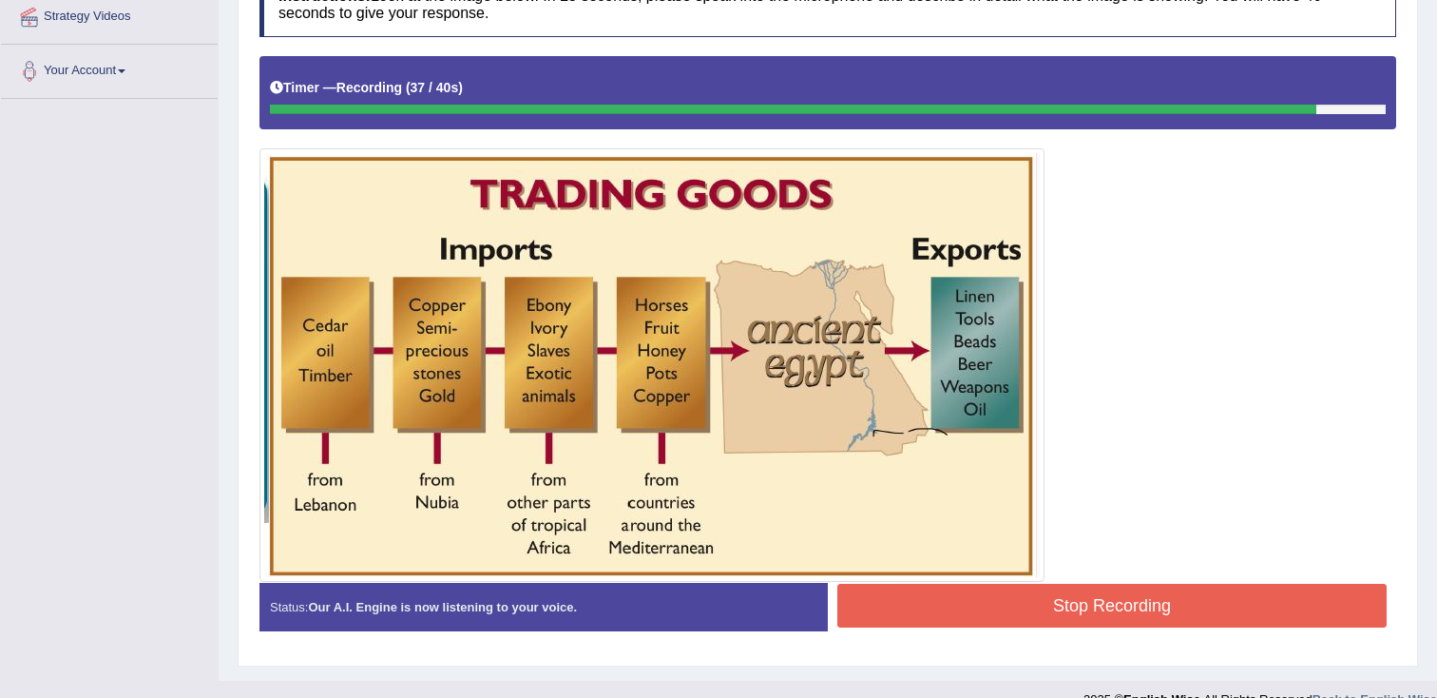
click at [1239, 595] on button "Stop Recording" at bounding box center [1111, 606] width 549 height 44
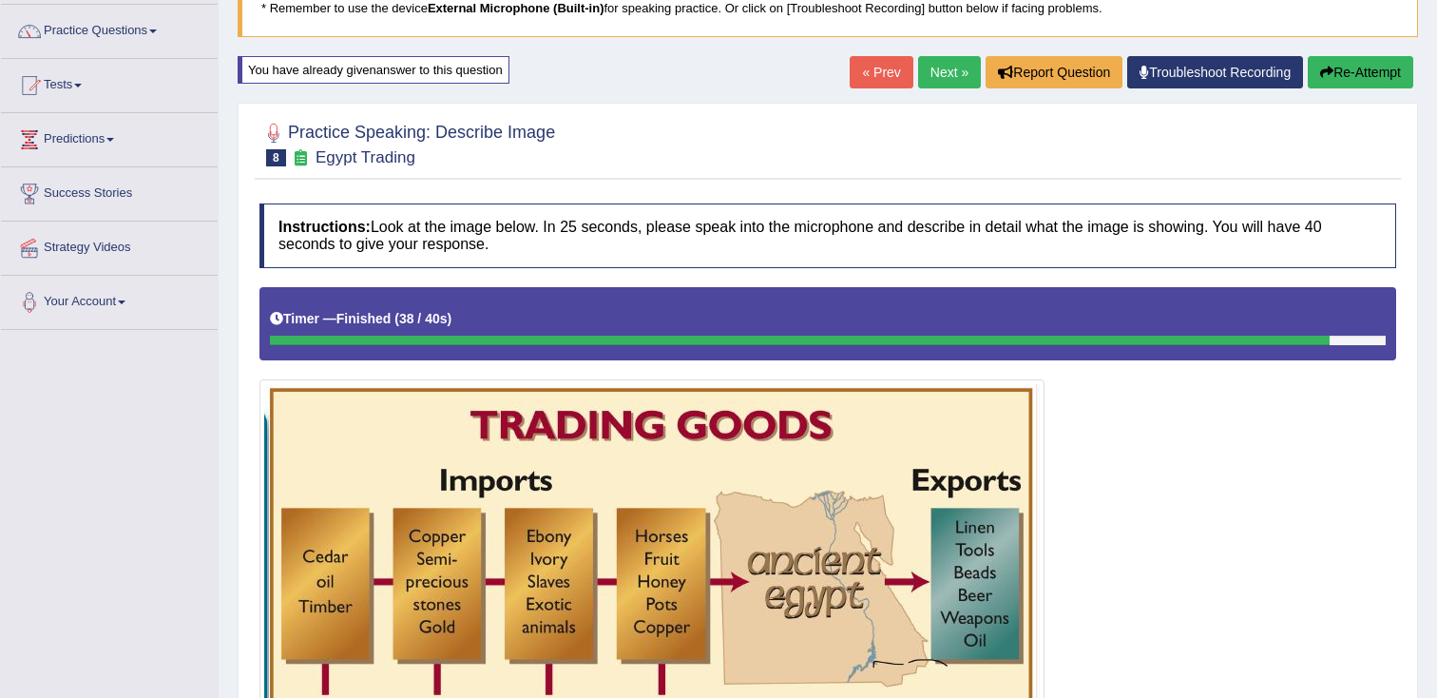
scroll to position [0, 0]
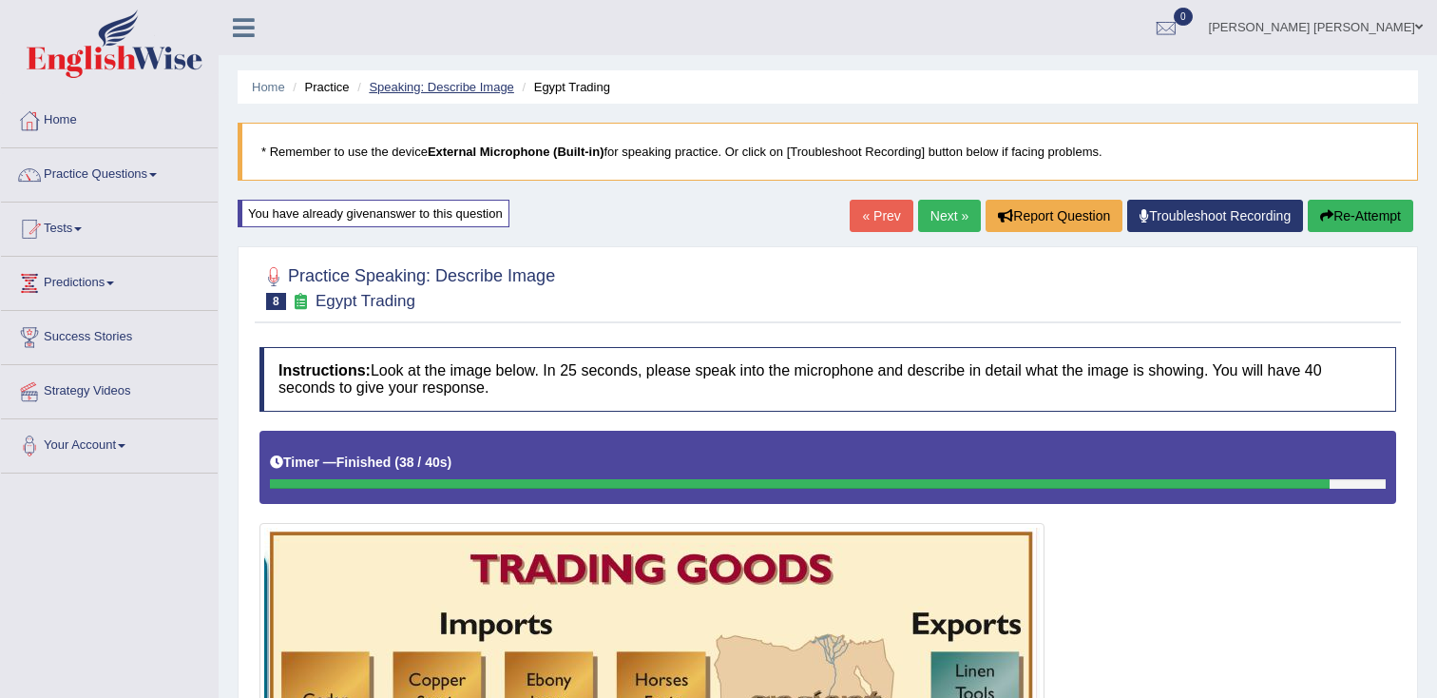
click at [450, 90] on link "Speaking: Describe Image" at bounding box center [441, 87] width 144 height 14
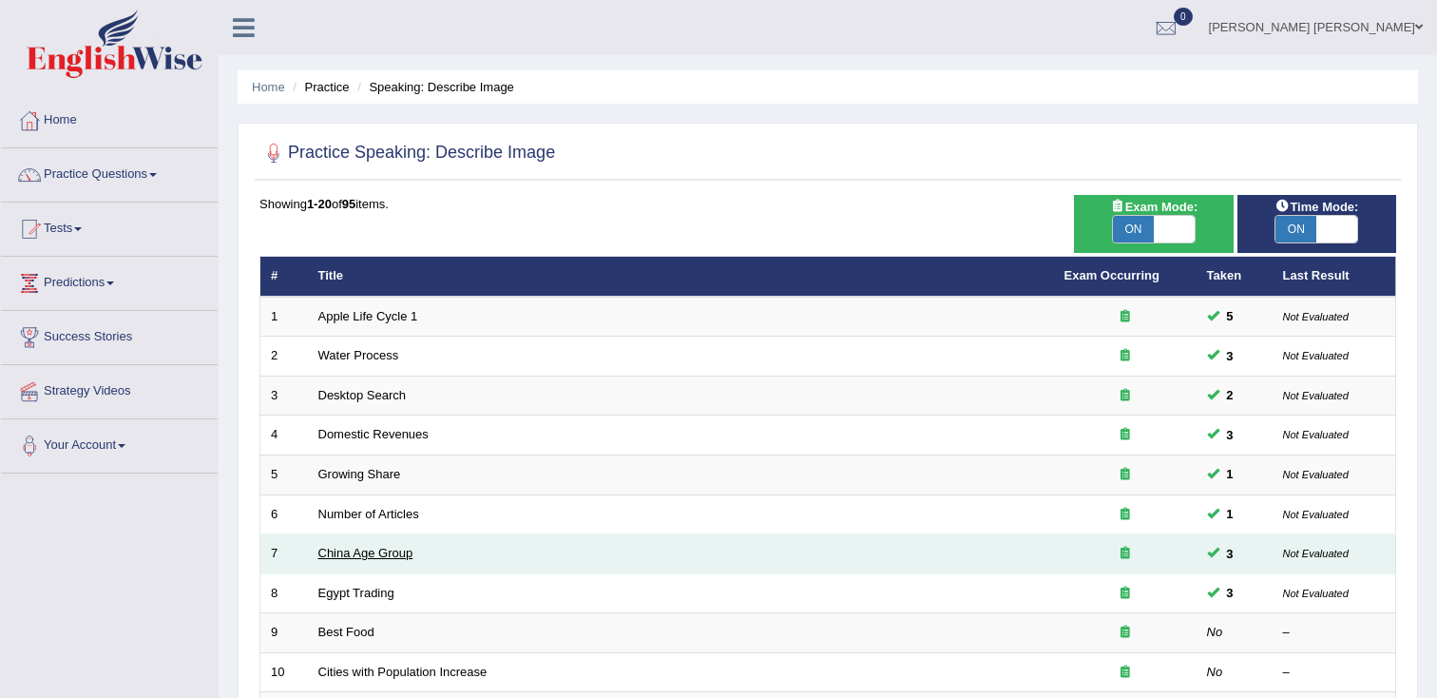
click at [369, 552] on link "China Age Group" at bounding box center [365, 553] width 95 height 14
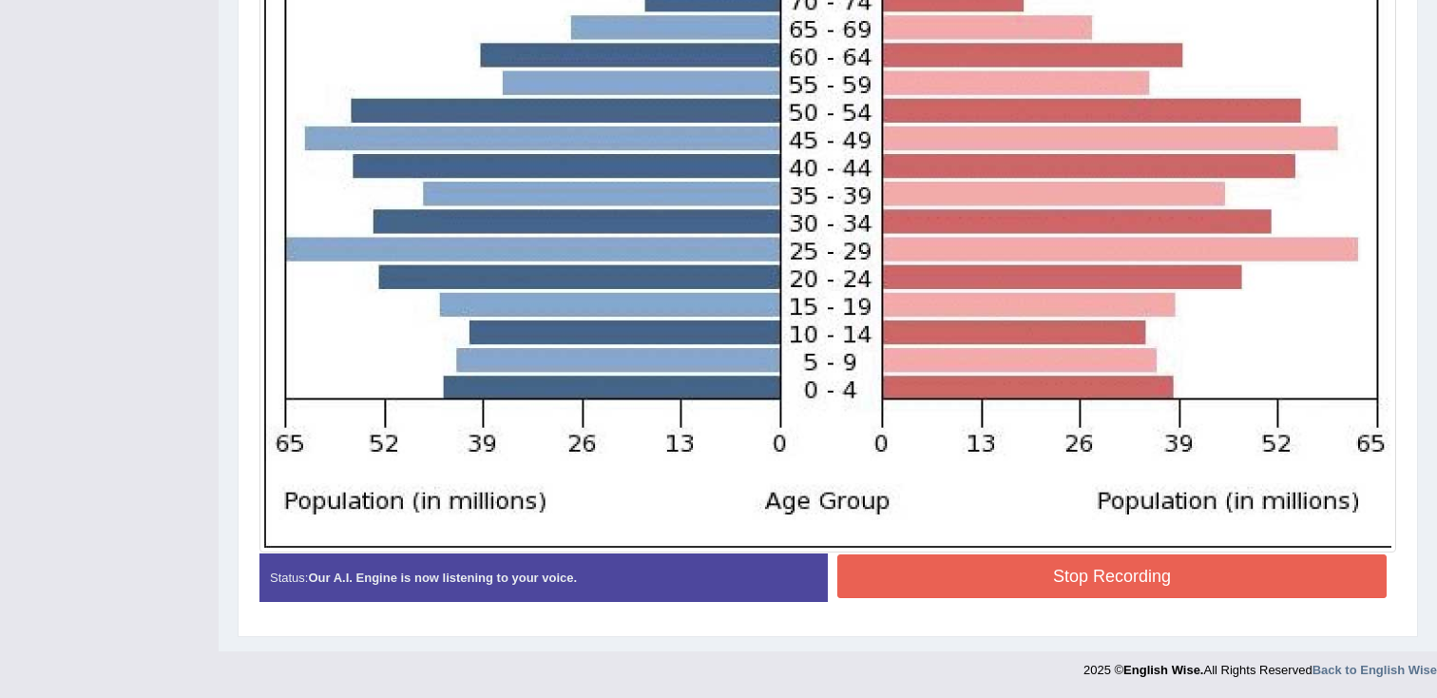
scroll to position [771, 0]
click at [936, 570] on button "Stop Recording" at bounding box center [1111, 575] width 549 height 44
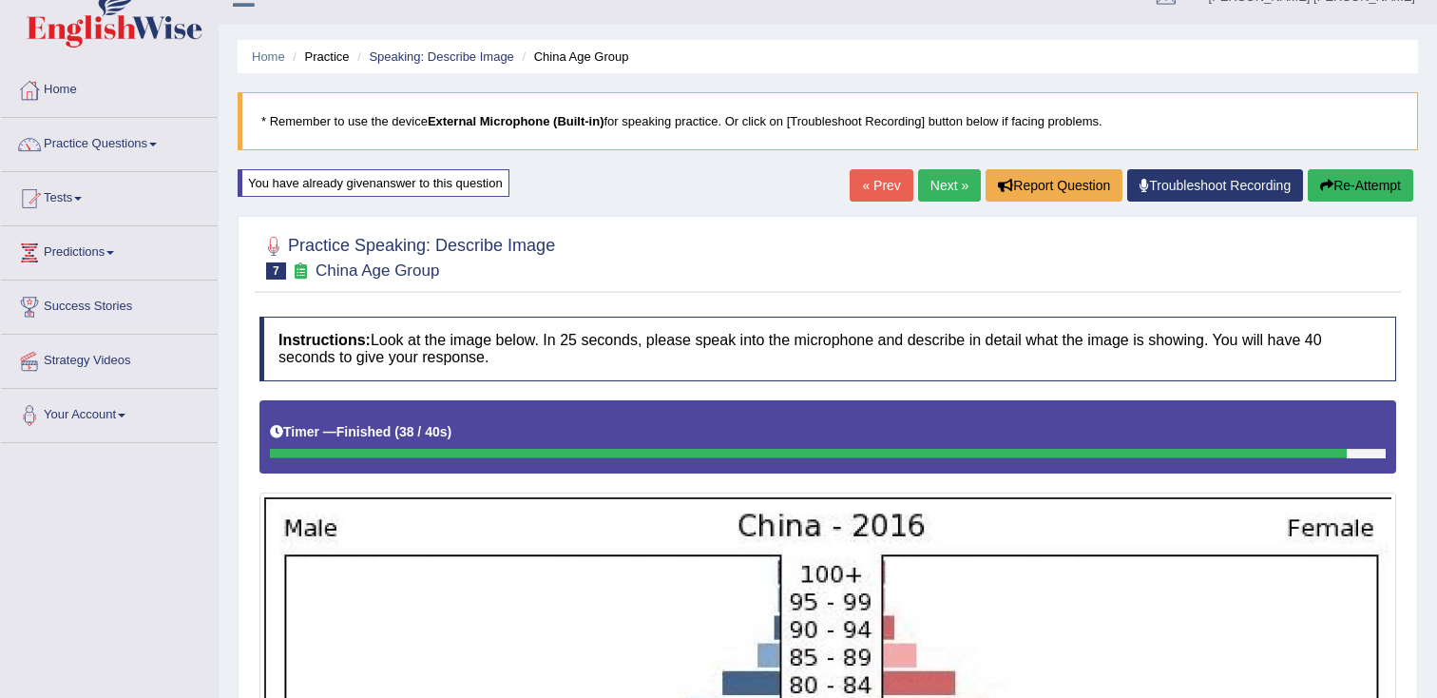
scroll to position [0, 0]
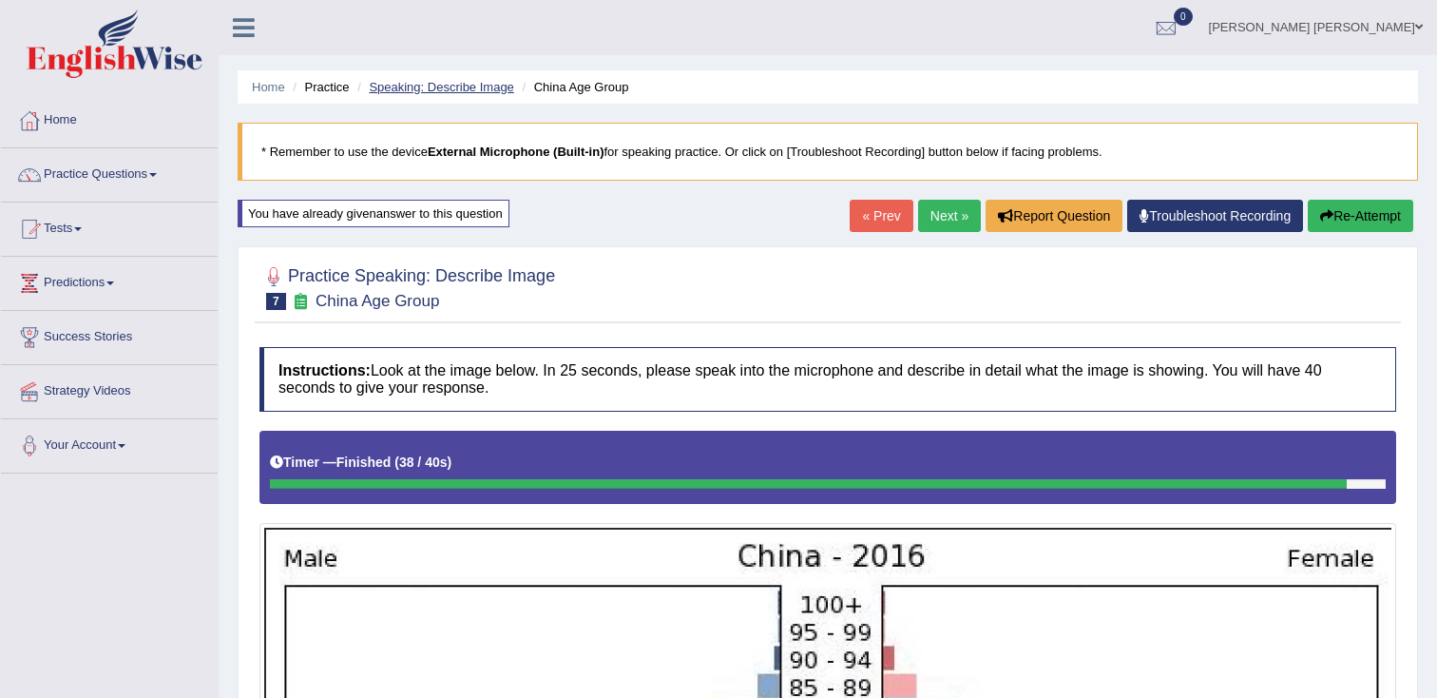
click at [428, 91] on link "Speaking: Describe Image" at bounding box center [441, 87] width 144 height 14
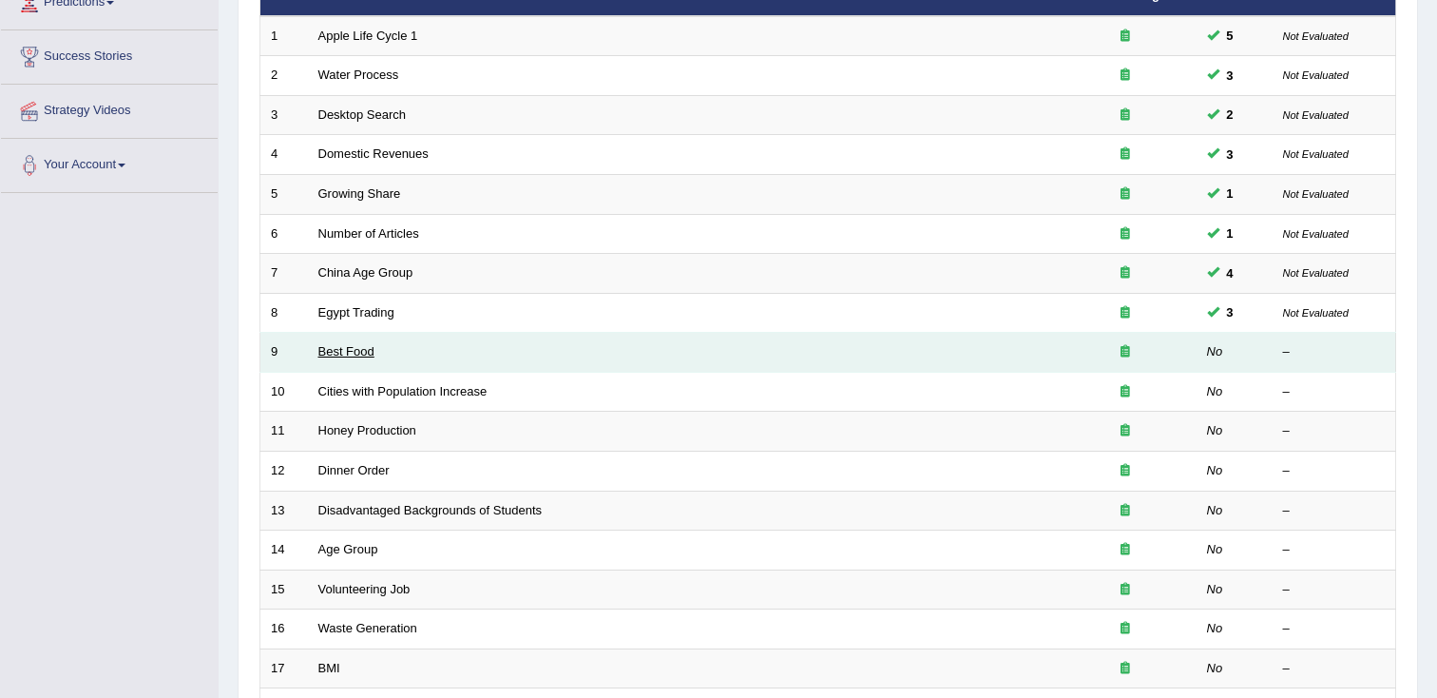
scroll to position [279, 0]
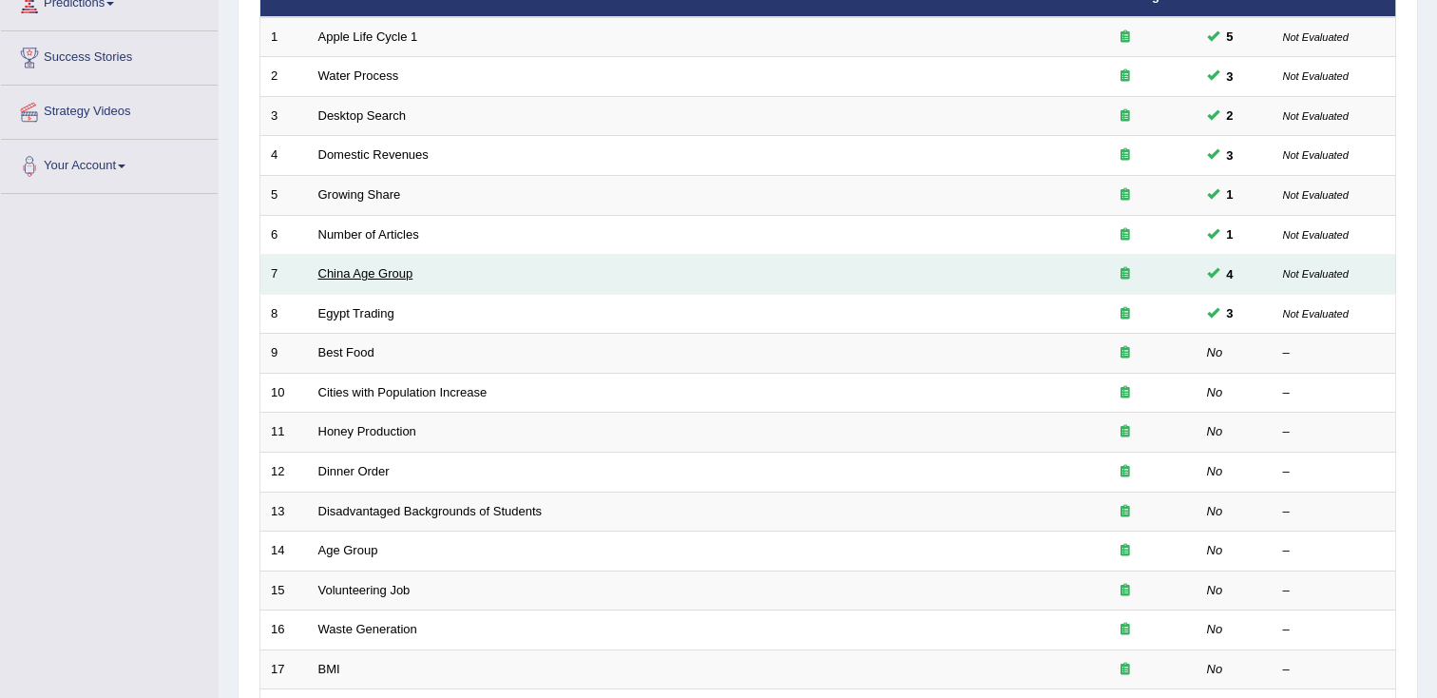
click at [383, 278] on link "China Age Group" at bounding box center [365, 273] width 95 height 14
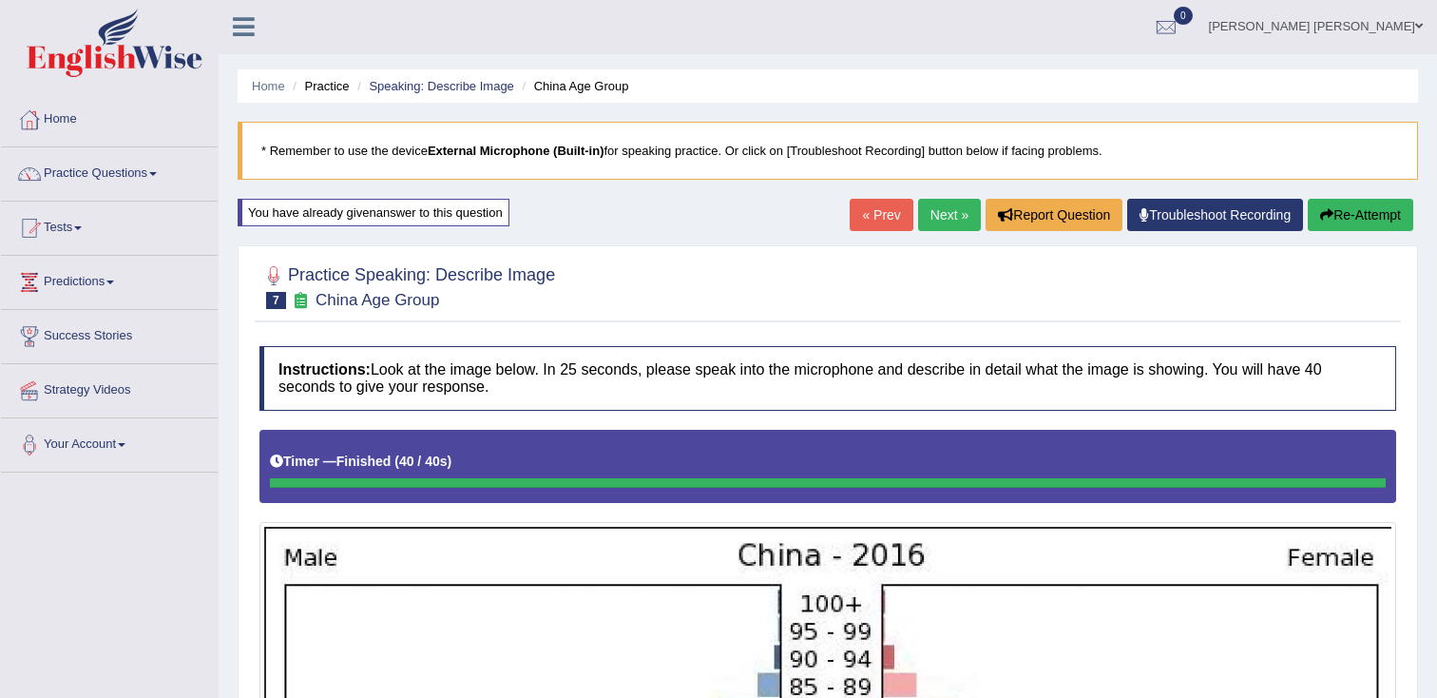
scroll to position [3, 0]
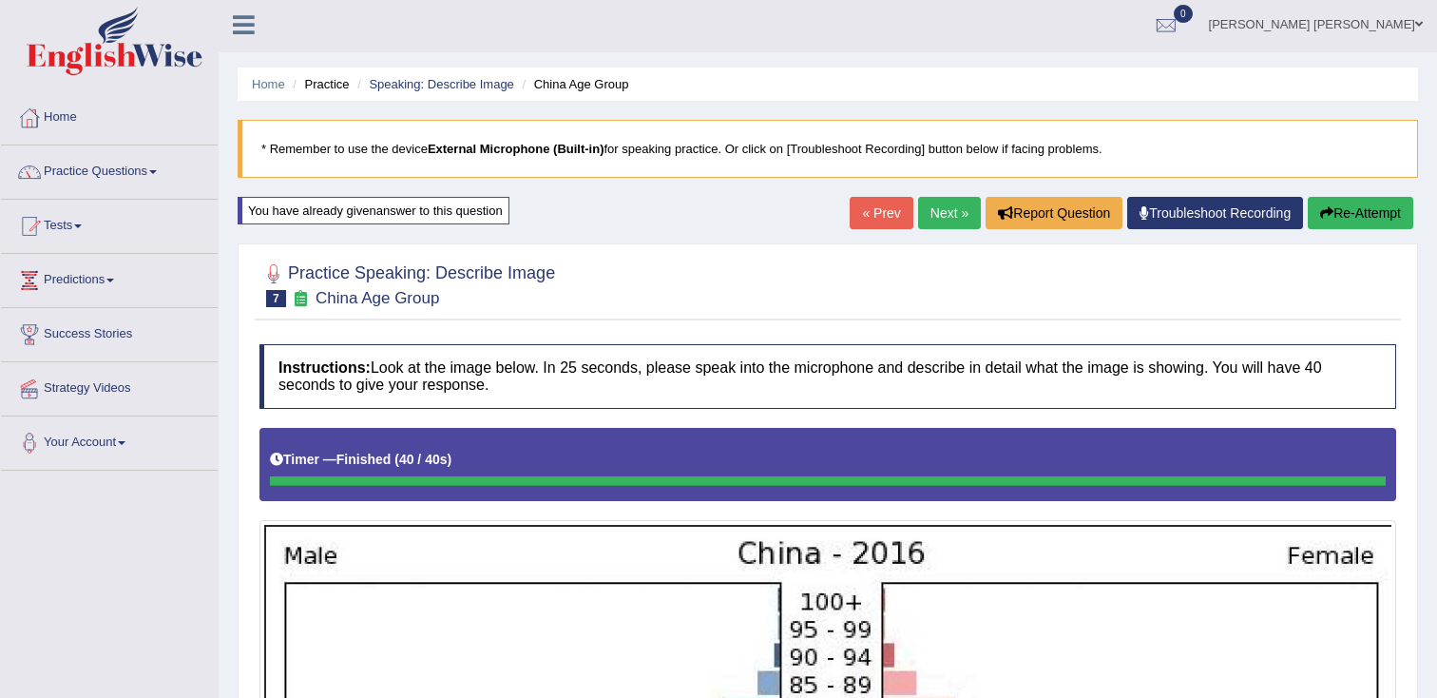
click at [1330, 214] on button "Re-Attempt" at bounding box center [1360, 213] width 105 height 32
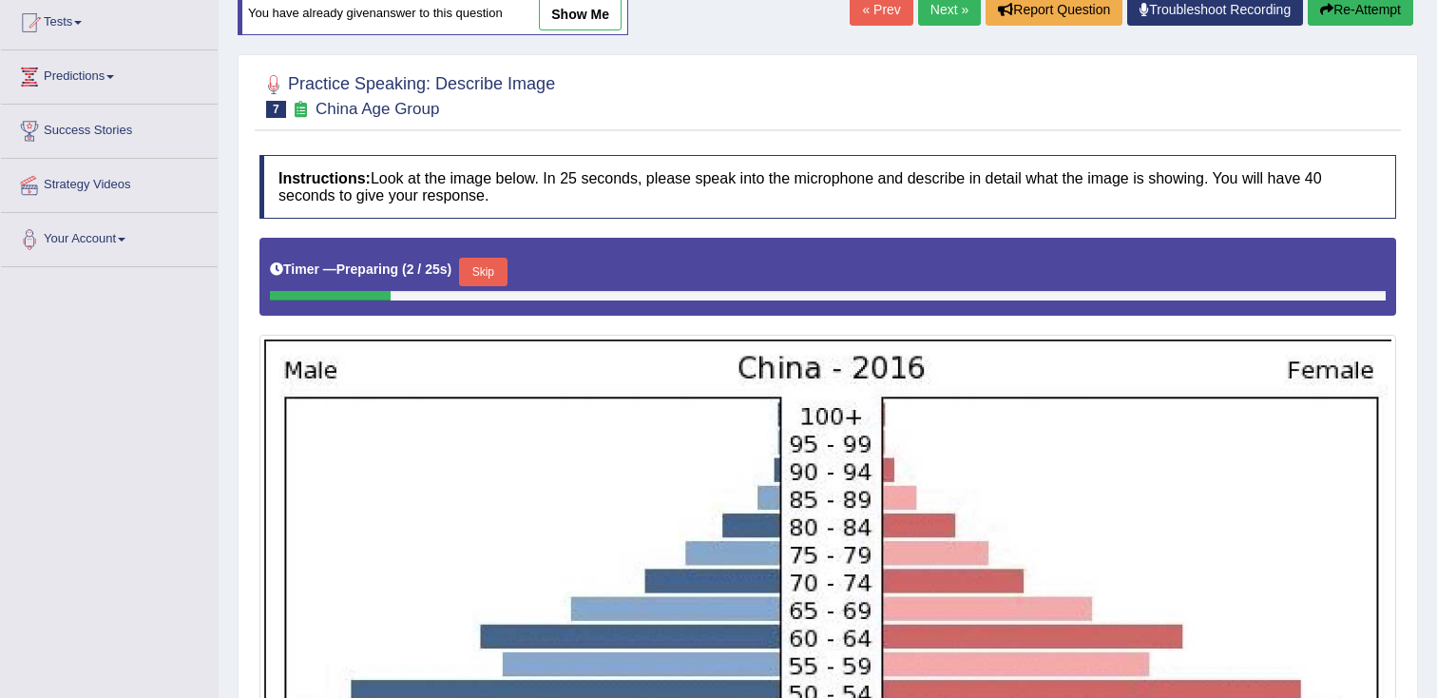
scroll to position [213, 0]
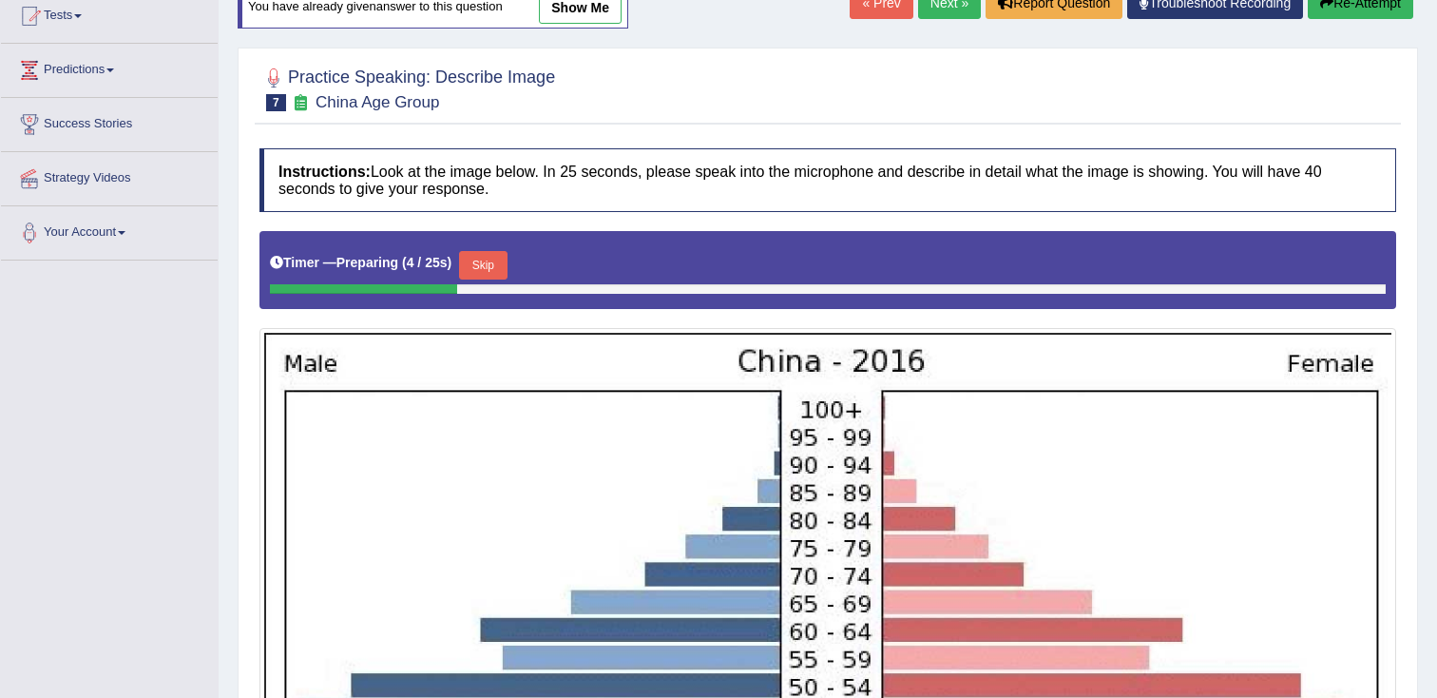
click at [507, 265] on button "Skip" at bounding box center [483, 265] width 48 height 29
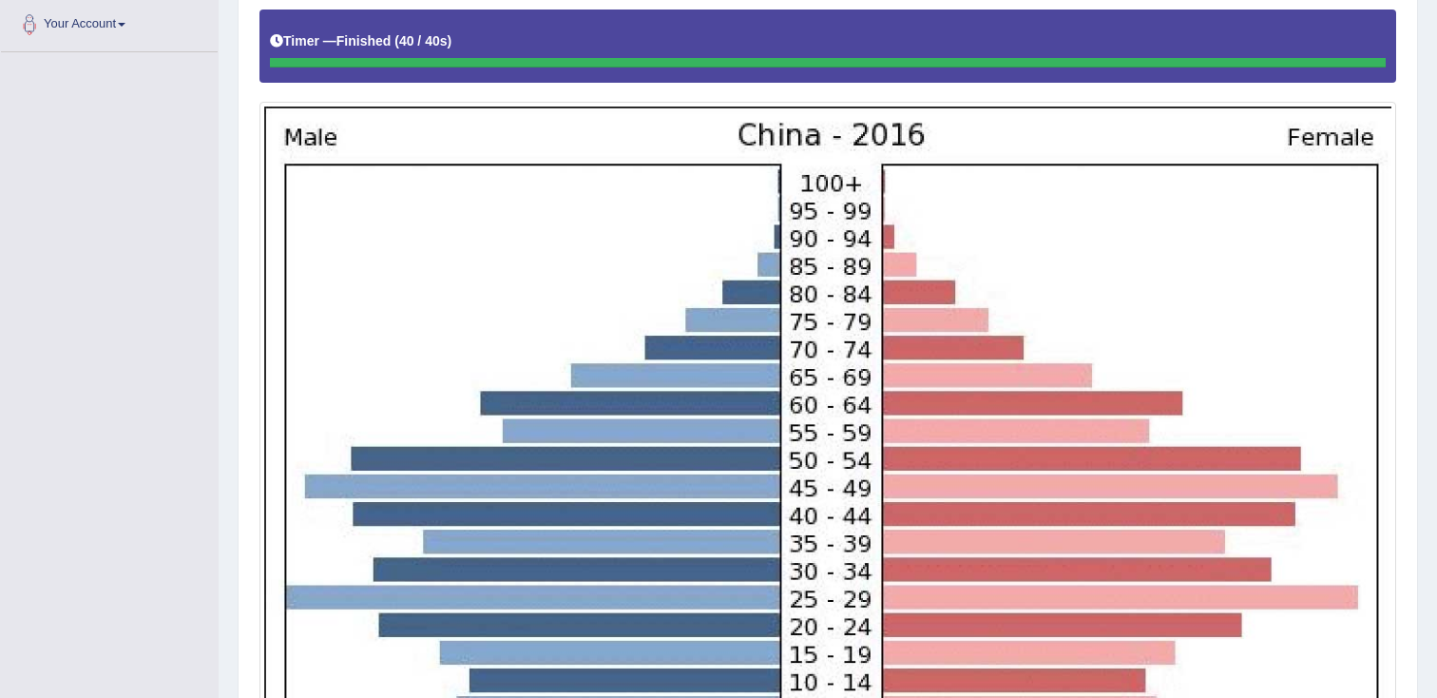
scroll to position [0, 0]
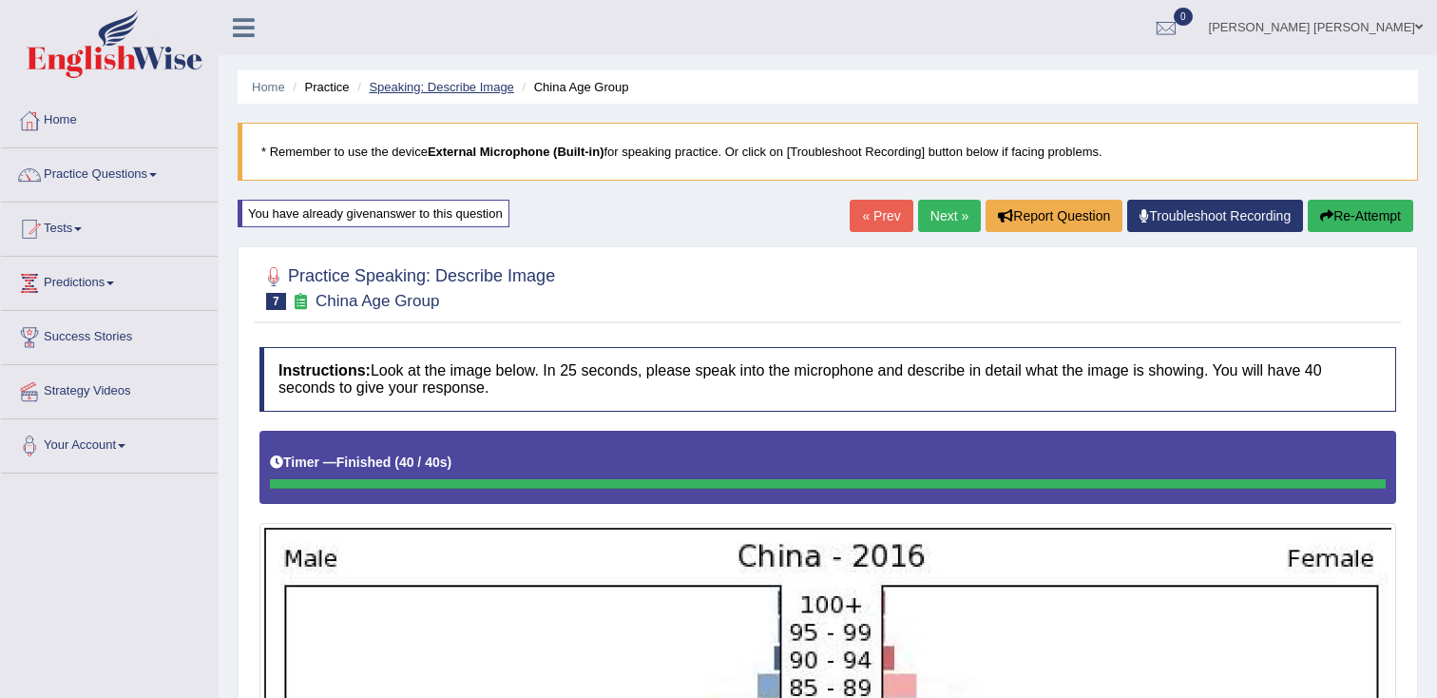
click at [439, 83] on link "Speaking: Describe Image" at bounding box center [441, 87] width 144 height 14
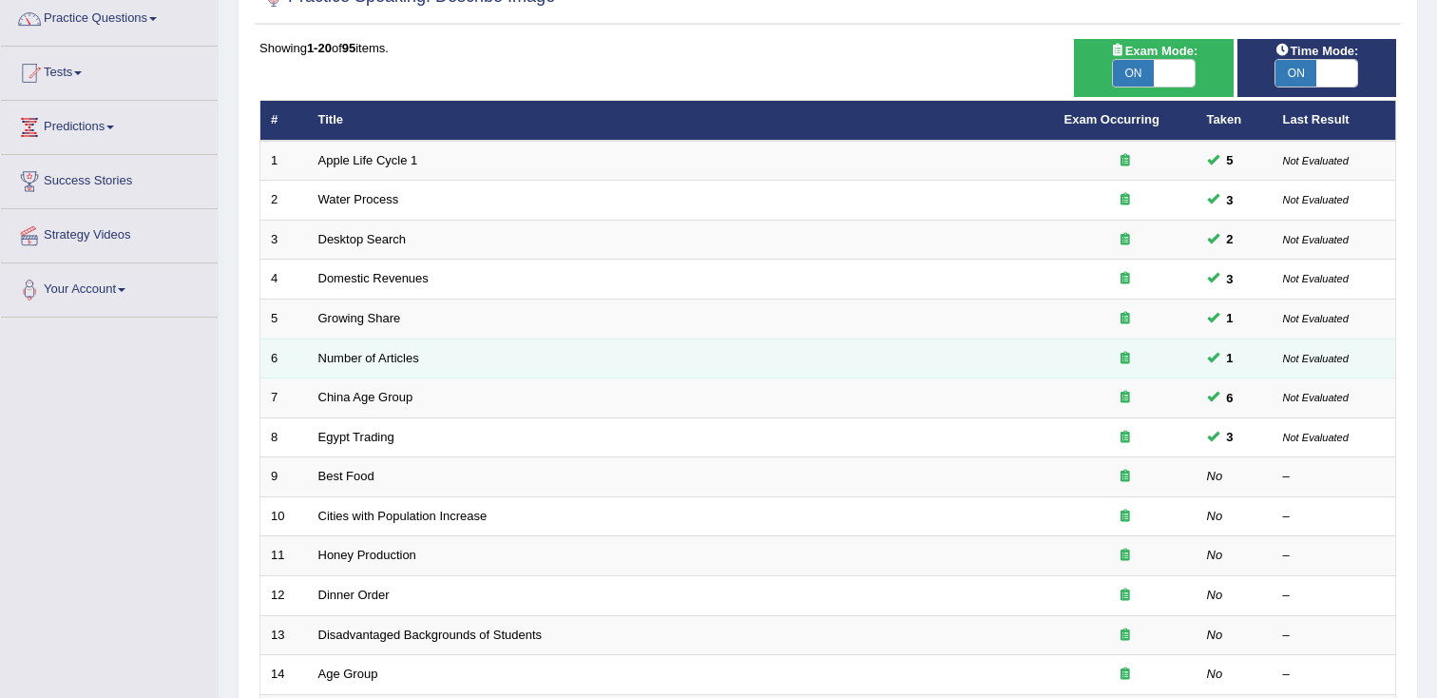
scroll to position [157, 0]
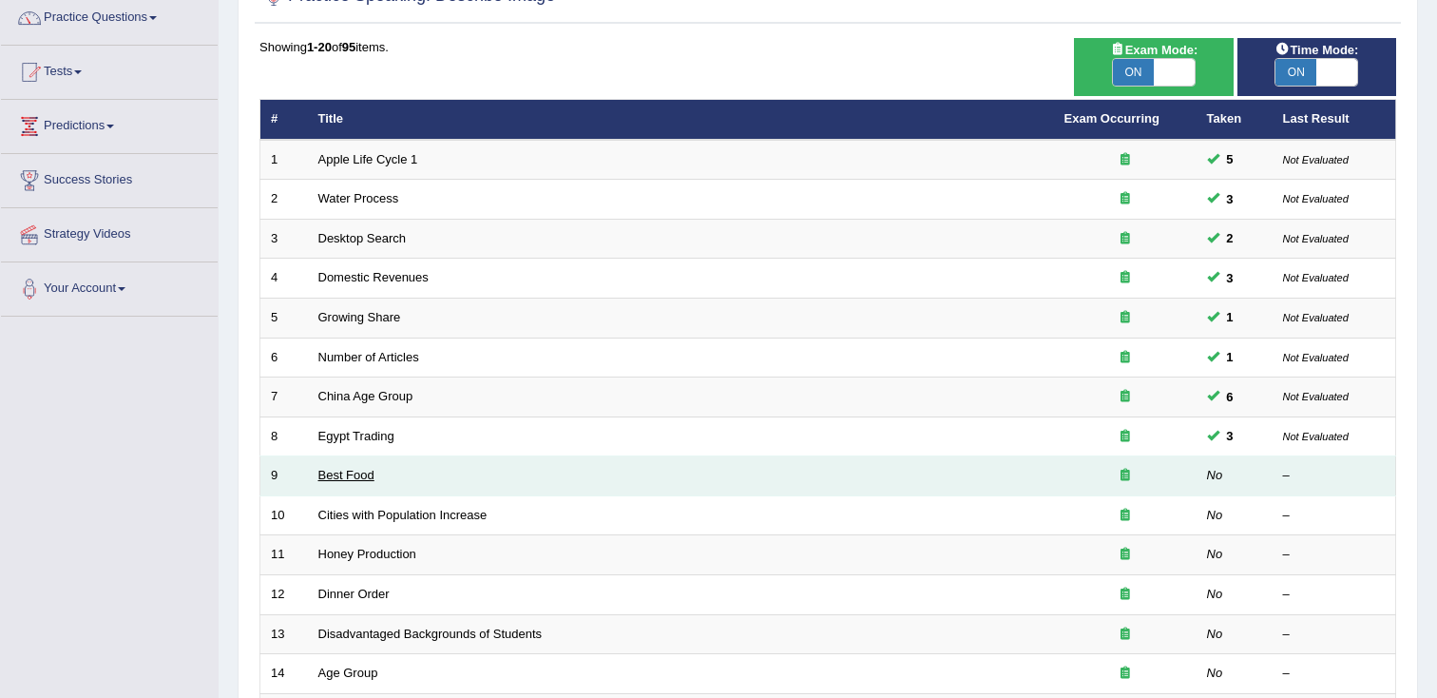
click at [343, 473] on link "Best Food" at bounding box center [346, 475] width 56 height 14
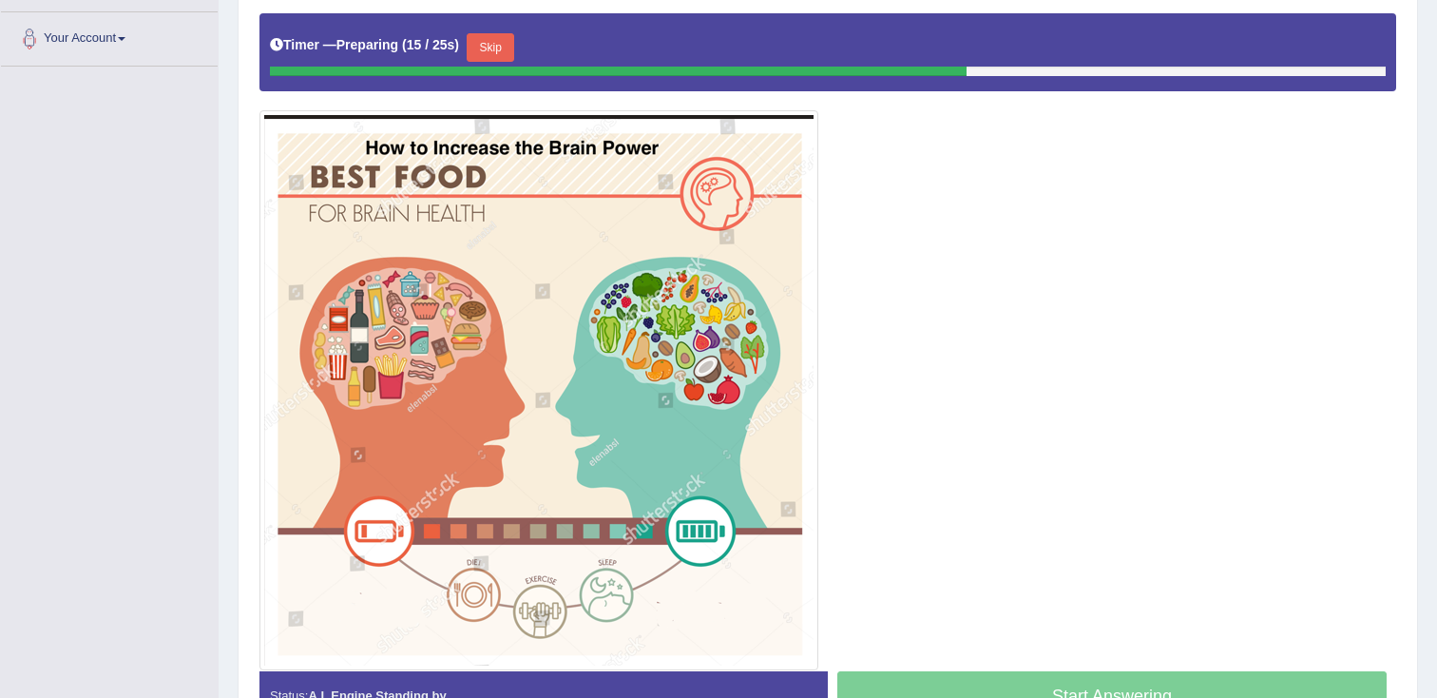
scroll to position [408, 0]
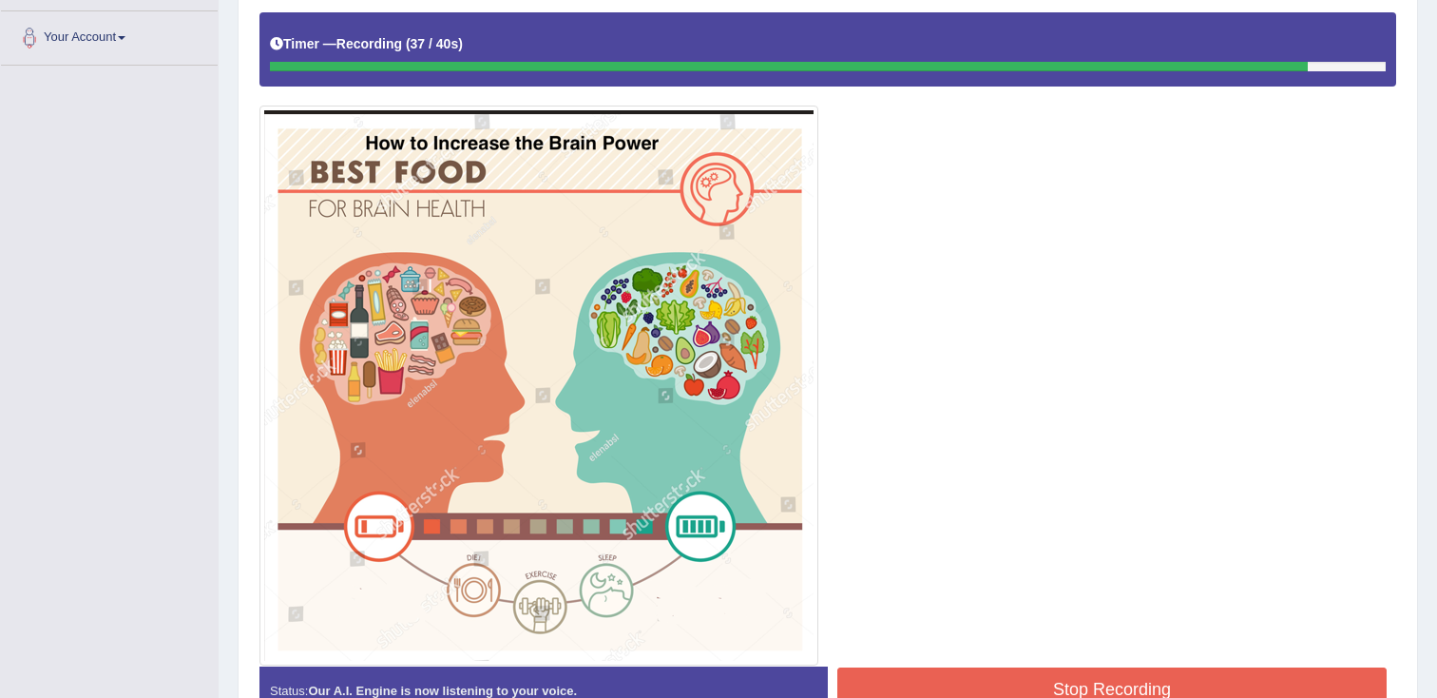
click at [1036, 675] on button "Stop Recording" at bounding box center [1111, 689] width 549 height 44
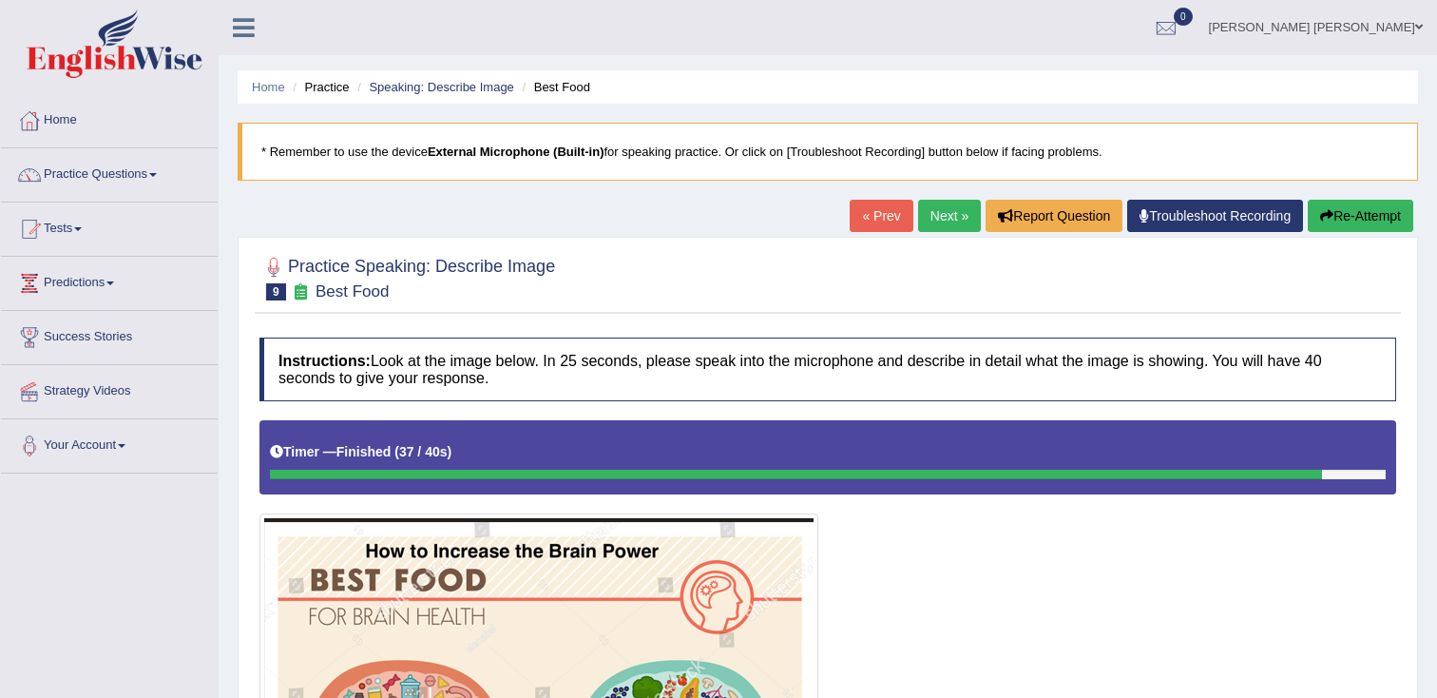
scroll to position [0, 0]
click at [1366, 226] on button "Re-Attempt" at bounding box center [1360, 216] width 105 height 32
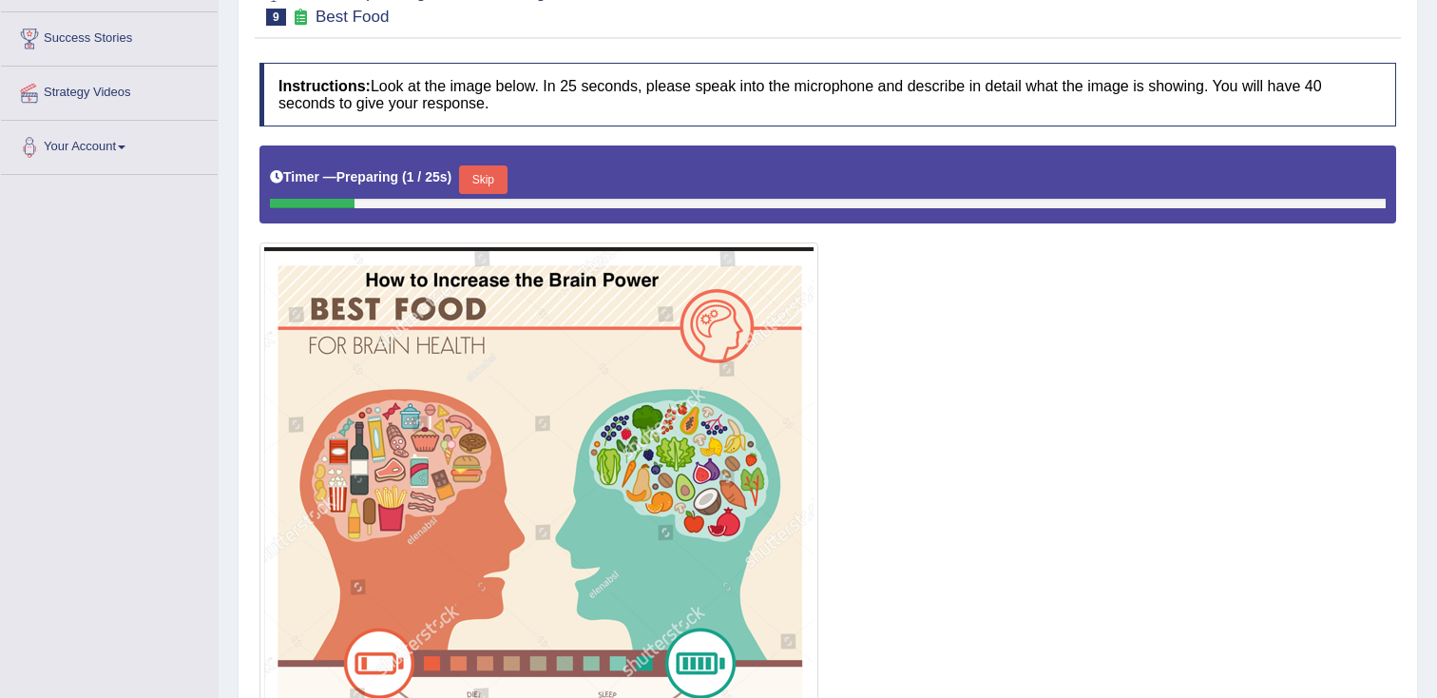
scroll to position [301, 0]
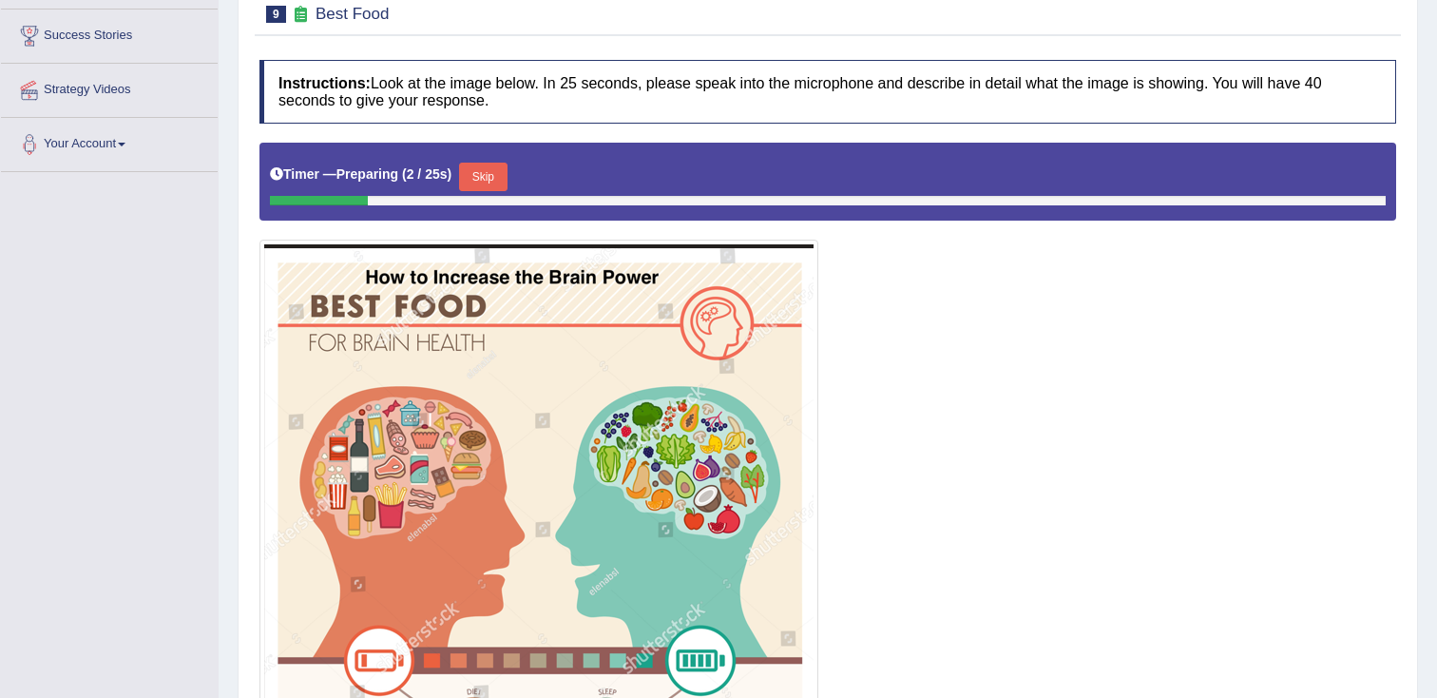
click at [502, 192] on div "Skip" at bounding box center [483, 179] width 48 height 33
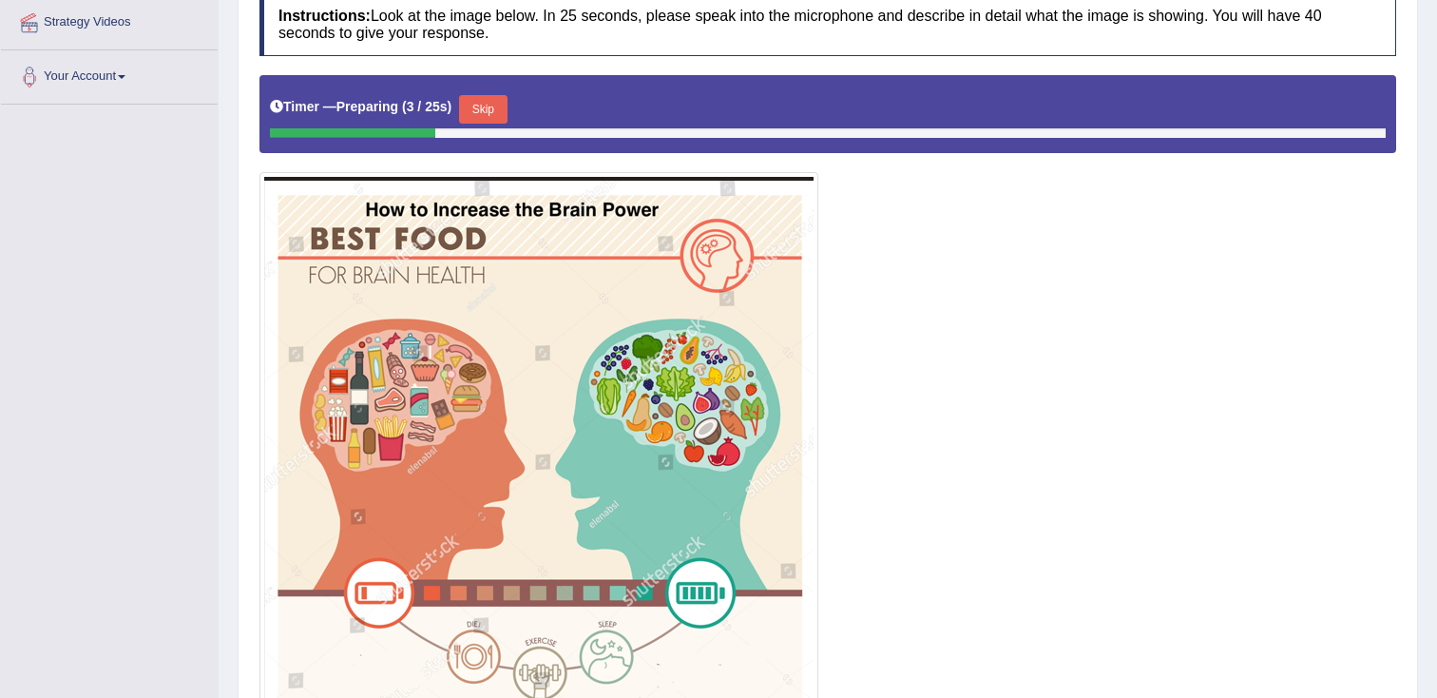
scroll to position [374, 0]
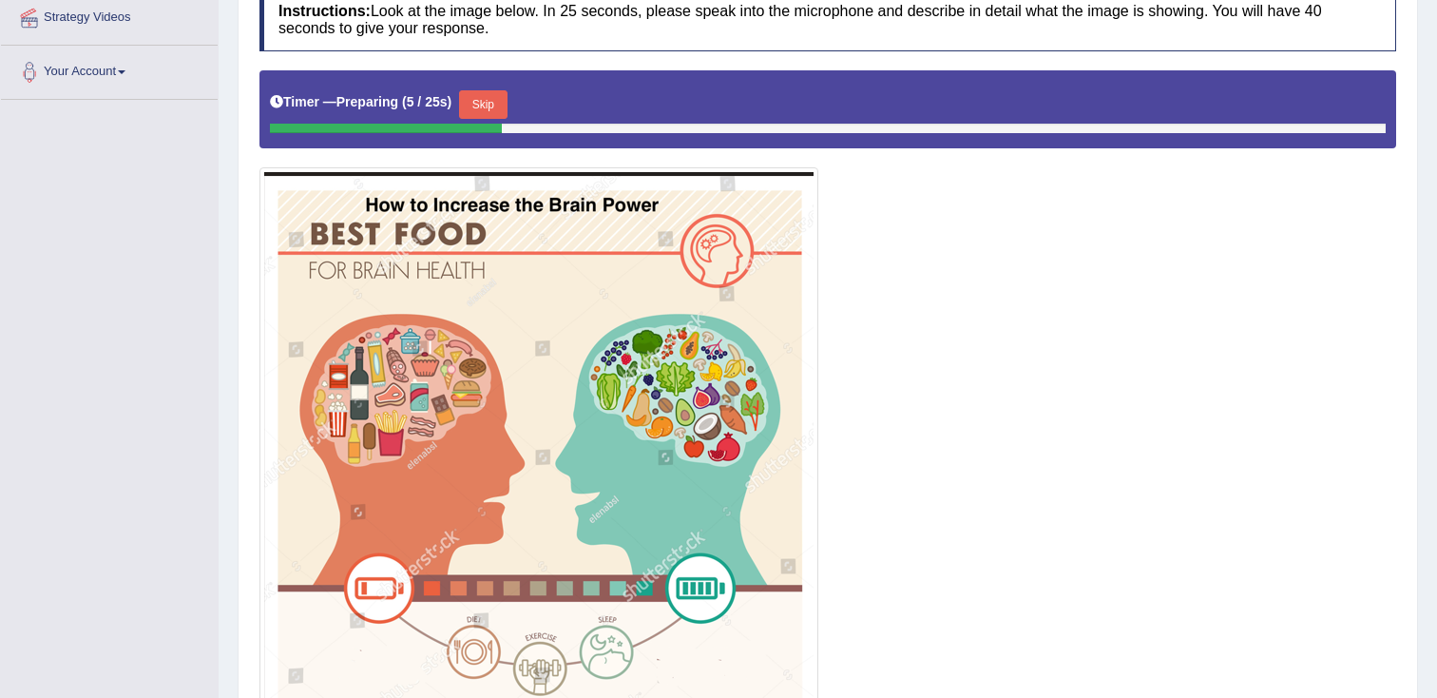
click at [504, 110] on button "Skip" at bounding box center [483, 104] width 48 height 29
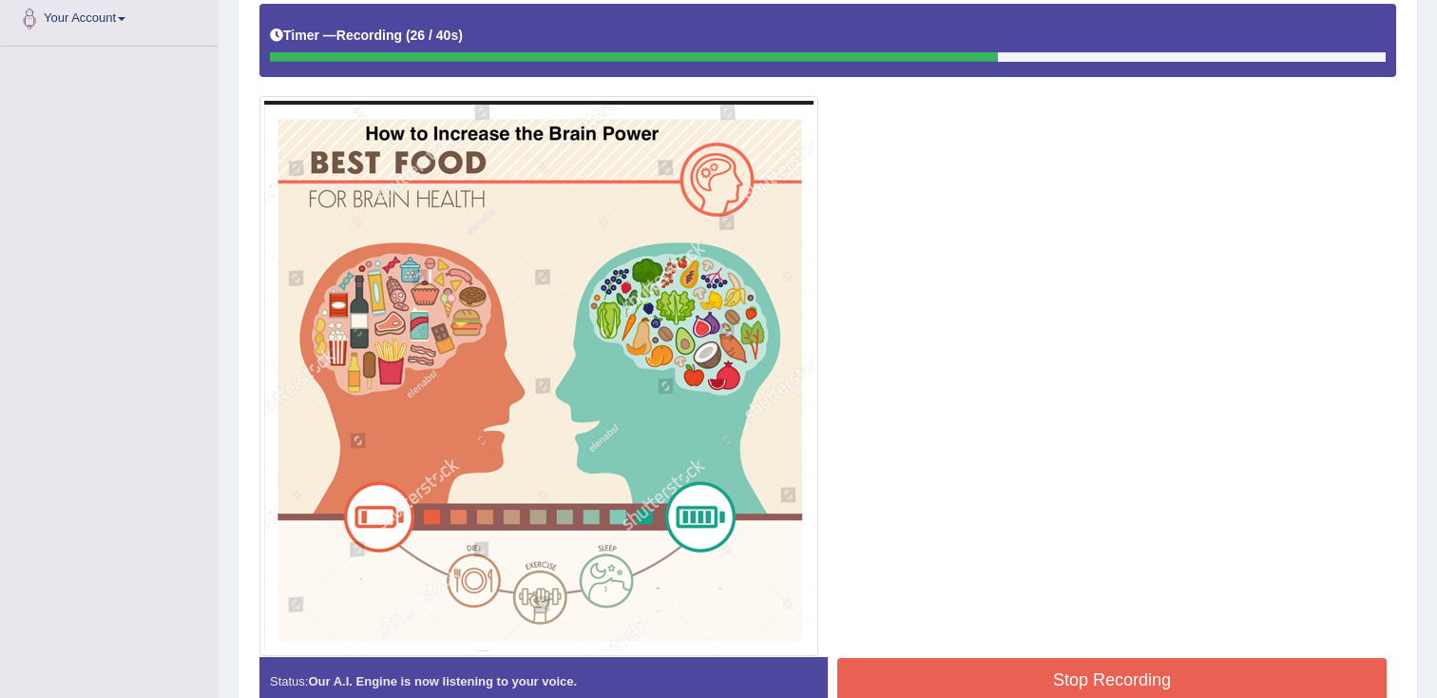
scroll to position [531, 0]
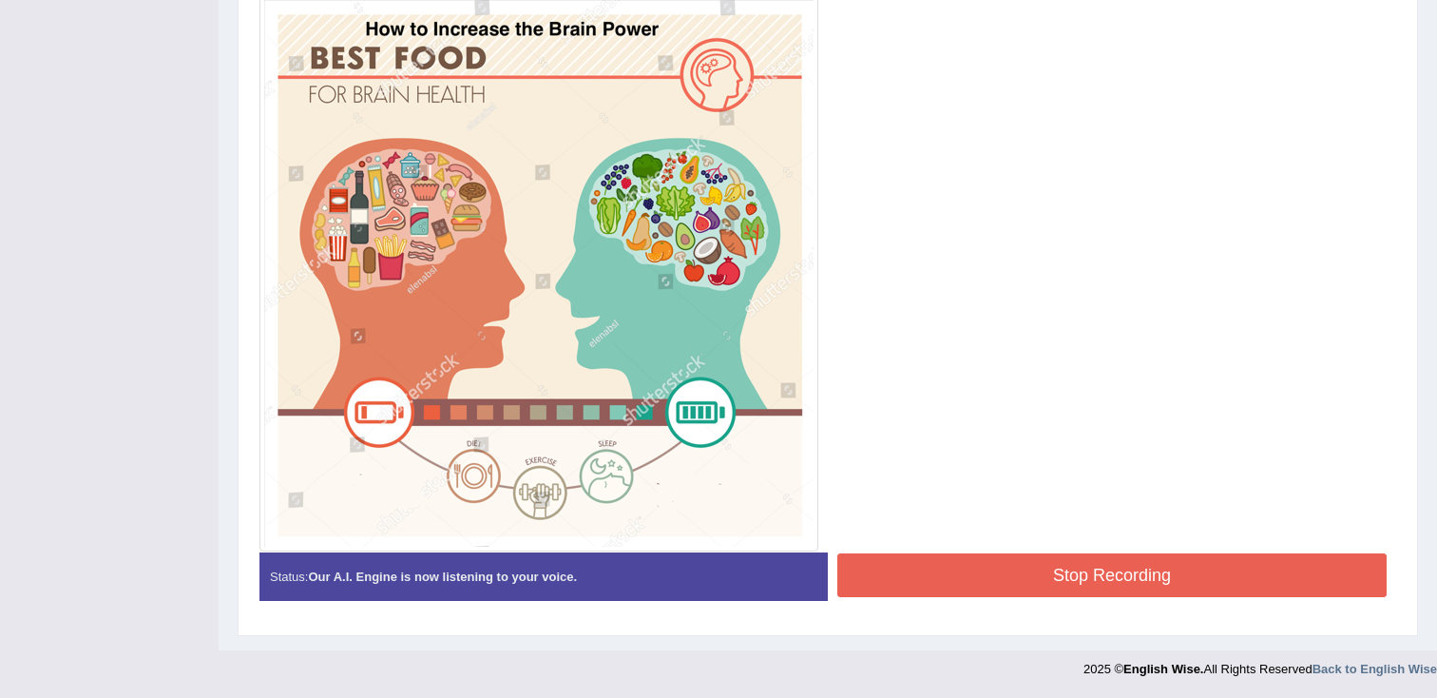
click at [941, 578] on button "Stop Recording" at bounding box center [1111, 575] width 549 height 44
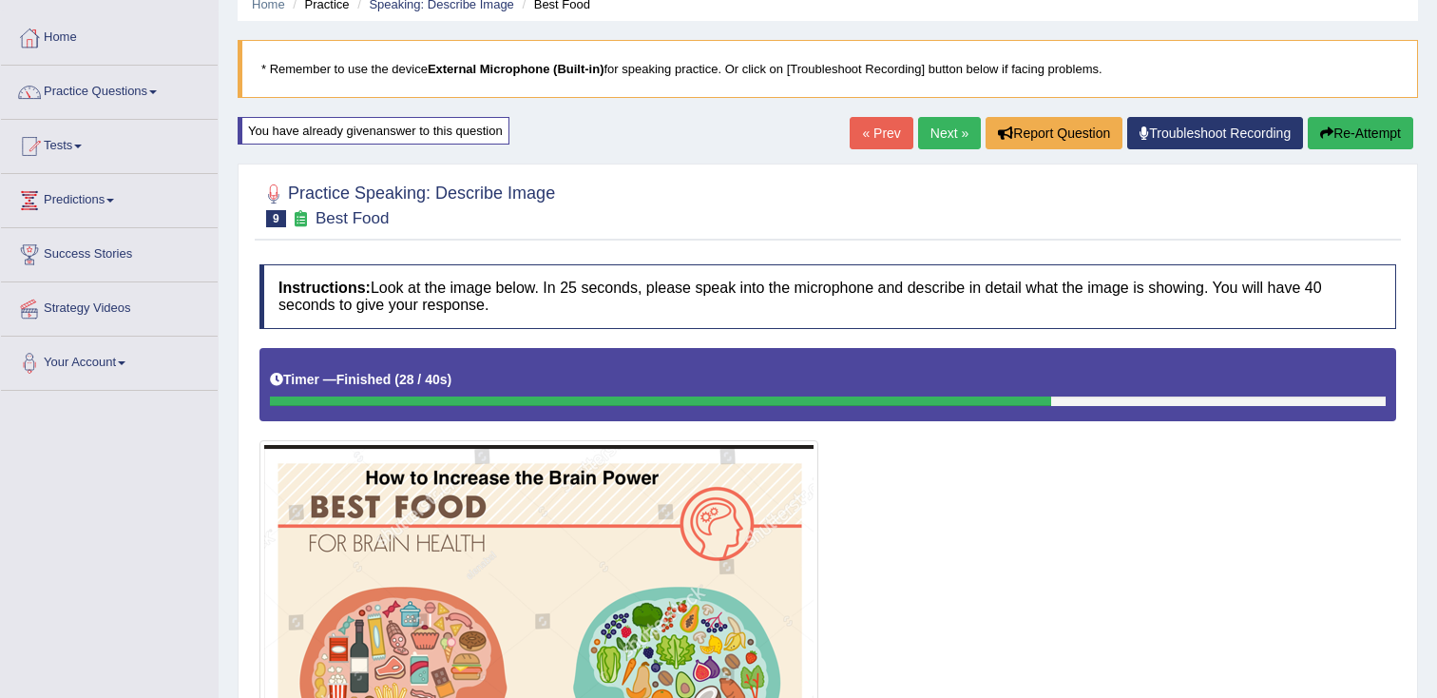
scroll to position [0, 0]
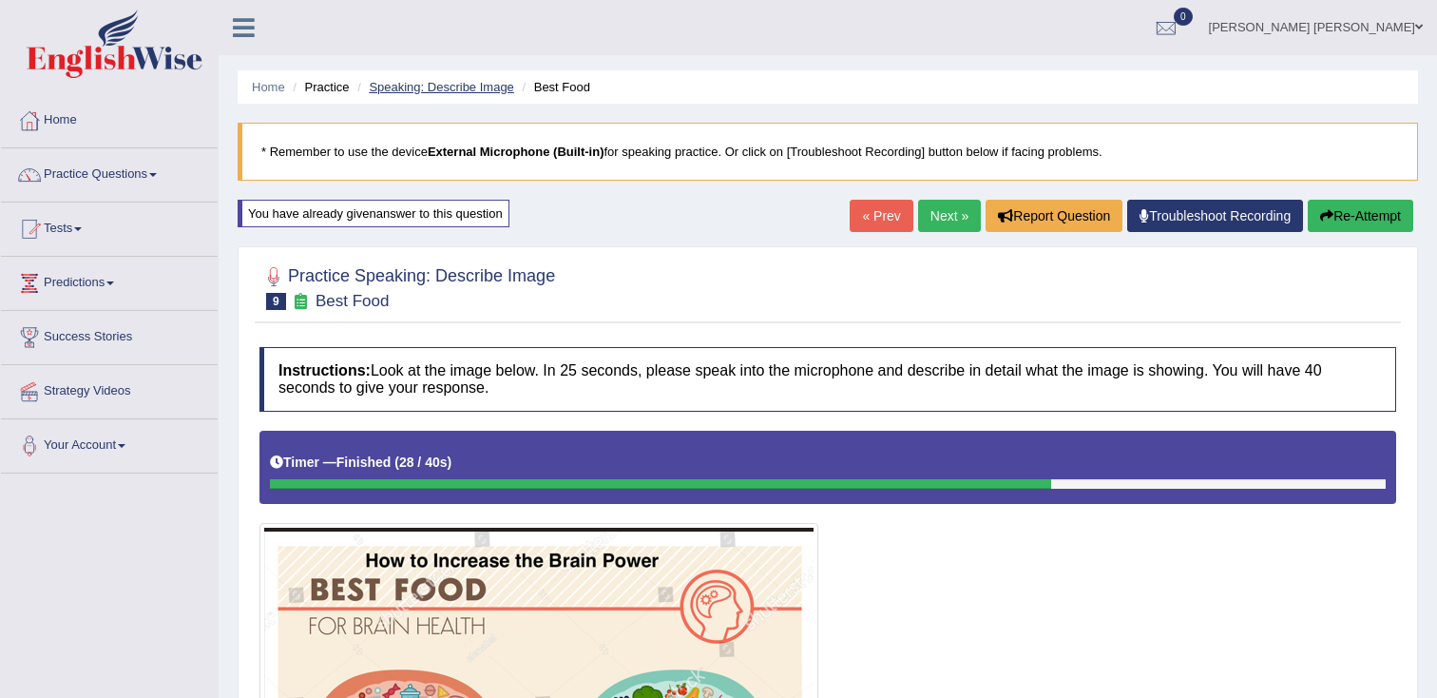
click at [418, 88] on link "Speaking: Describe Image" at bounding box center [441, 87] width 144 height 14
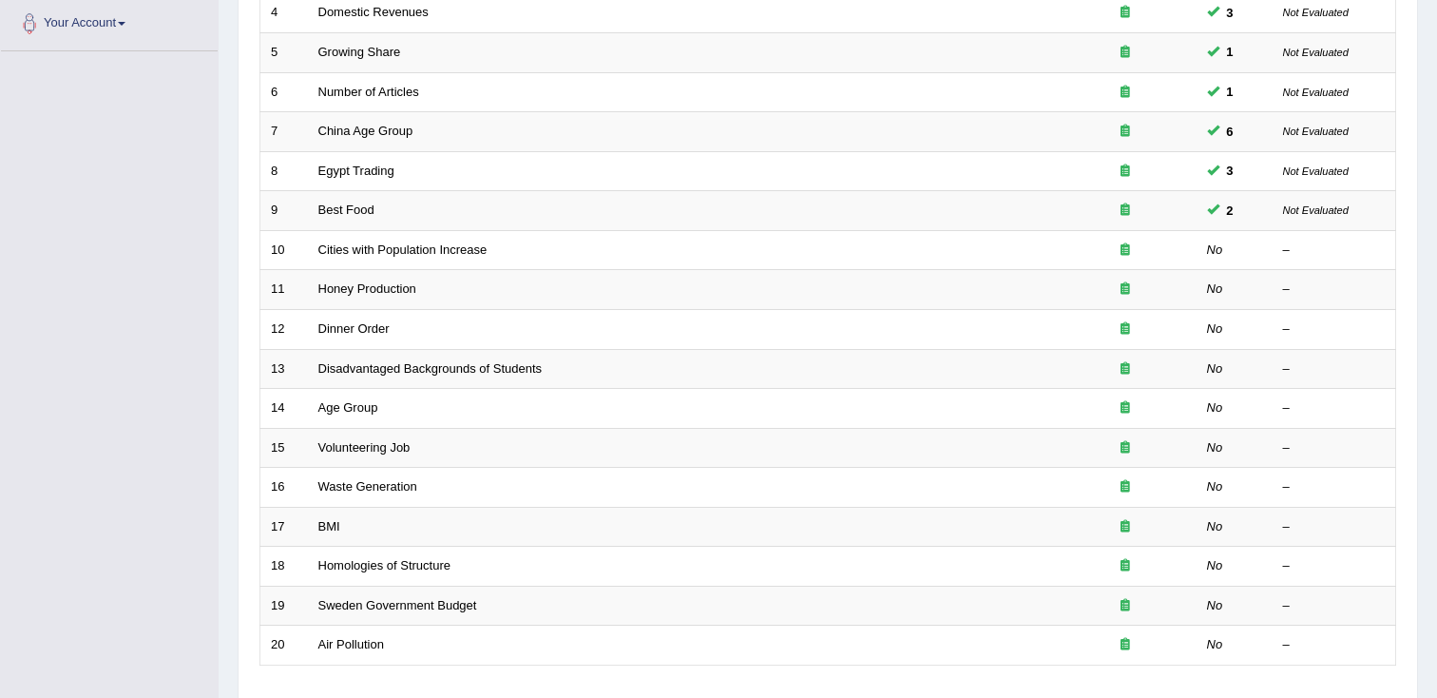
scroll to position [423, 0]
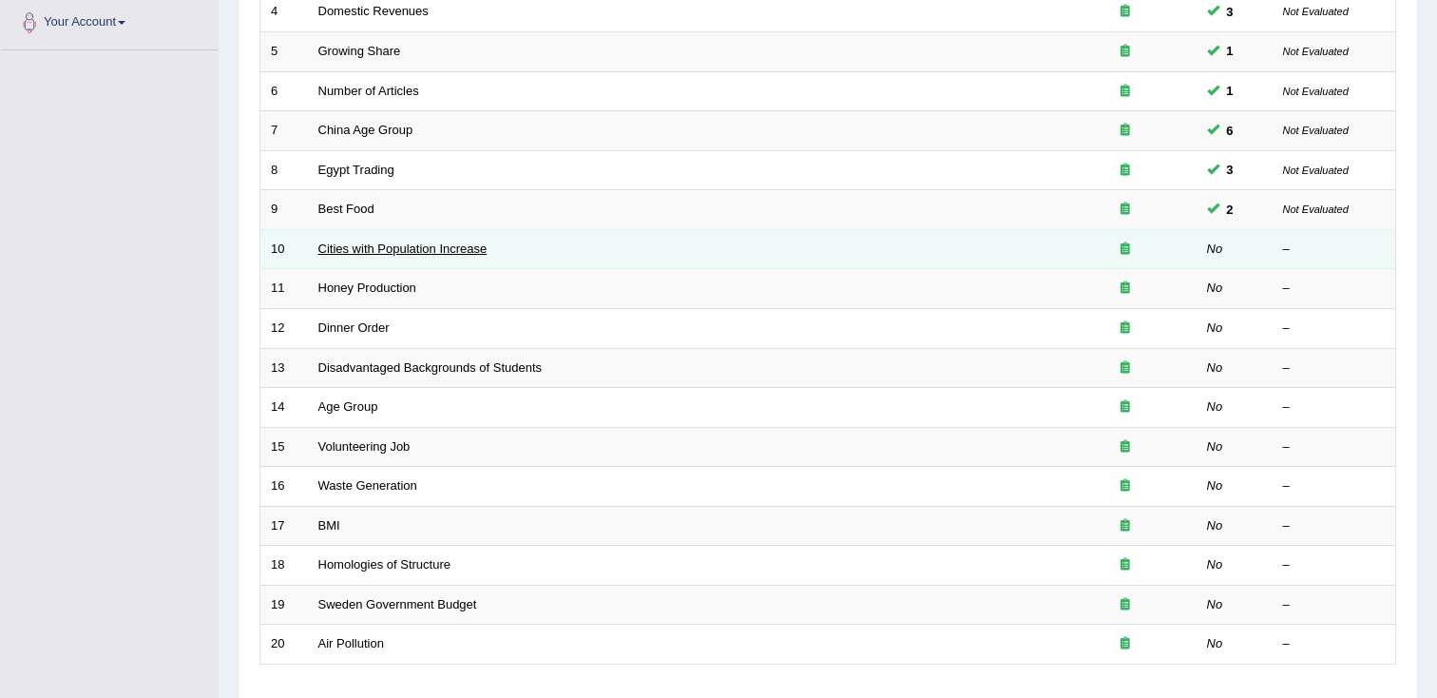
click at [399, 256] on link "Cities with Population Increase" at bounding box center [402, 248] width 169 height 14
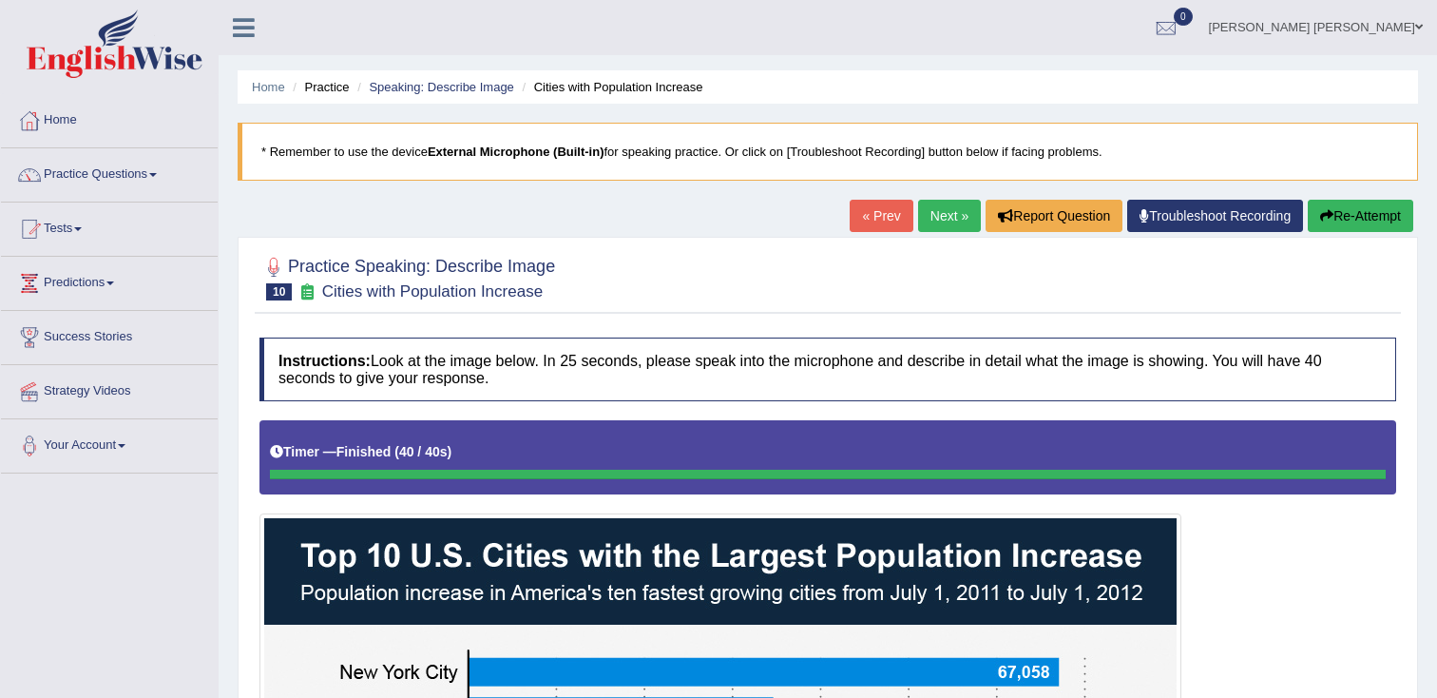
click at [1338, 224] on button "Re-Attempt" at bounding box center [1360, 216] width 105 height 32
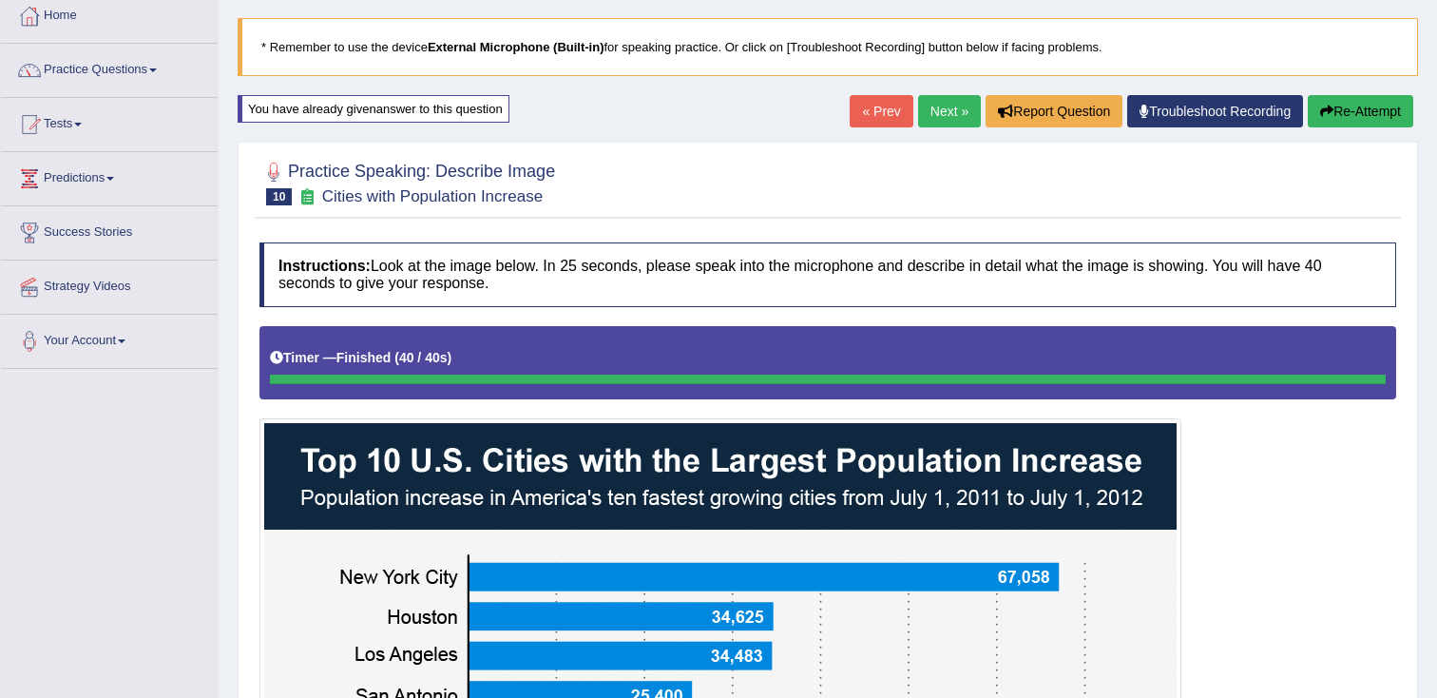
scroll to position [107, 0]
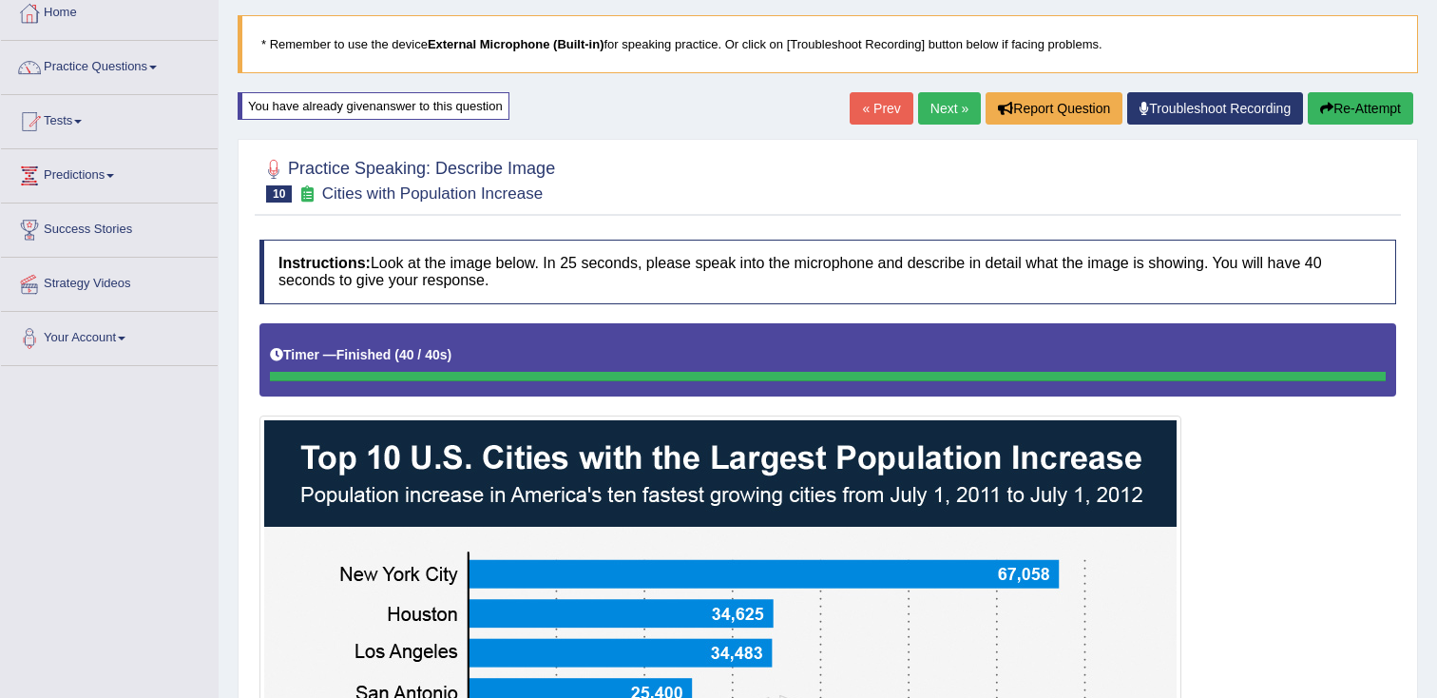
click at [1340, 109] on button "Re-Attempt" at bounding box center [1360, 108] width 105 height 32
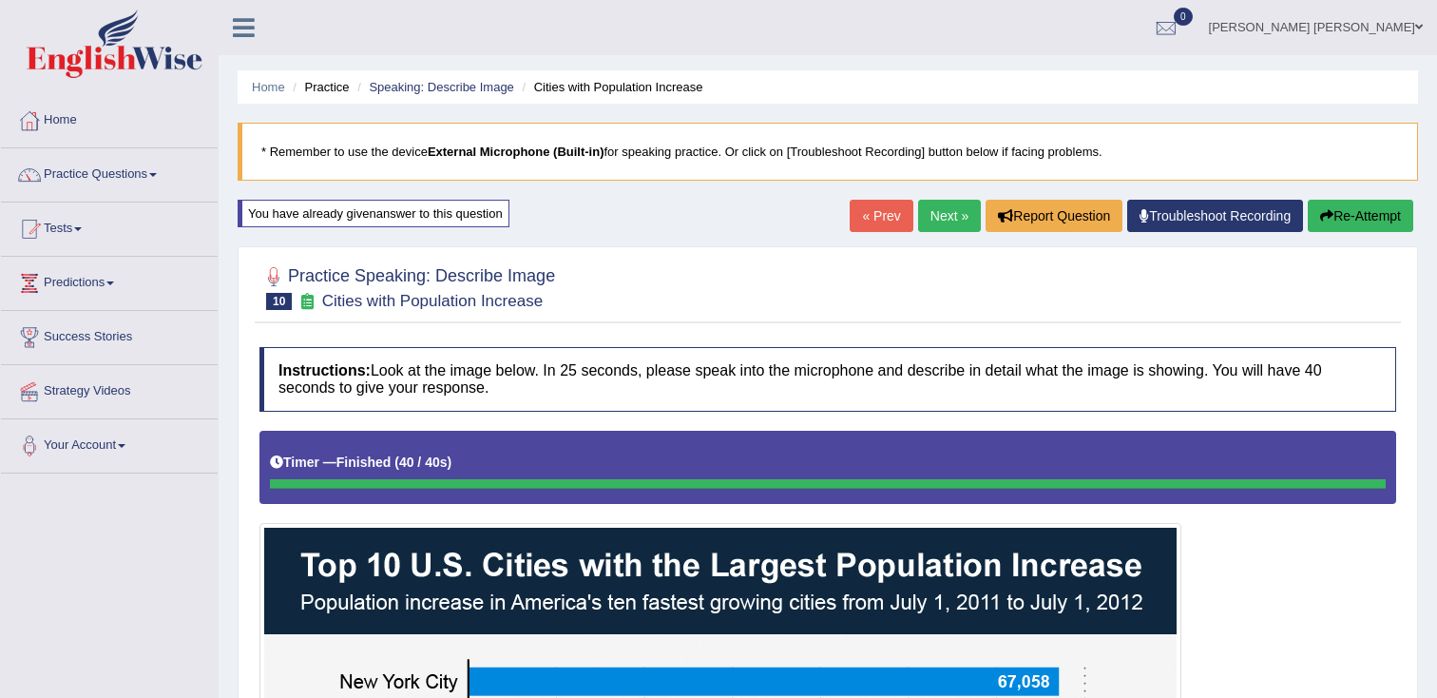
click at [1362, 212] on button "Re-Attempt" at bounding box center [1360, 216] width 105 height 32
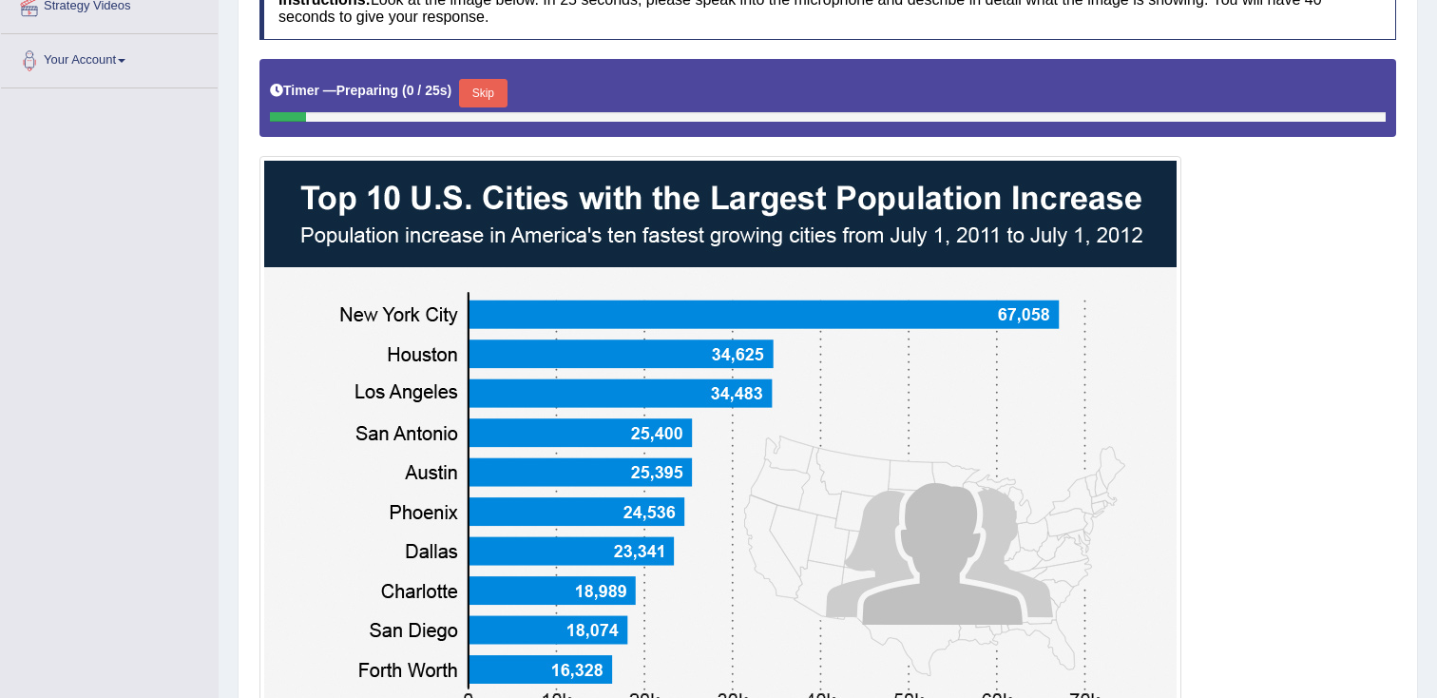
scroll to position [387, 0]
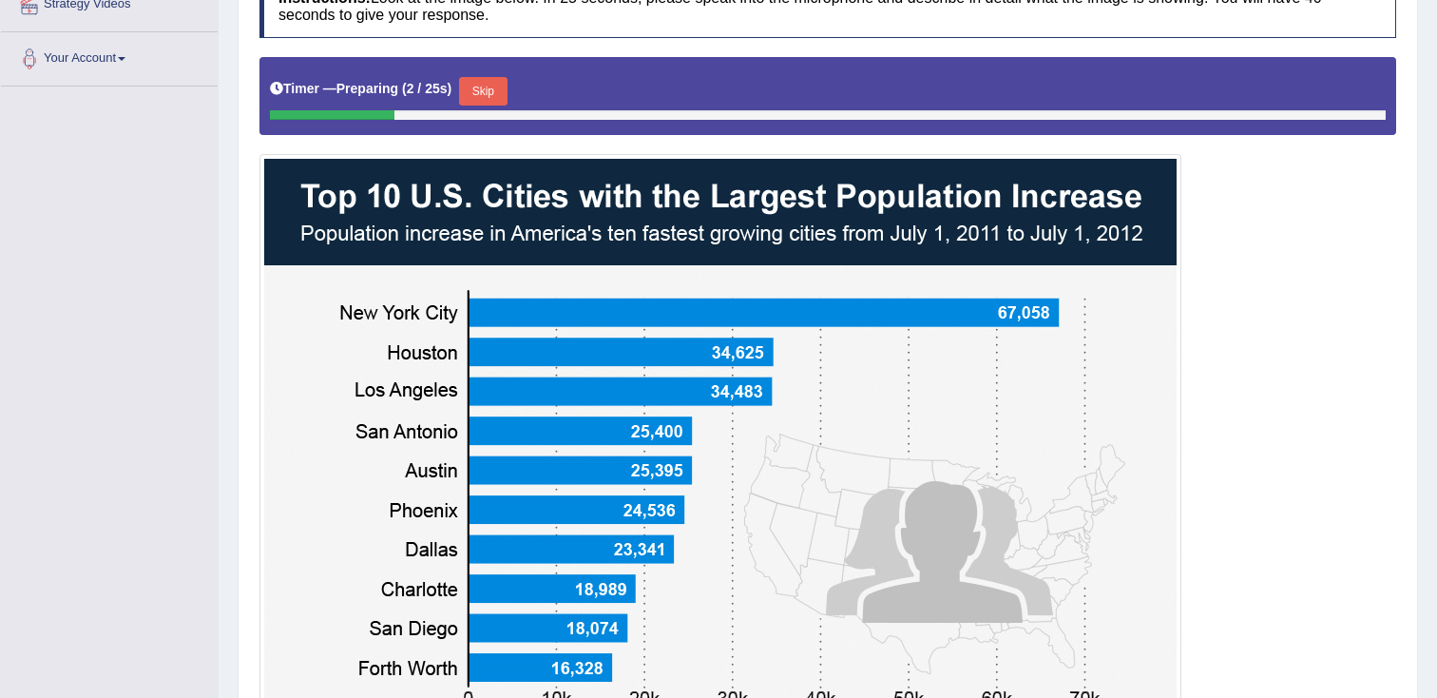
drag, startPoint x: 498, startPoint y: 97, endPoint x: 541, endPoint y: 121, distance: 48.9
click at [498, 97] on button "Skip" at bounding box center [483, 91] width 48 height 29
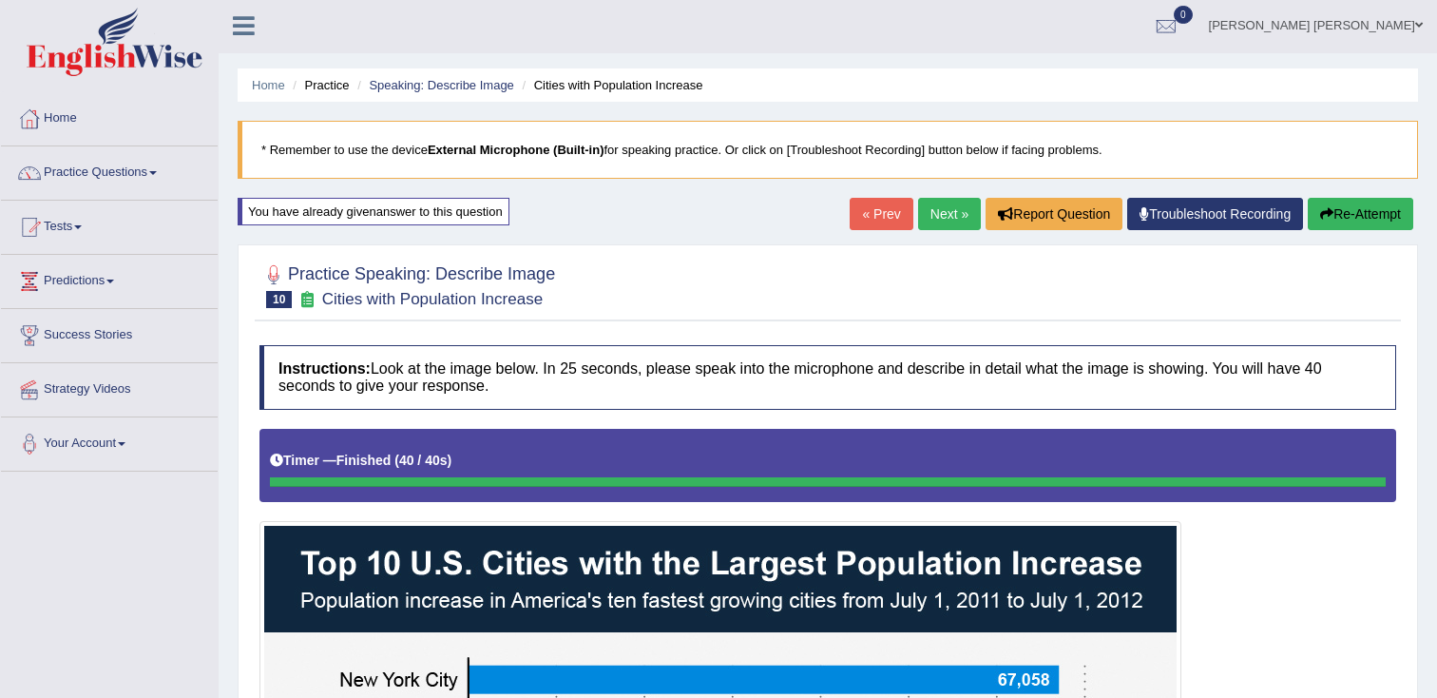
scroll to position [0, 0]
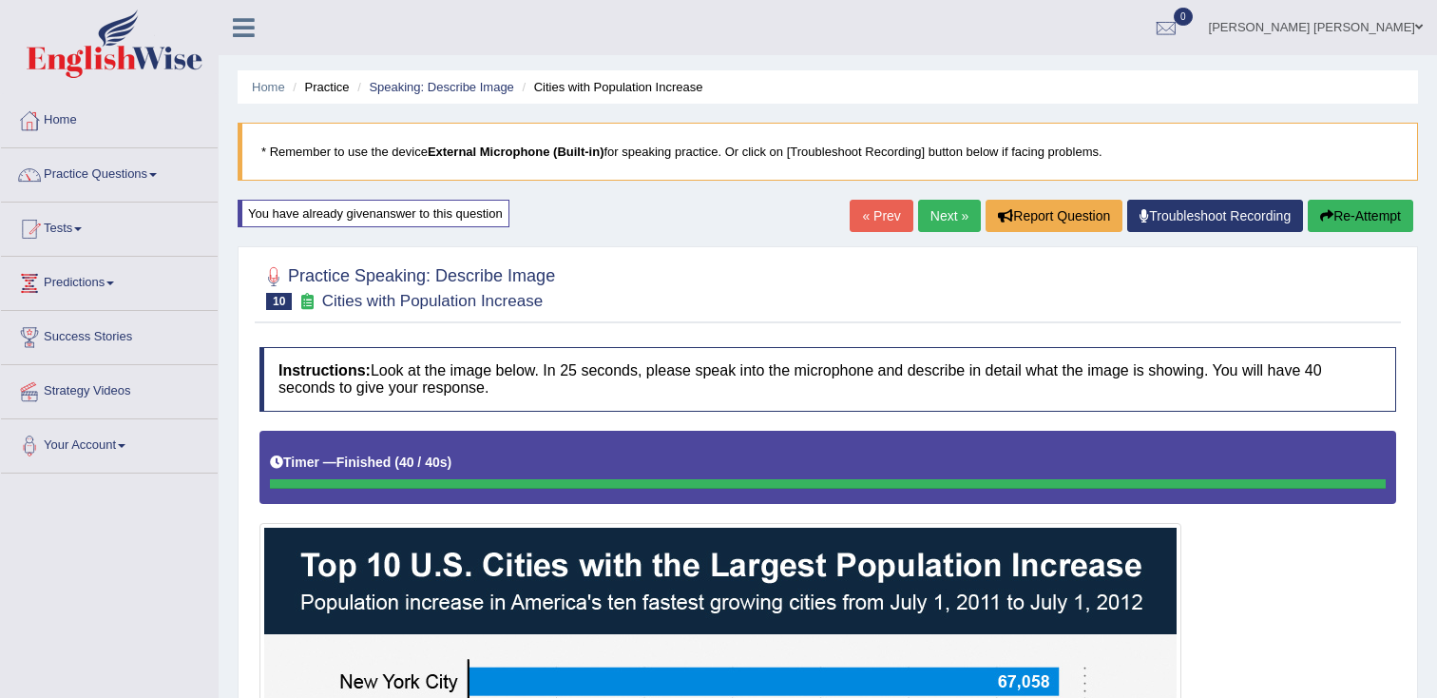
click at [1378, 27] on link "[PERSON_NAME] [PERSON_NAME]" at bounding box center [1316, 24] width 242 height 49
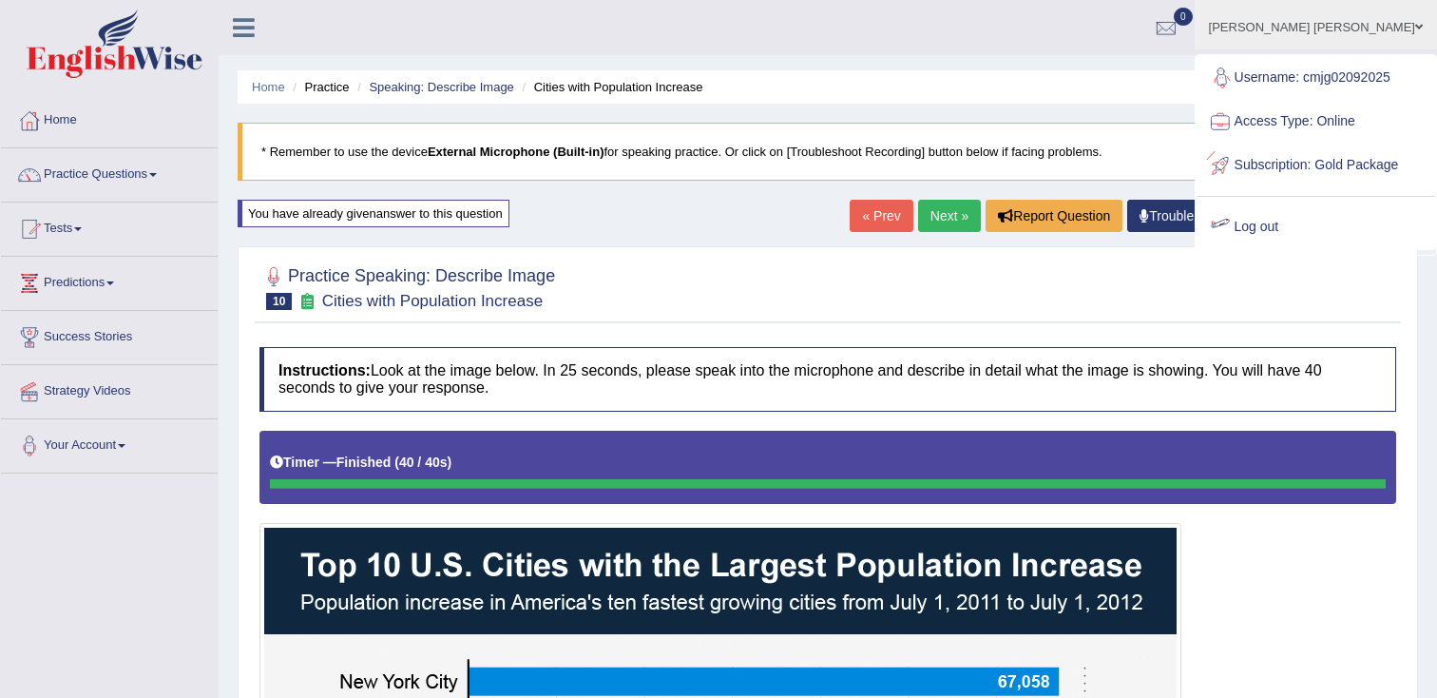
click at [1295, 249] on link "Log out" at bounding box center [1316, 227] width 239 height 44
